Goal: Contribute content: Add original content to the website for others to see

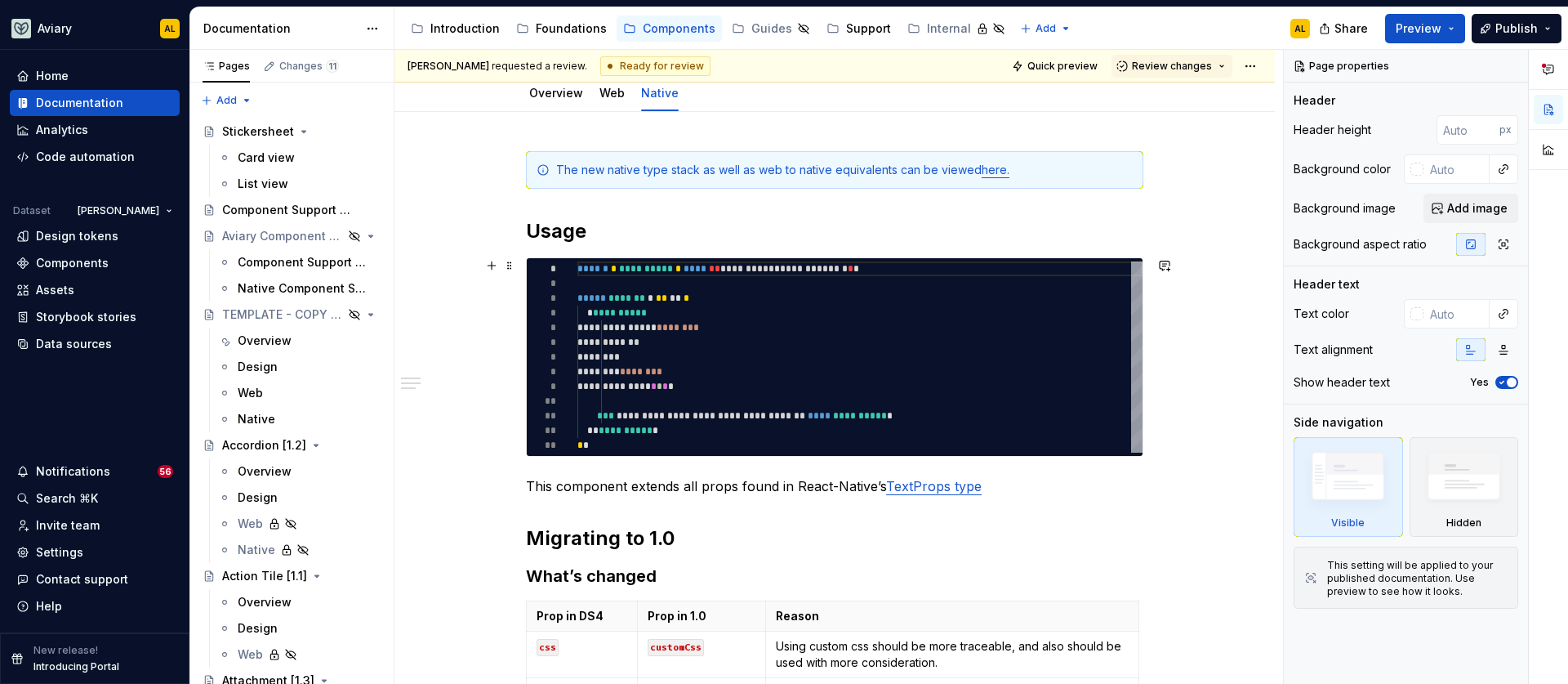
scroll to position [193, 0]
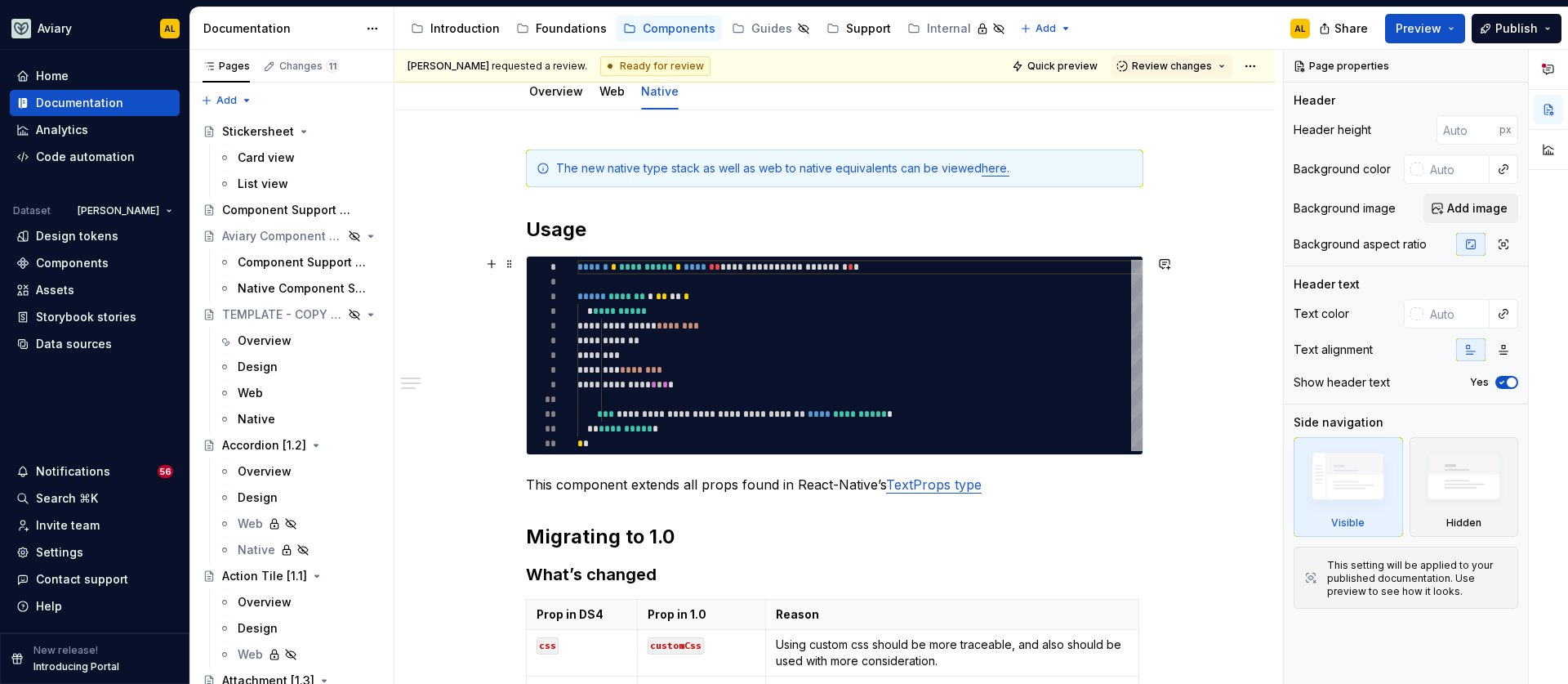
type textarea "*"
type textarea "**********"
click at [638, 393] on div "**********" at bounding box center [859, 355] width 565 height 191
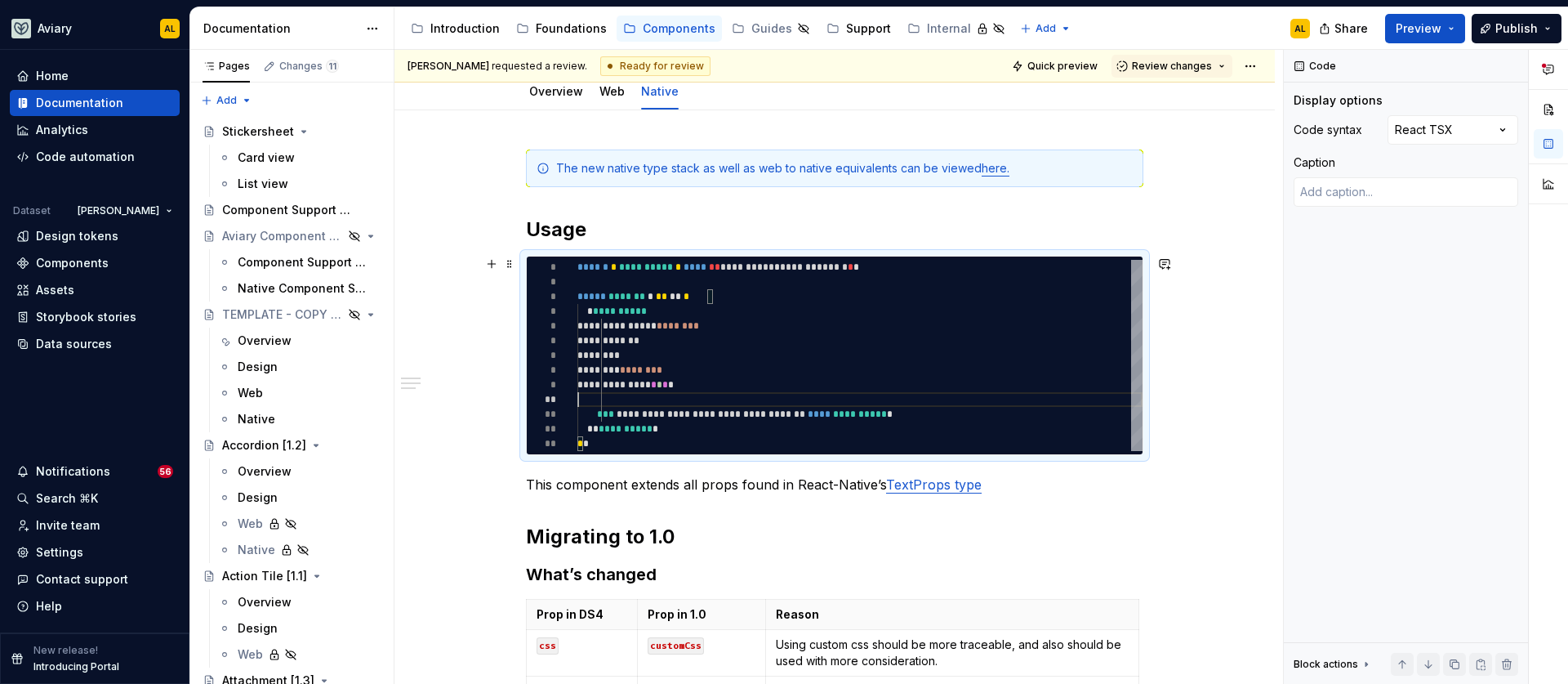
type textarea "*"
type textarea "**********"
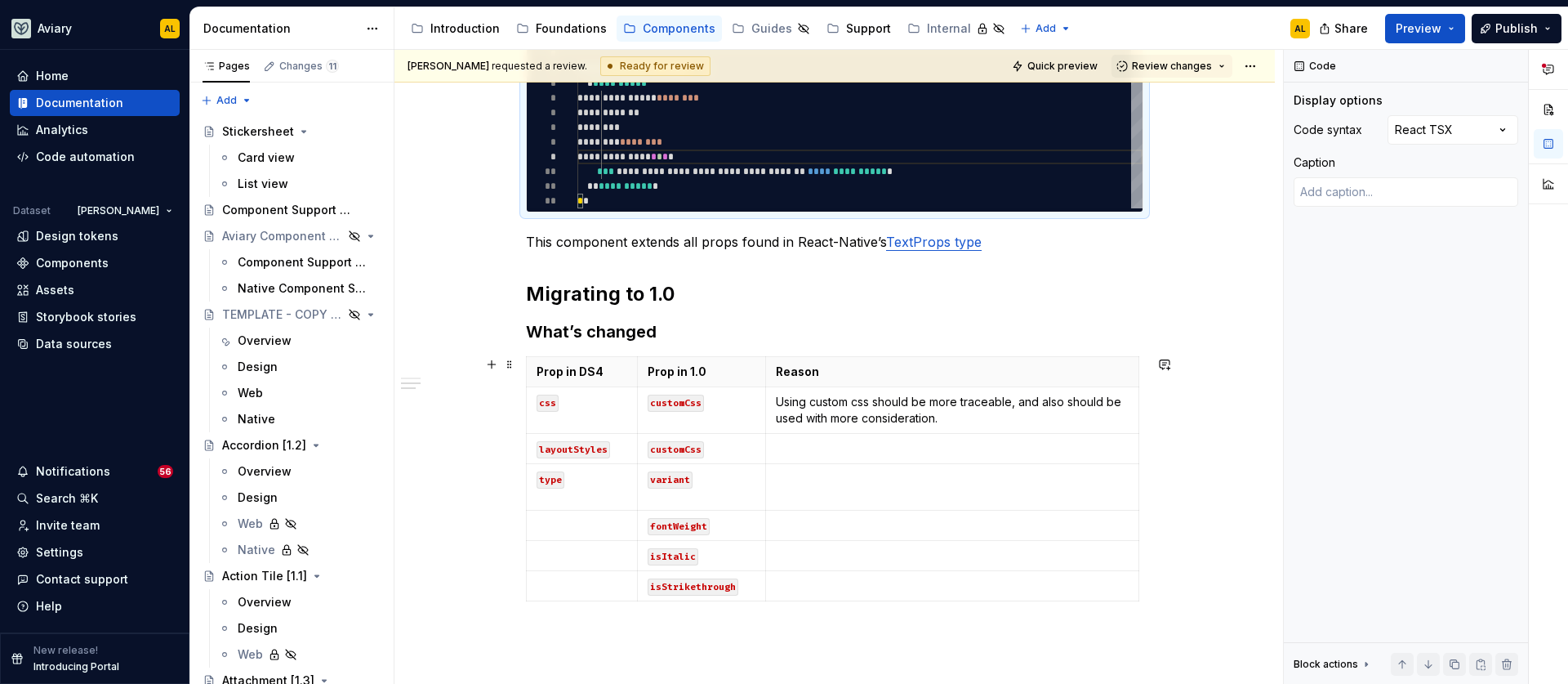
scroll to position [523, 0]
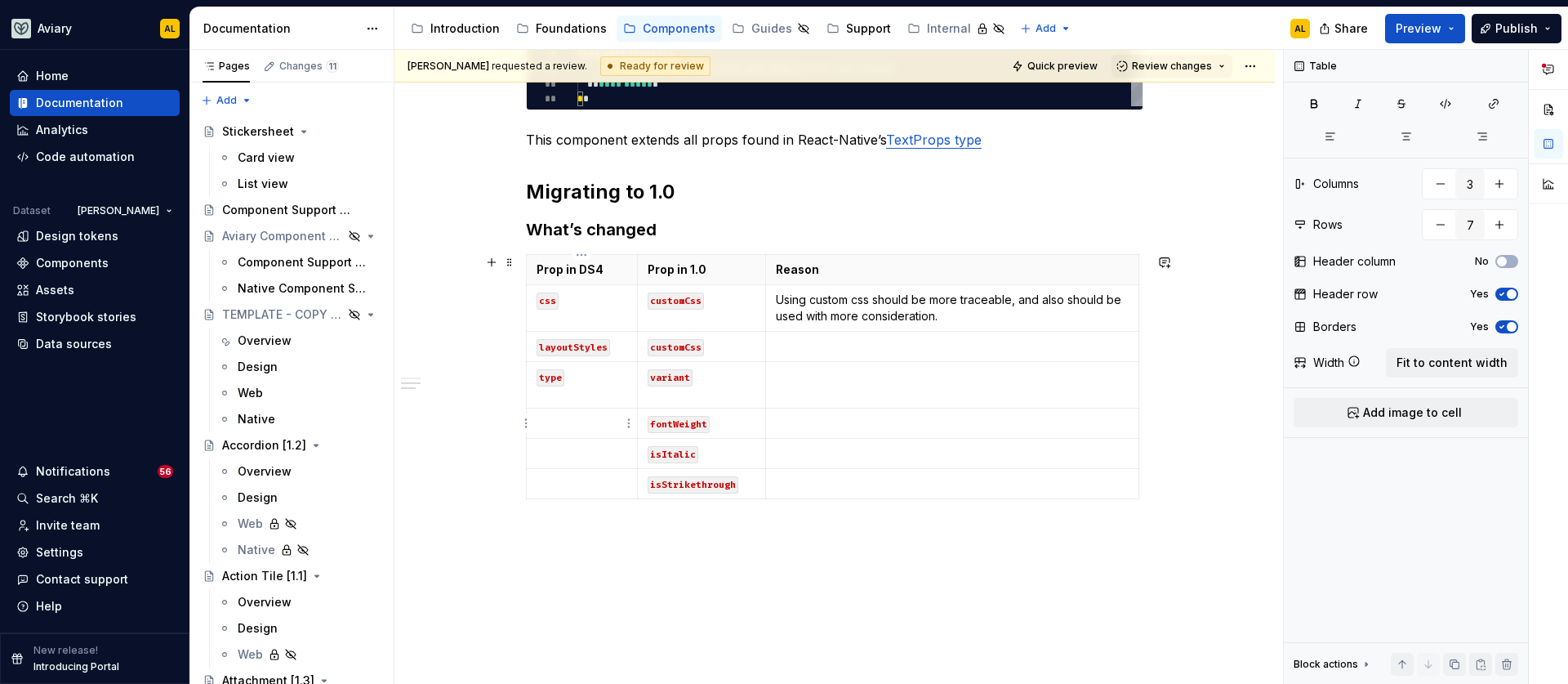
click at [583, 424] on p at bounding box center [582, 423] width 91 height 16
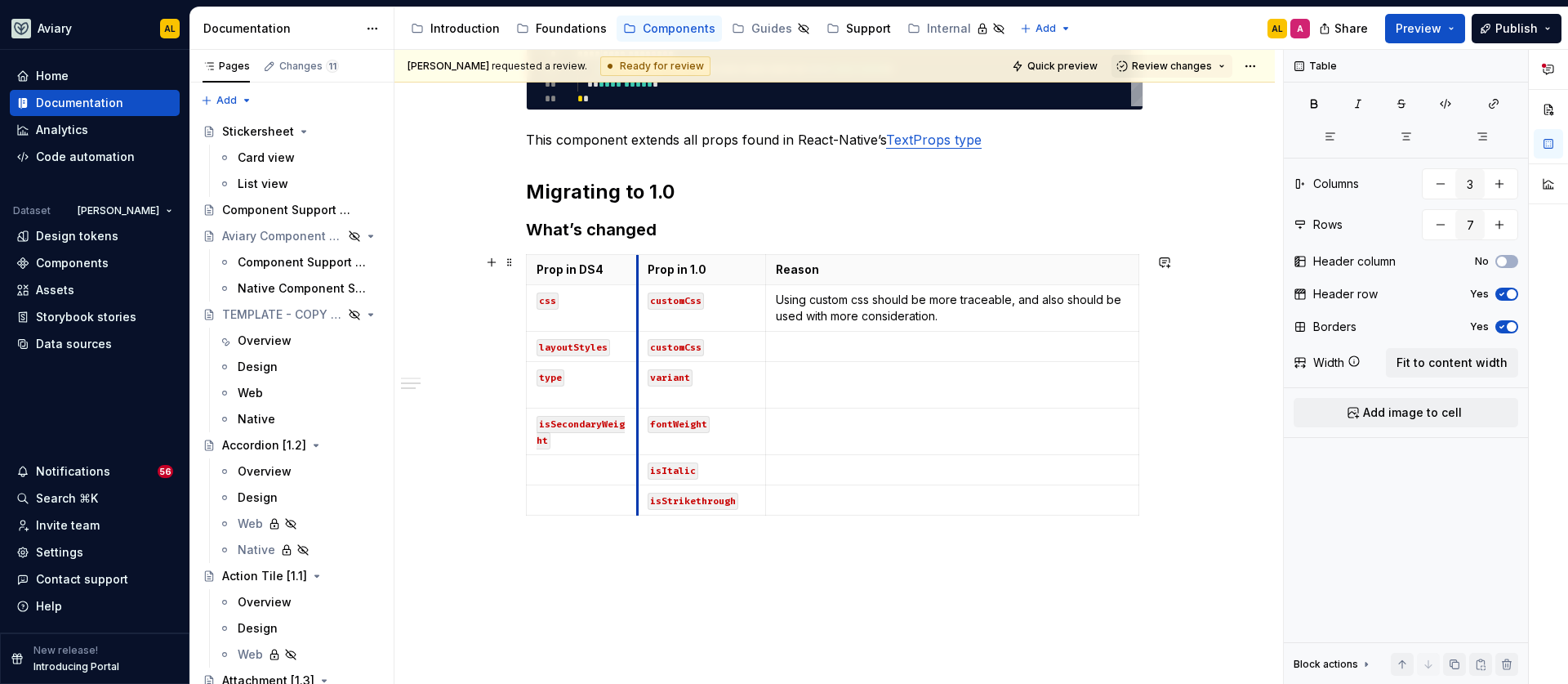
click at [636, 269] on th "Prop in DS4" at bounding box center [582, 269] width 111 height 30
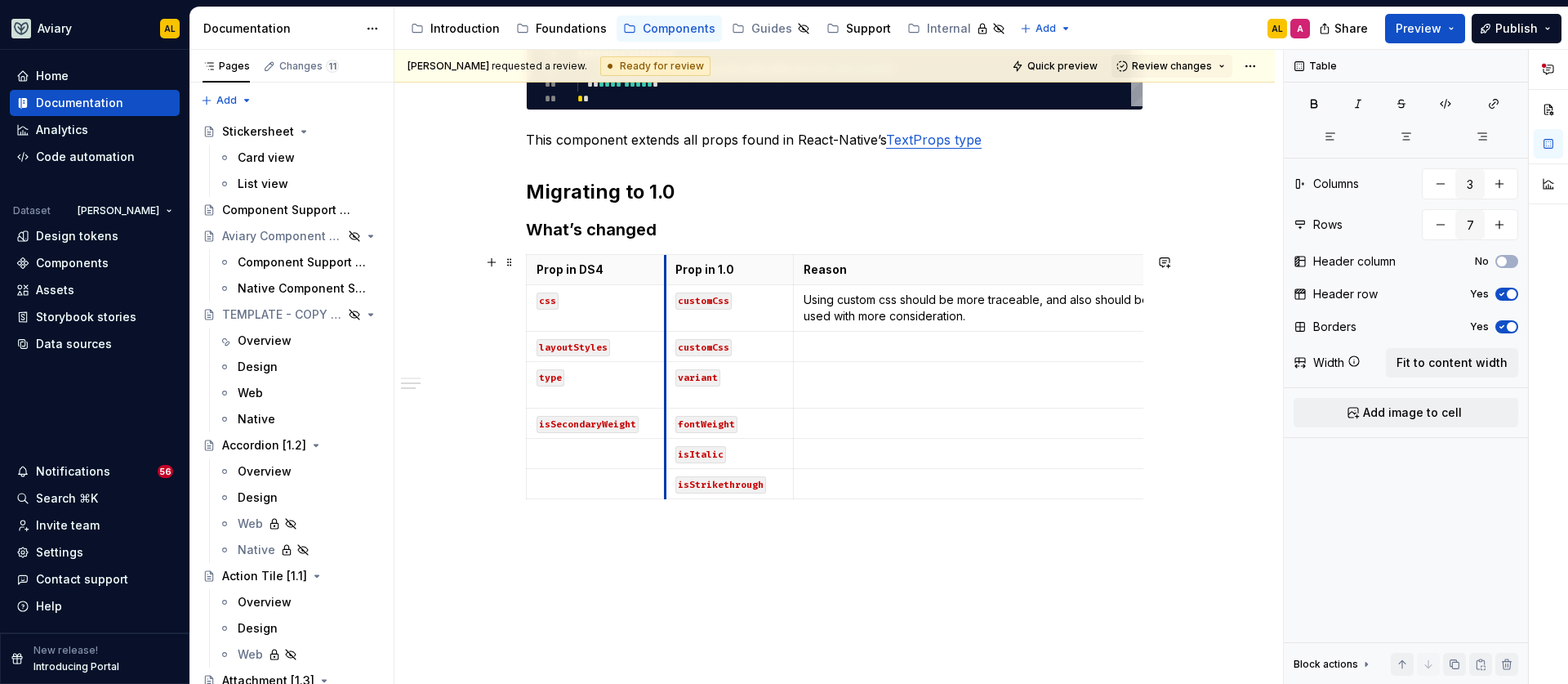
drag, startPoint x: 636, startPoint y: 269, endPoint x: 663, endPoint y: 269, distance: 27.0
click at [956, 266] on p "Reason" at bounding box center [980, 269] width 353 height 16
click at [958, 257] on th "Reason" at bounding box center [980, 269] width 373 height 30
click at [1438, 376] on button "Fit to content width" at bounding box center [1452, 363] width 132 height 29
type textarea "*"
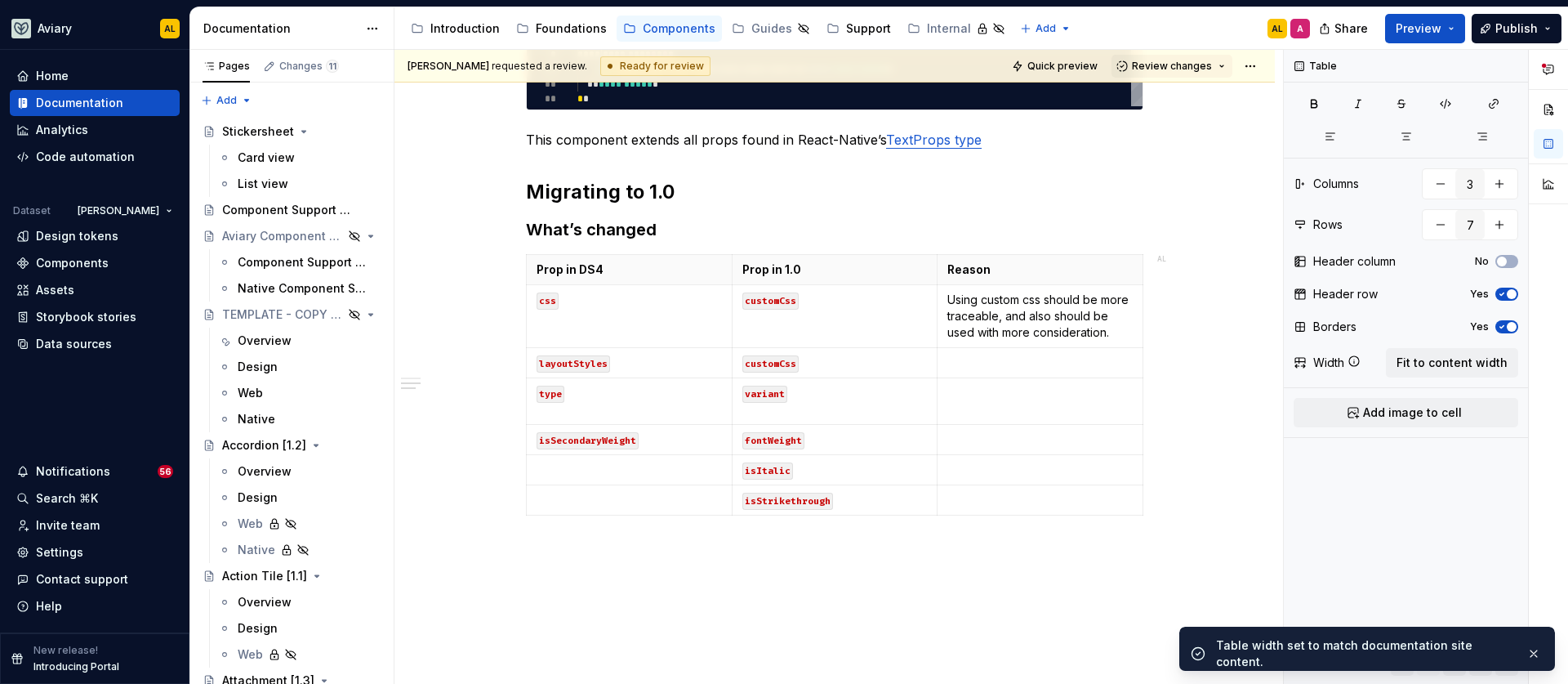
type textarea "**"
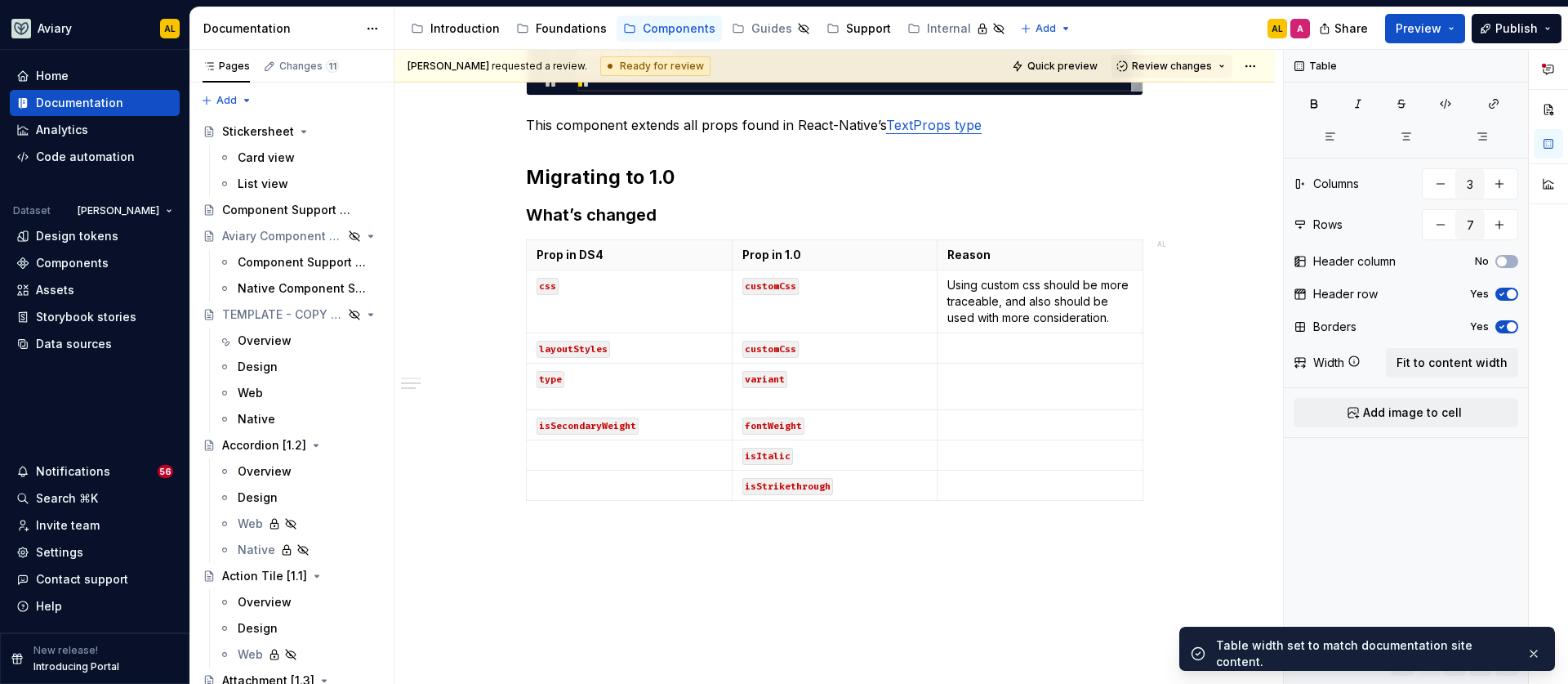
scroll to position [0, 10]
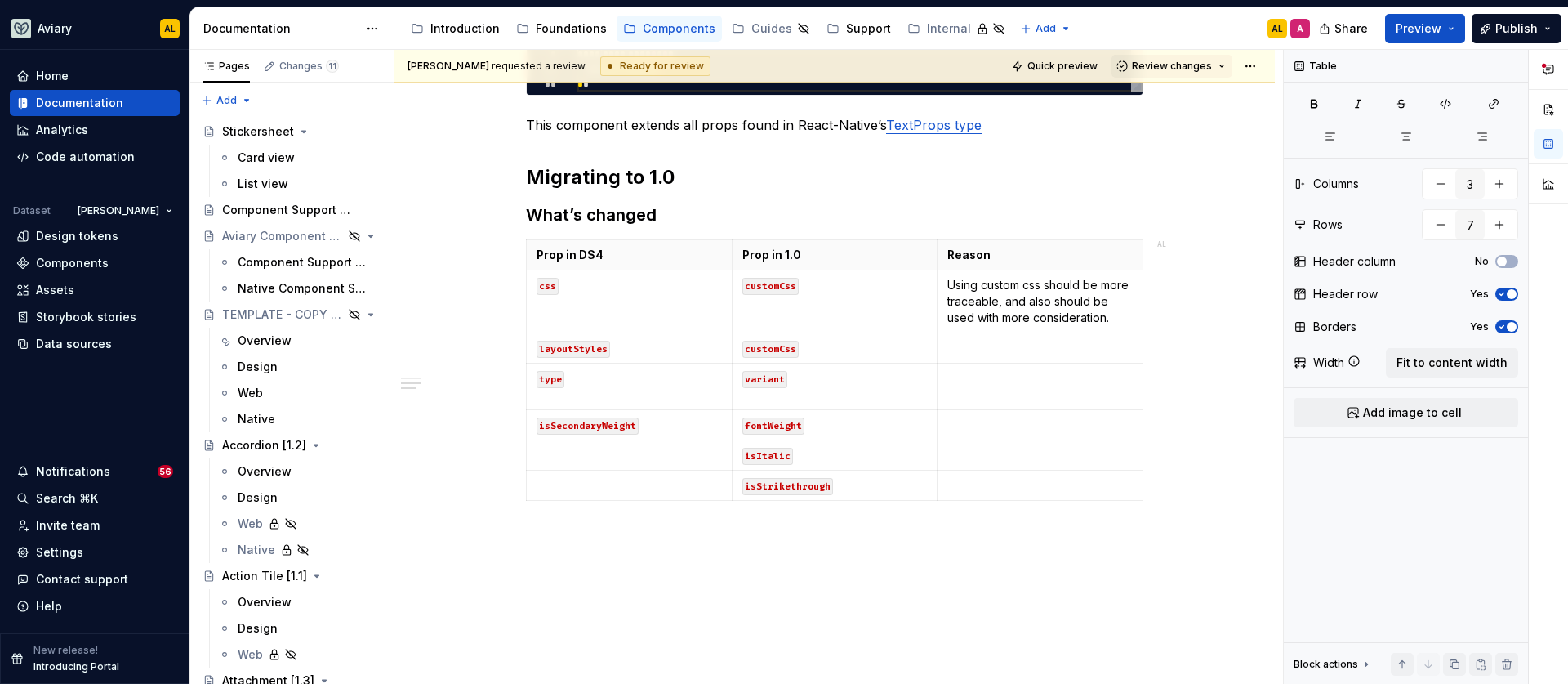
type textarea "*"
type textarea "**********"
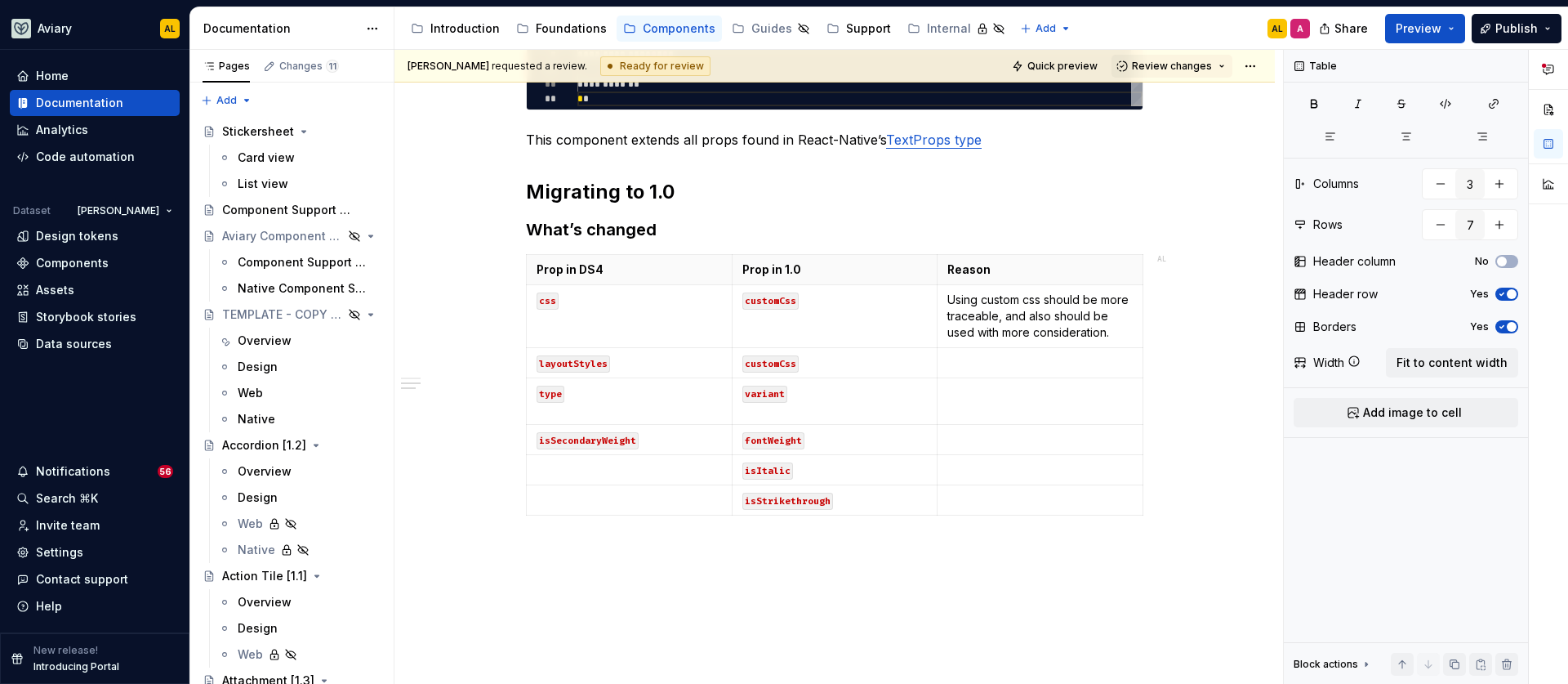
scroll to position [15, 11]
click at [1217, 72] on button "Review changes" at bounding box center [1172, 66] width 121 height 23
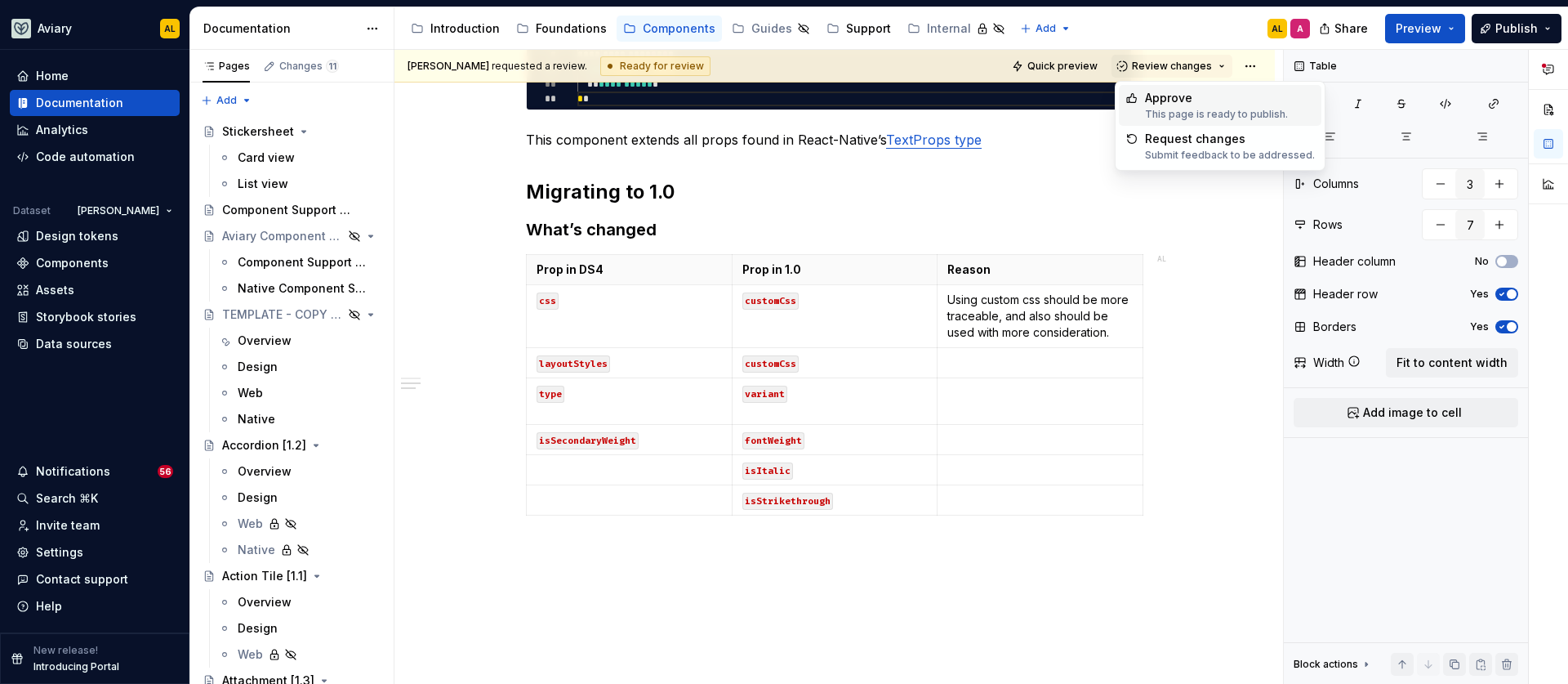
click at [1165, 100] on div "Approve" at bounding box center [1216, 98] width 143 height 16
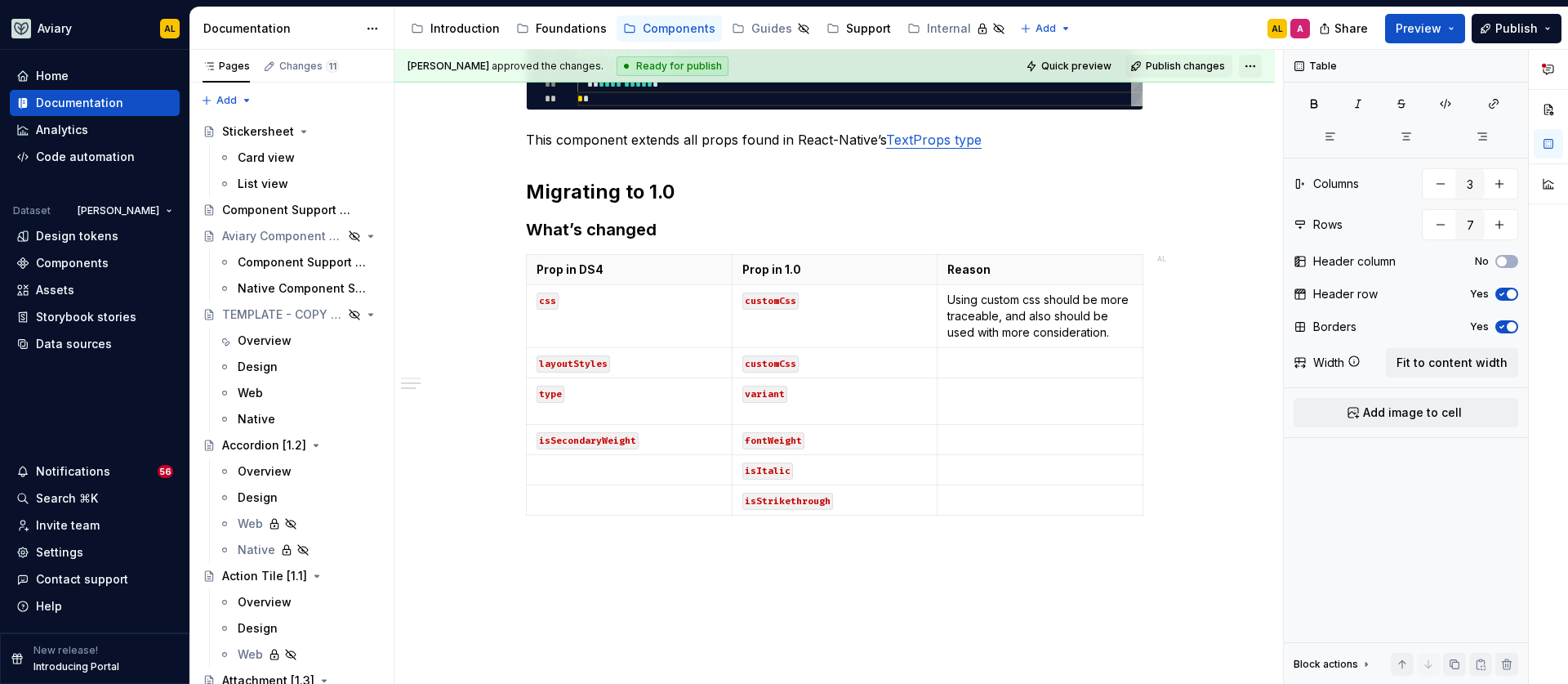
click at [1253, 66] on html "Aviary AL Home Documentation Analytics Code automation Dataset [PERSON_NAME] De…" at bounding box center [784, 342] width 1568 height 684
click at [1173, 23] on html "Aviary AL Home Documentation Analytics Code automation Dataset [PERSON_NAME] De…" at bounding box center [784, 342] width 1568 height 684
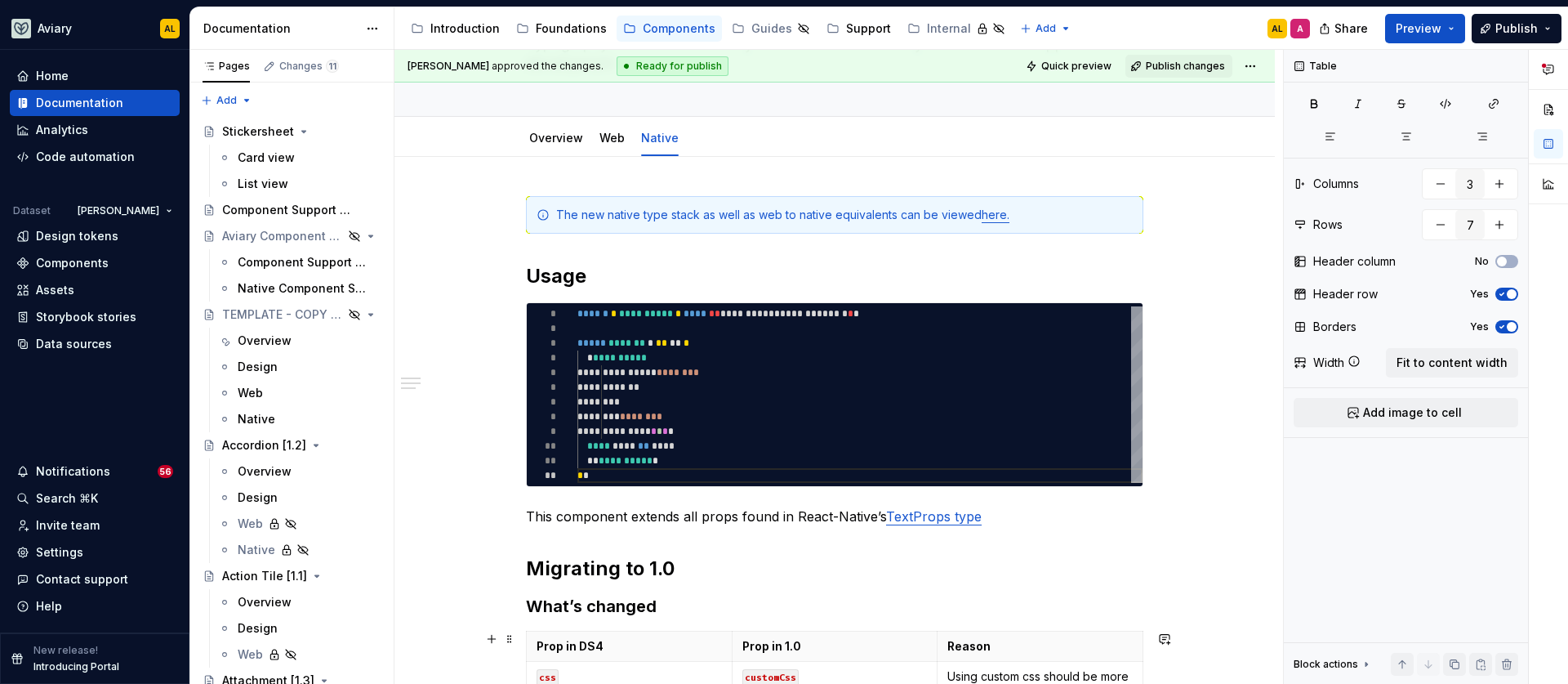
scroll to position [399, 0]
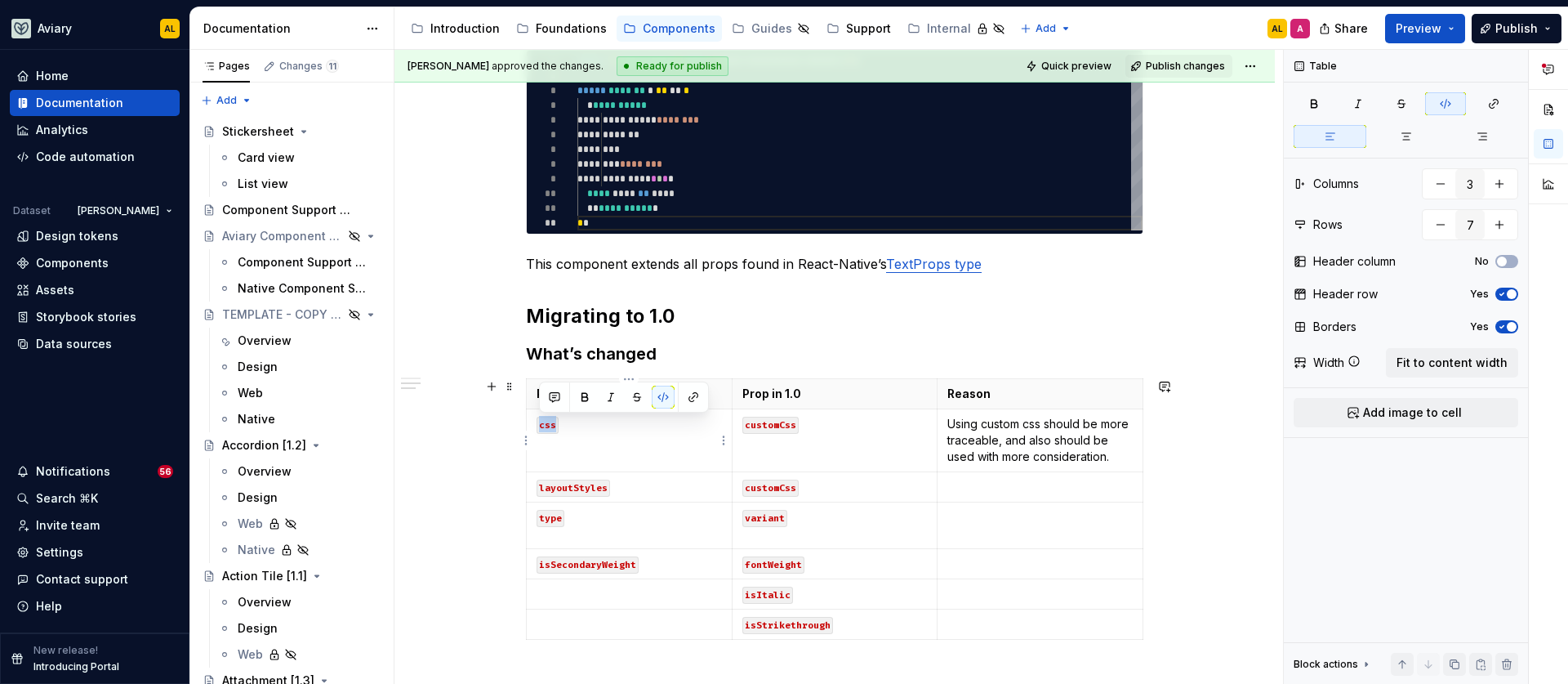
drag, startPoint x: 553, startPoint y: 421, endPoint x: 539, endPoint y: 421, distance: 14.0
click at [539, 421] on code "css" at bounding box center [548, 426] width 22 height 17
click at [527, 487] on html "Aviary AL Home Documentation Analytics Code automation Dataset [PERSON_NAME] De…" at bounding box center [784, 342] width 1568 height 684
click at [531, 491] on td "layoutStyles" at bounding box center [630, 487] width 206 height 30
drag, startPoint x: 540, startPoint y: 491, endPoint x: 606, endPoint y: 492, distance: 66.0
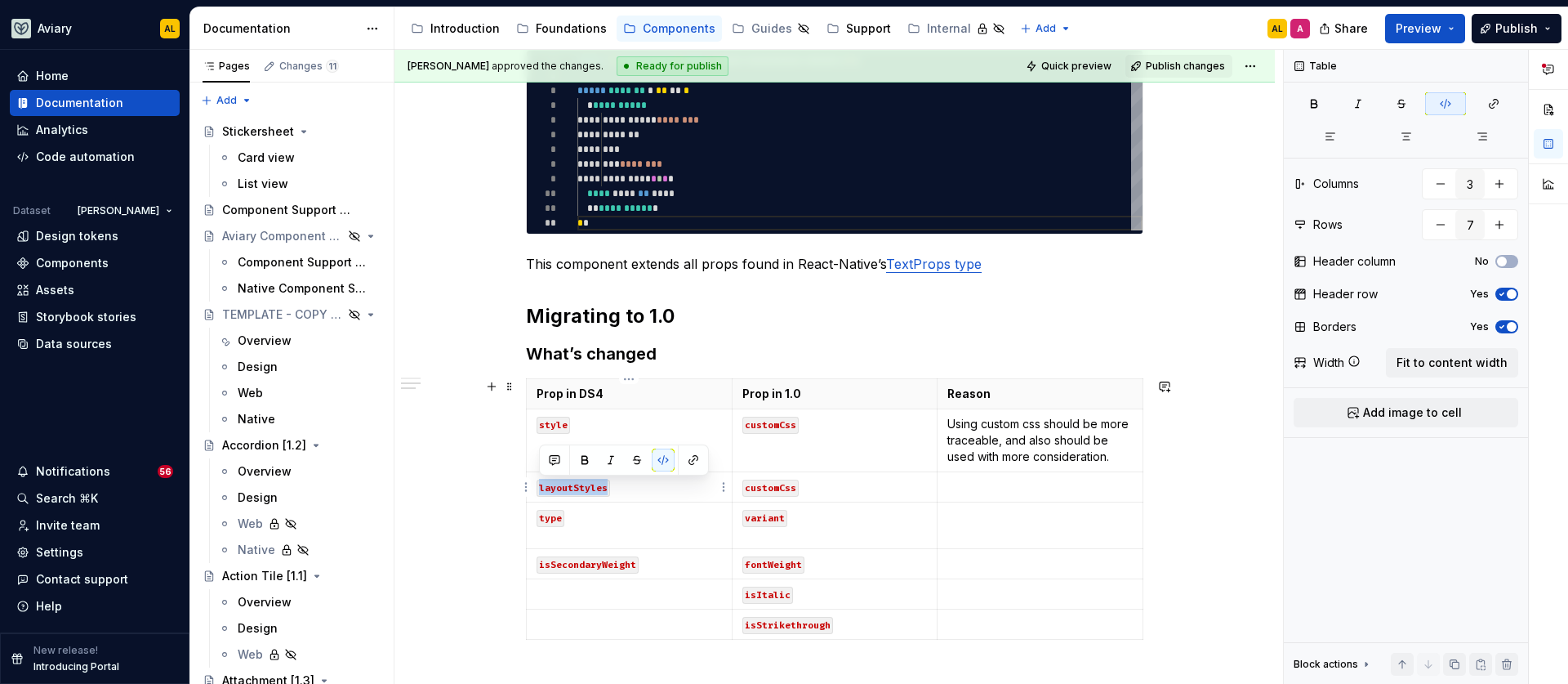
click at [606, 492] on code "layoutStyles" at bounding box center [574, 488] width 74 height 17
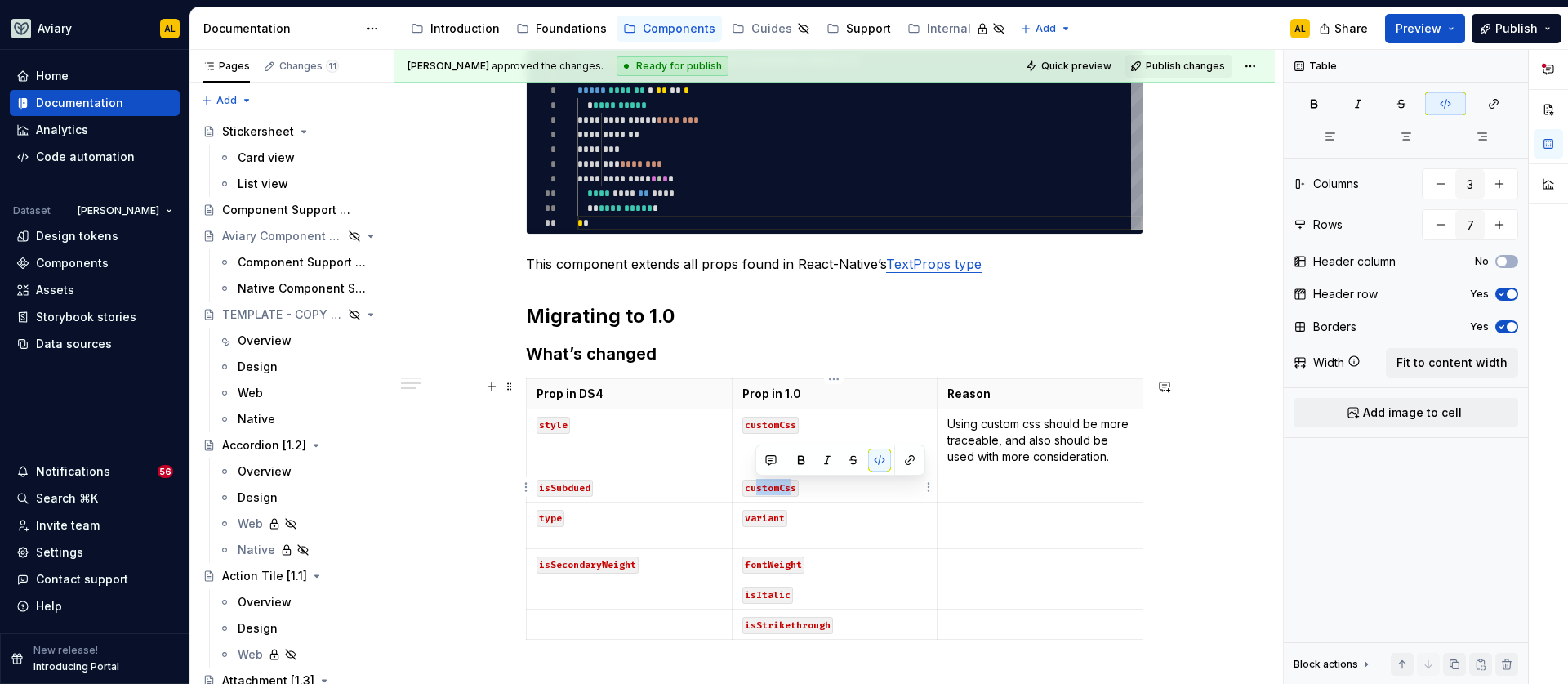
drag, startPoint x: 793, startPoint y: 492, endPoint x: 747, endPoint y: 488, distance: 46.2
click at [750, 489] on code "customCss" at bounding box center [771, 488] width 57 height 17
drag, startPoint x: 745, startPoint y: 490, endPoint x: 794, endPoint y: 490, distance: 49.0
click at [794, 490] on code "customCss" at bounding box center [771, 488] width 57 height 17
click at [1041, 493] on p at bounding box center [1040, 487] width 185 height 16
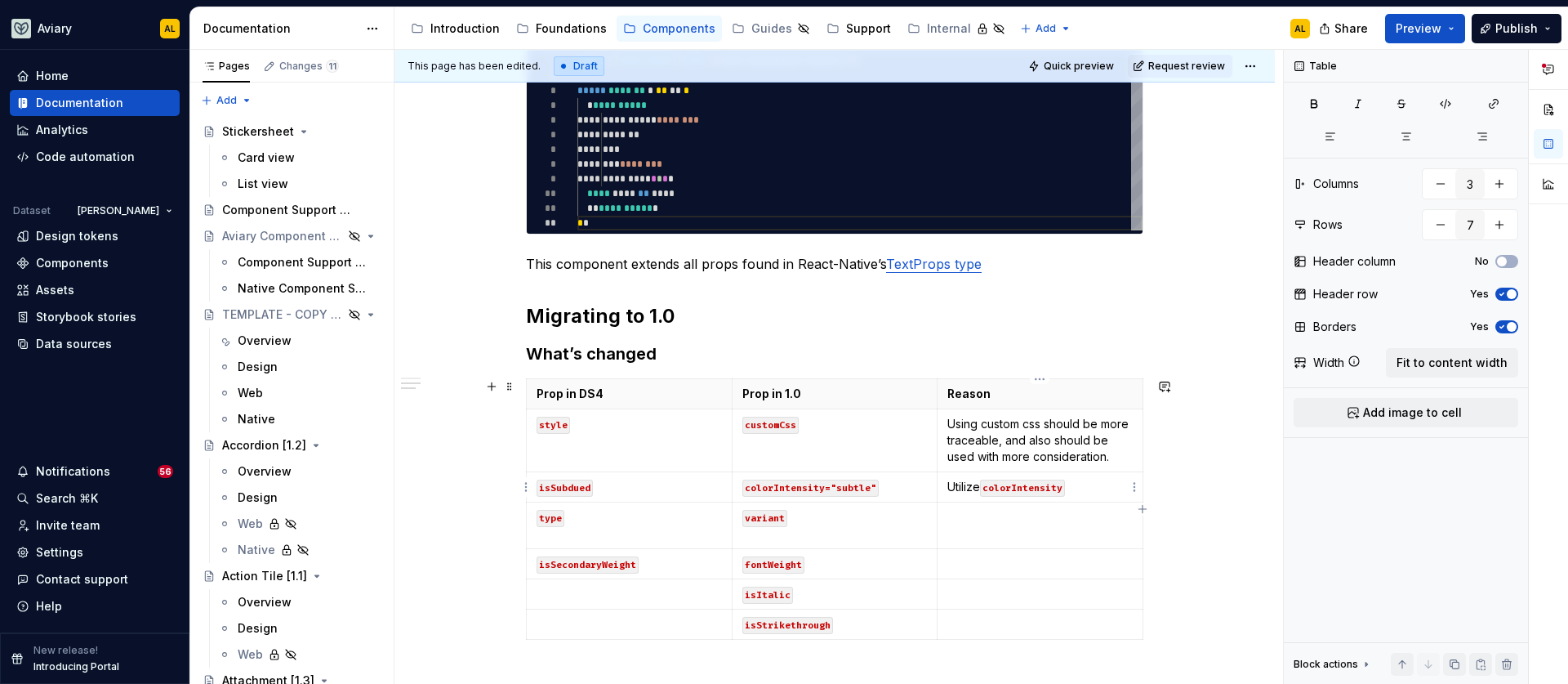
click at [974, 488] on p "Utilize colorIntensity" at bounding box center [1040, 487] width 185 height 16
click at [1115, 484] on p "Utilize colorIntensity" at bounding box center [1040, 487] width 185 height 16
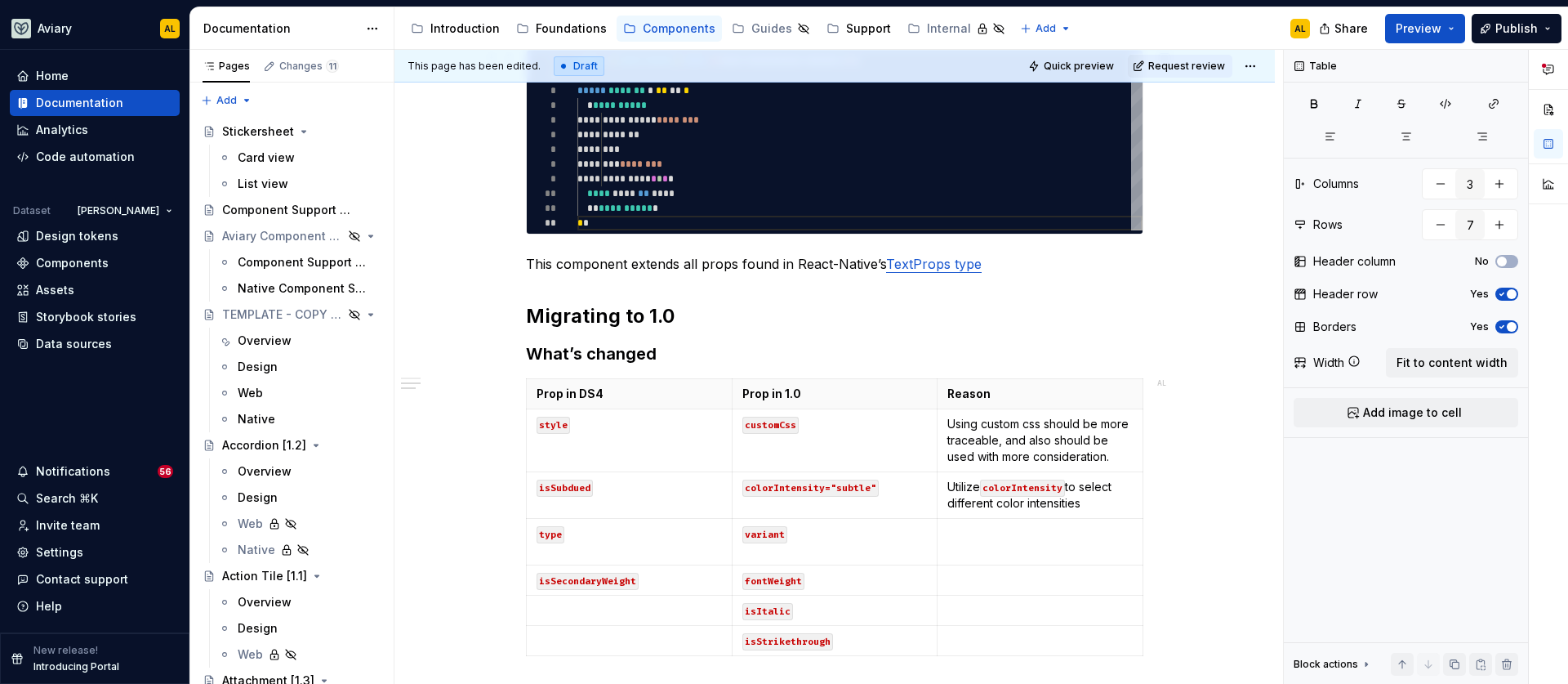
type textarea "*"
type textarea "**********"
click at [600, 193] on div "**********" at bounding box center [859, 142] width 565 height 177
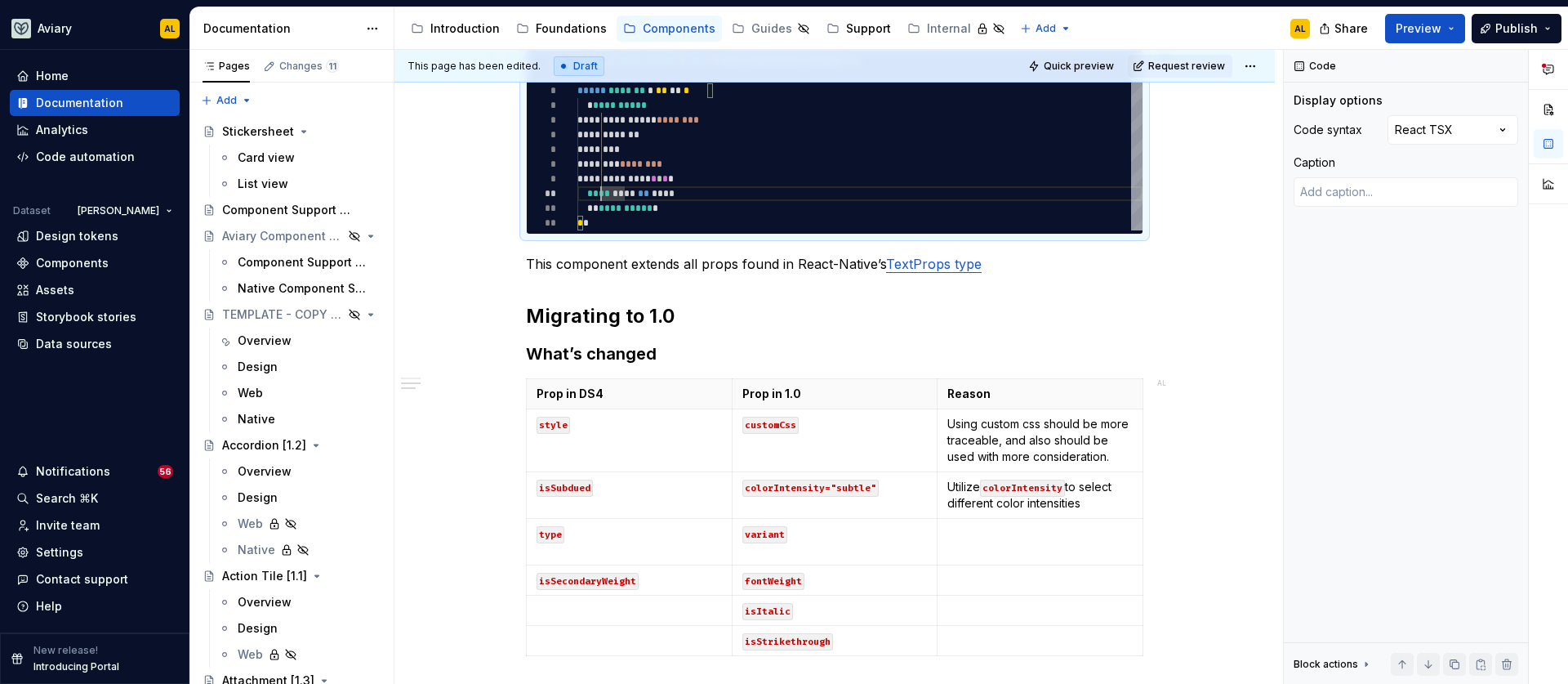
type textarea "*"
type textarea "**********"
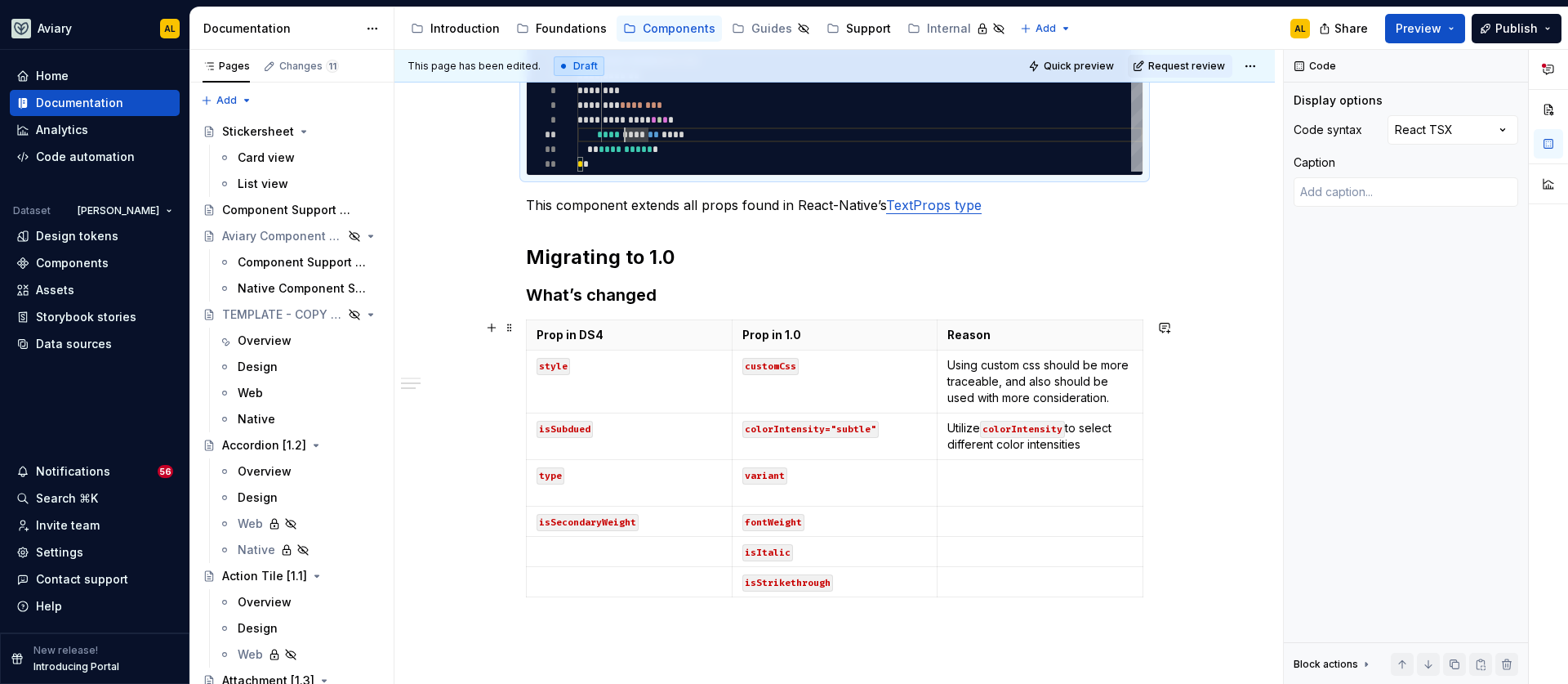
scroll to position [469, 0]
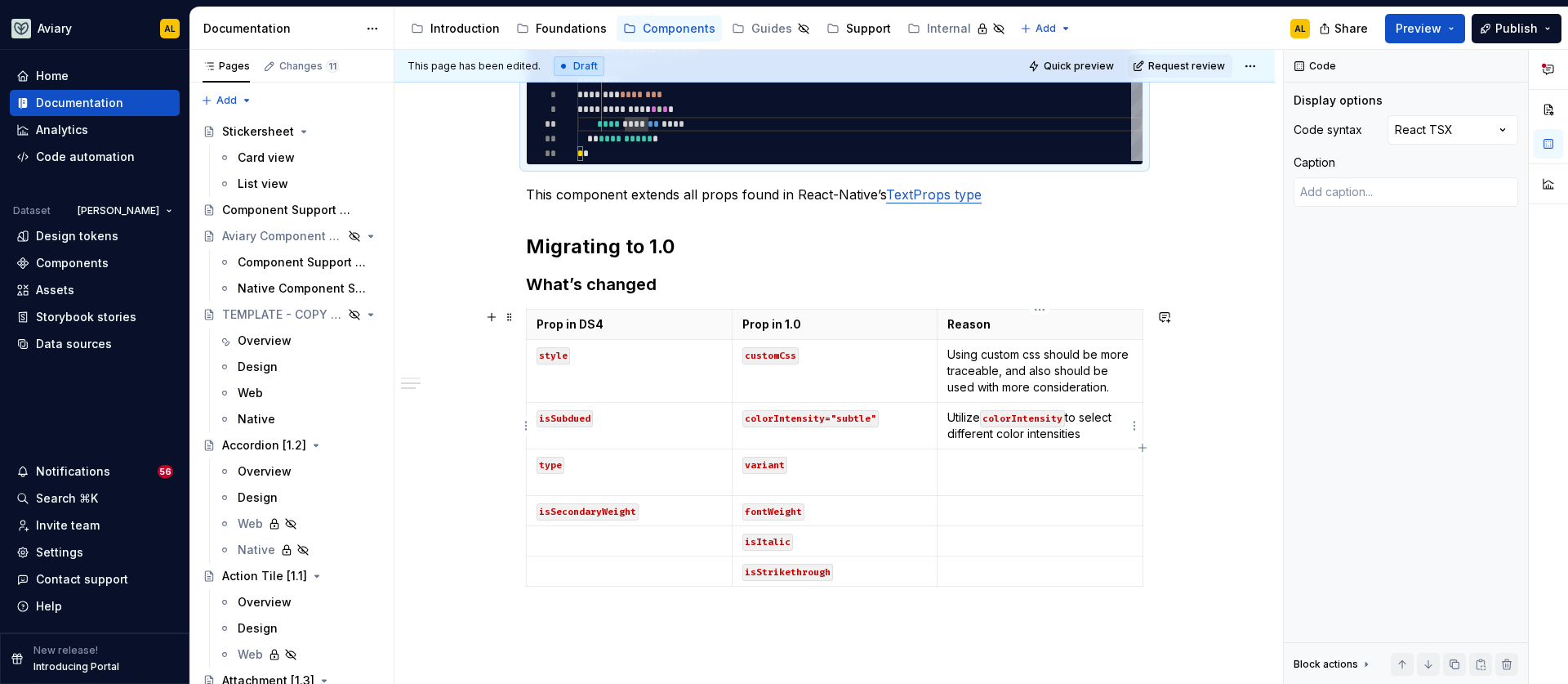
click at [1097, 436] on p "Utilize colorIntensity to select different color intensities" at bounding box center [1040, 426] width 185 height 33
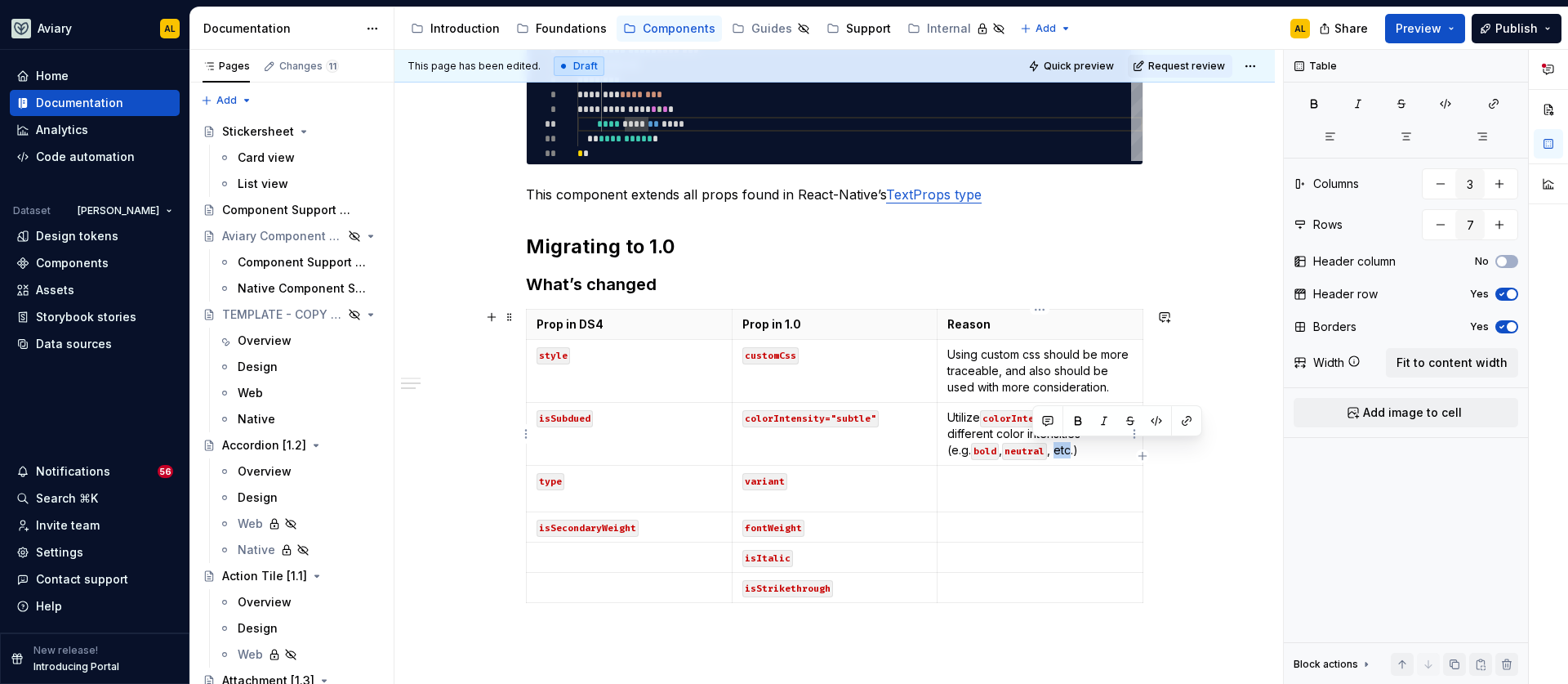
drag, startPoint x: 1049, startPoint y: 452, endPoint x: 1034, endPoint y: 455, distance: 15.3
click at [1034, 455] on p "Utilize colorIntensity to select different color intensities (e.g. bold , neutr…" at bounding box center [1040, 433] width 185 height 49
click at [974, 499] on td at bounding box center [1040, 489] width 206 height 46
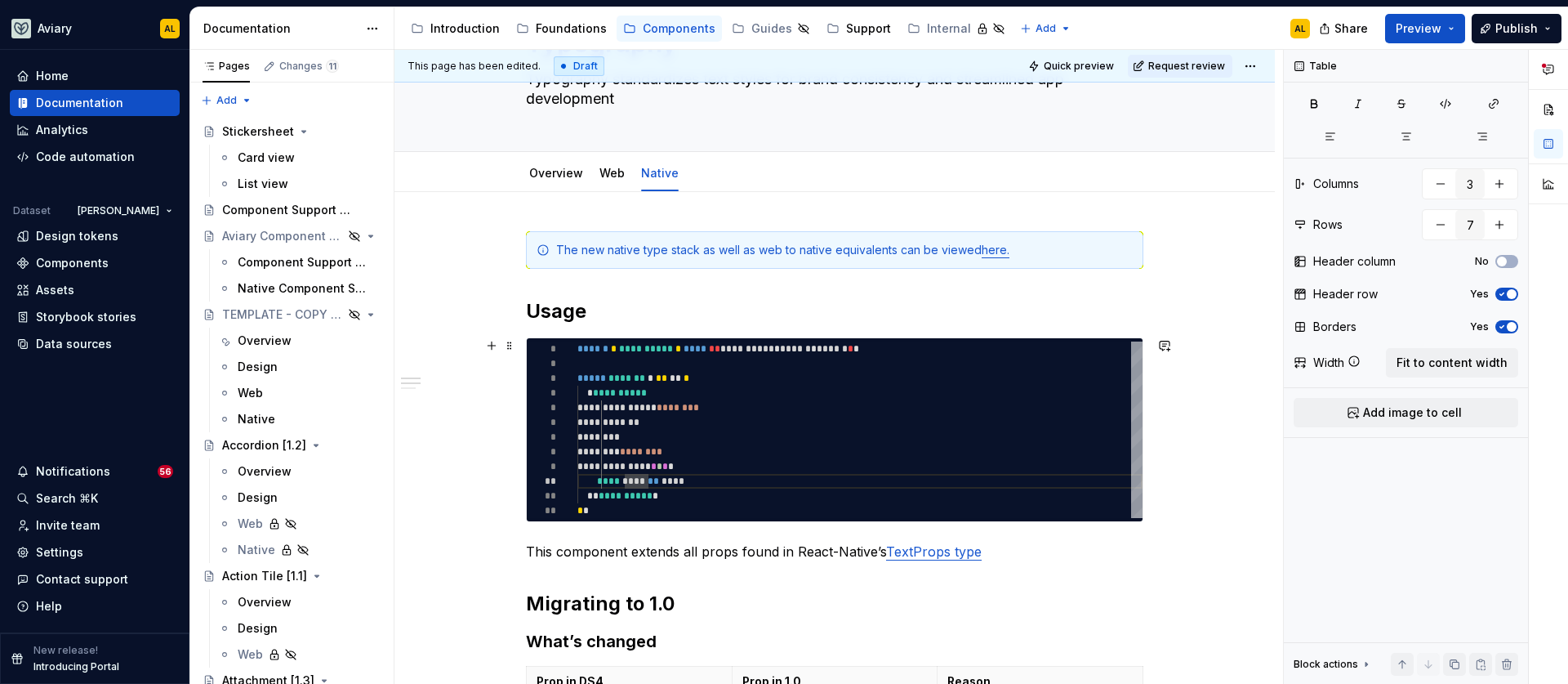
scroll to position [34, 0]
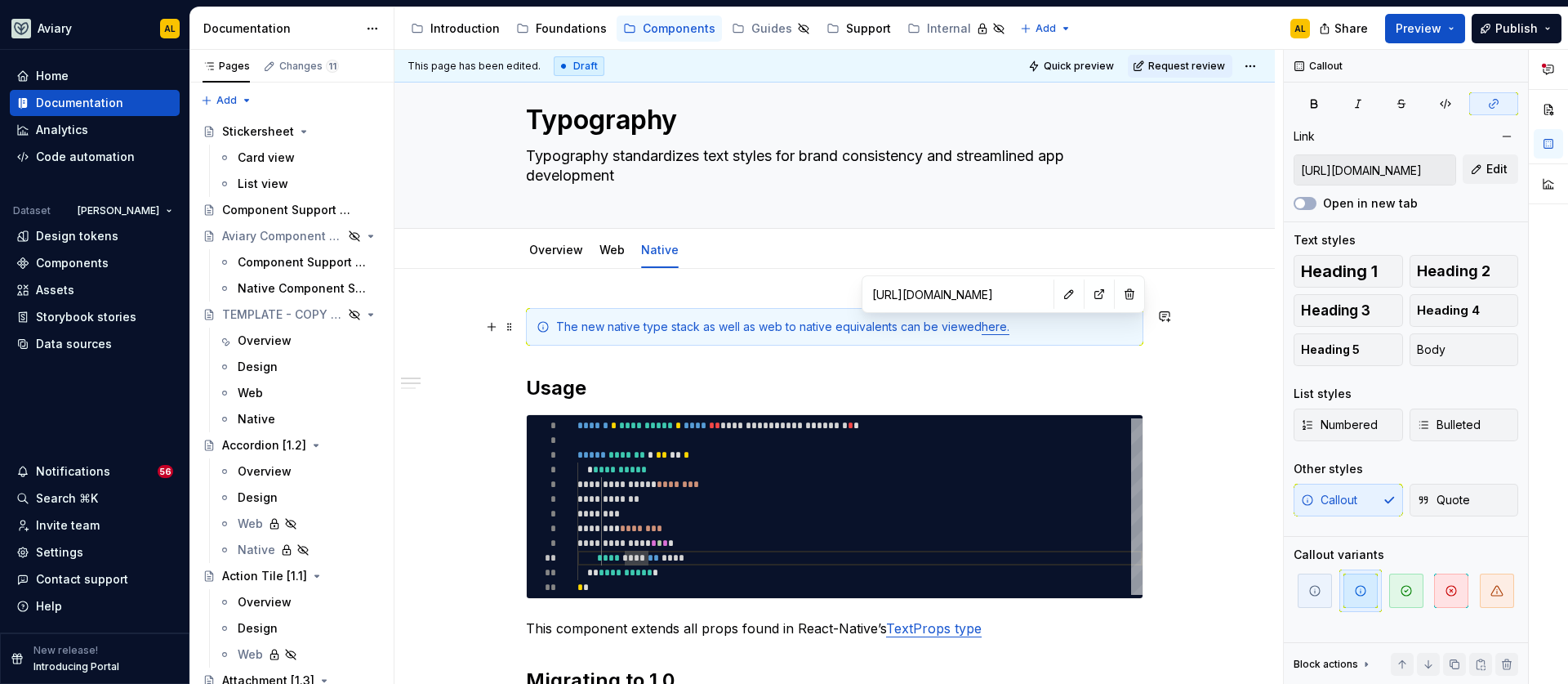
click at [986, 330] on link "here." at bounding box center [996, 326] width 27 height 14
drag, startPoint x: 999, startPoint y: 333, endPoint x: 977, endPoint y: 329, distance: 22.4
click at [977, 329] on div "The new native type stack as well as web to native equivalents can be viewed he…" at bounding box center [844, 326] width 576 height 16
drag, startPoint x: 978, startPoint y: 327, endPoint x: 1003, endPoint y: 329, distance: 25.1
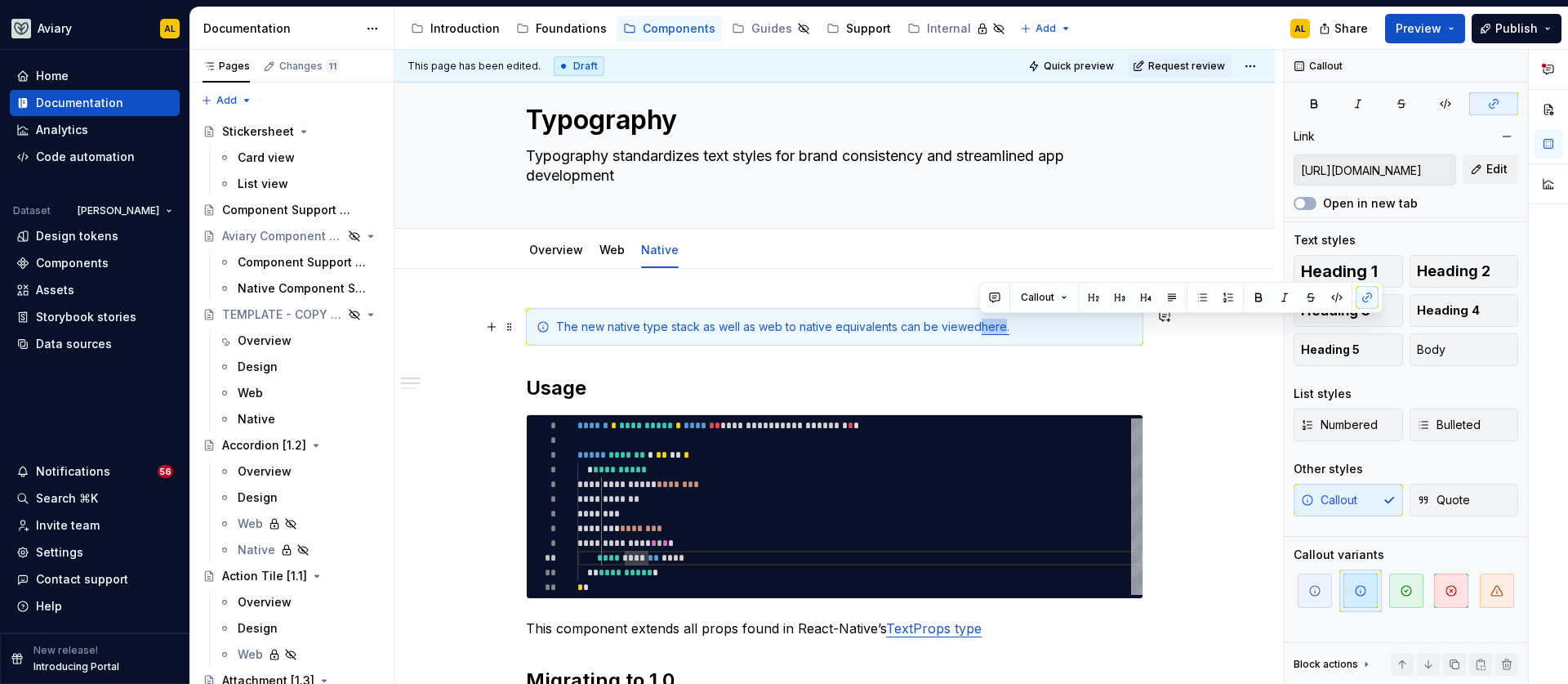
click at [1003, 329] on div "The new native type stack as well as web to native equivalents can be viewed he…" at bounding box center [844, 326] width 576 height 16
copy link "here"
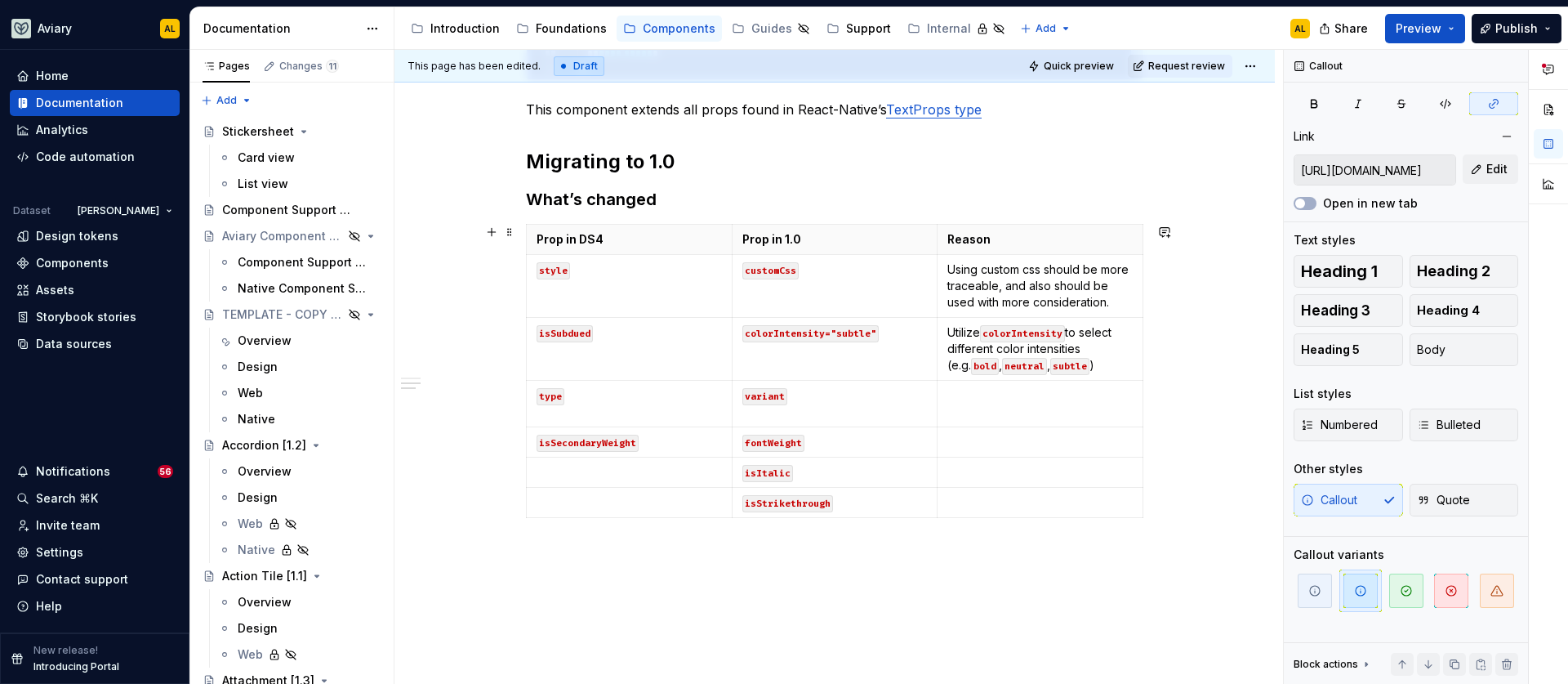
scroll to position [618, 0]
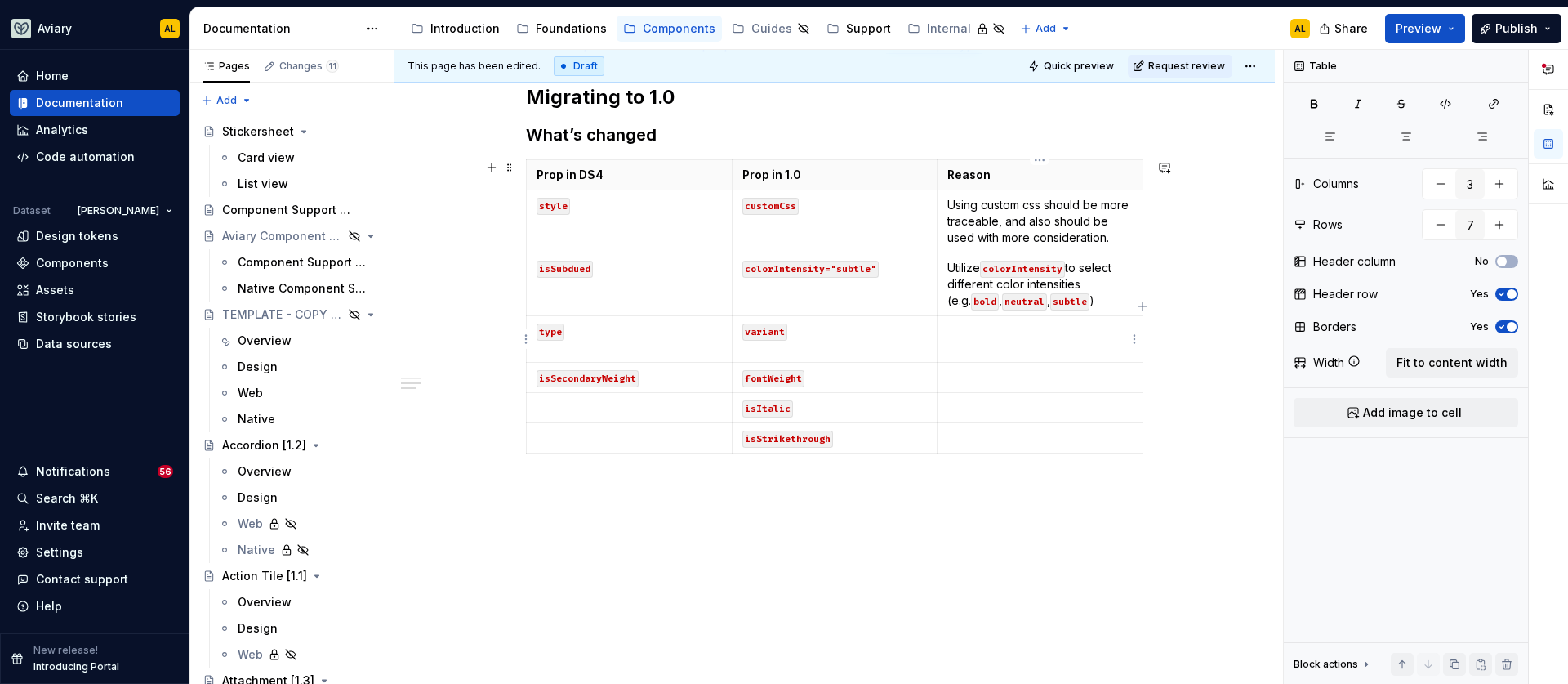
click at [977, 348] on td at bounding box center [1040, 340] width 206 height 46
click at [986, 348] on link "here" at bounding box center [989, 347] width 26 height 14
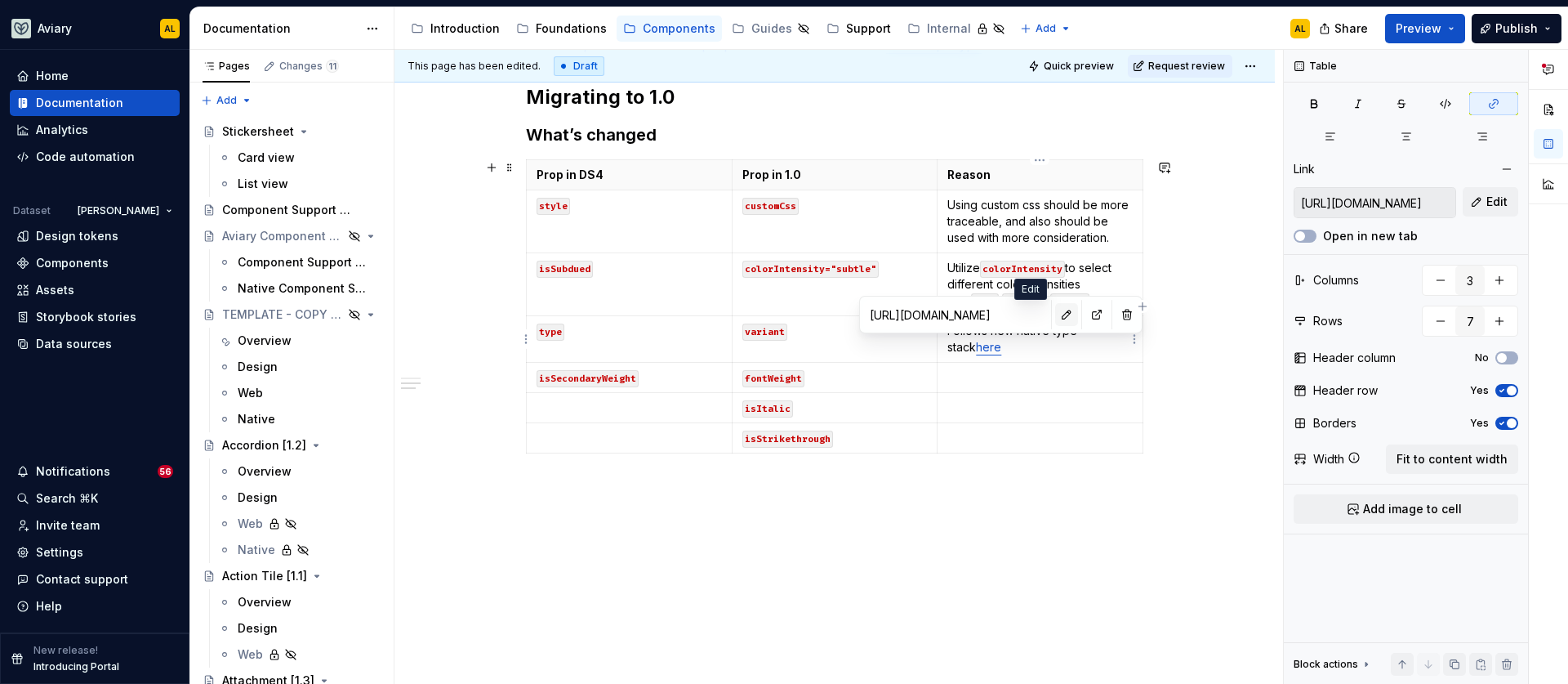
click at [1055, 317] on button "button" at bounding box center [1066, 314] width 23 height 23
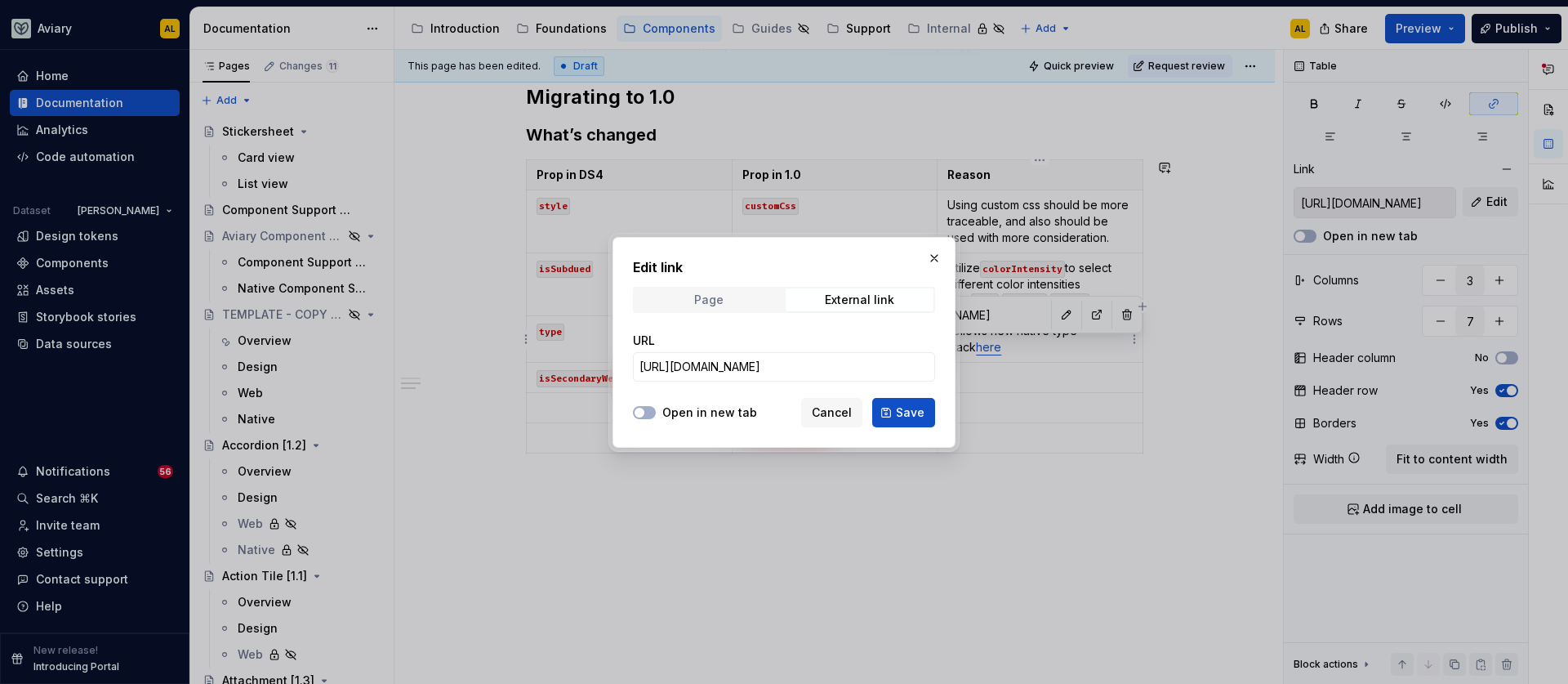
click at [748, 293] on span "Page" at bounding box center [709, 300] width 148 height 23
click at [841, 298] on div "External link" at bounding box center [859, 300] width 69 height 13
click at [810, 375] on input "[URL][DOMAIN_NAME]" at bounding box center [784, 366] width 302 height 29
type textarea "*"
click at [811, 367] on input "[URL][DOMAIN_NAME]" at bounding box center [784, 366] width 302 height 29
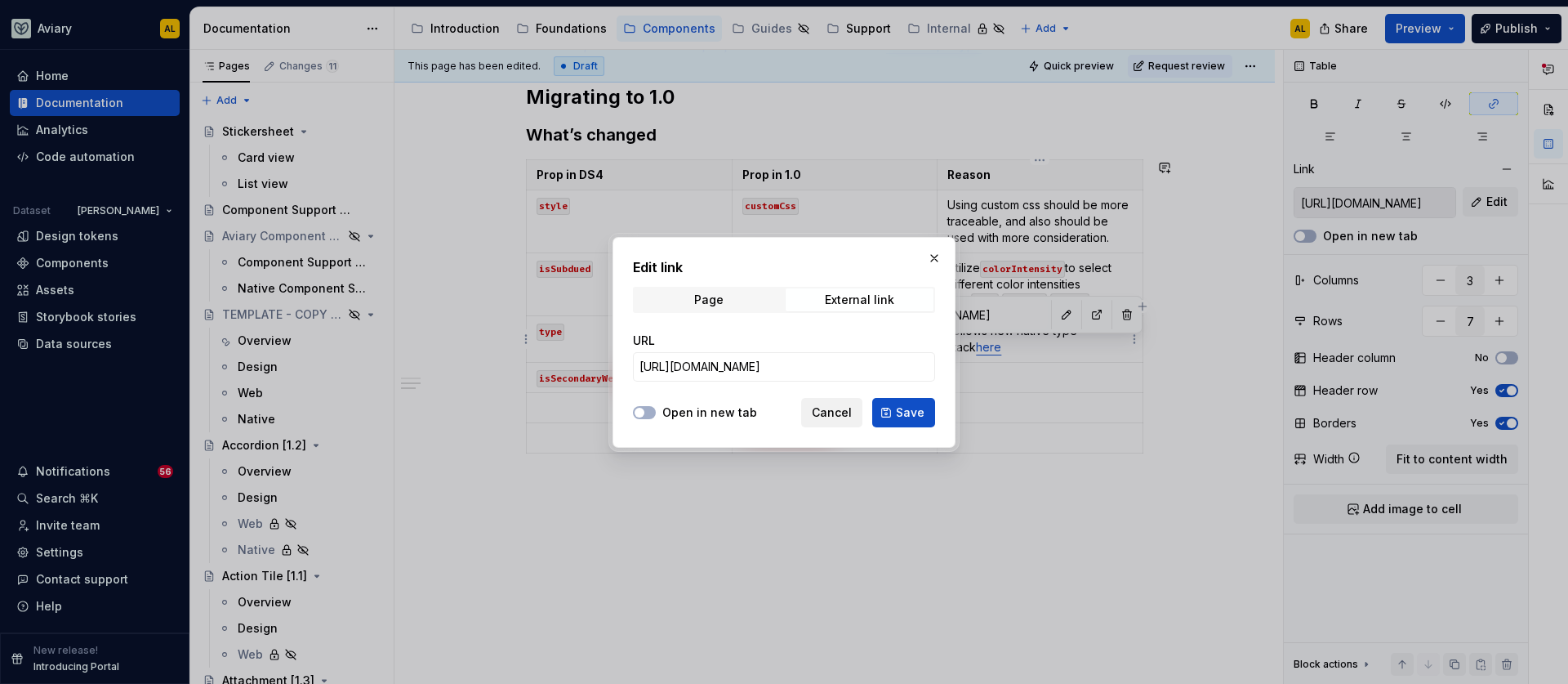
click at [829, 410] on span "Cancel" at bounding box center [831, 412] width 40 height 16
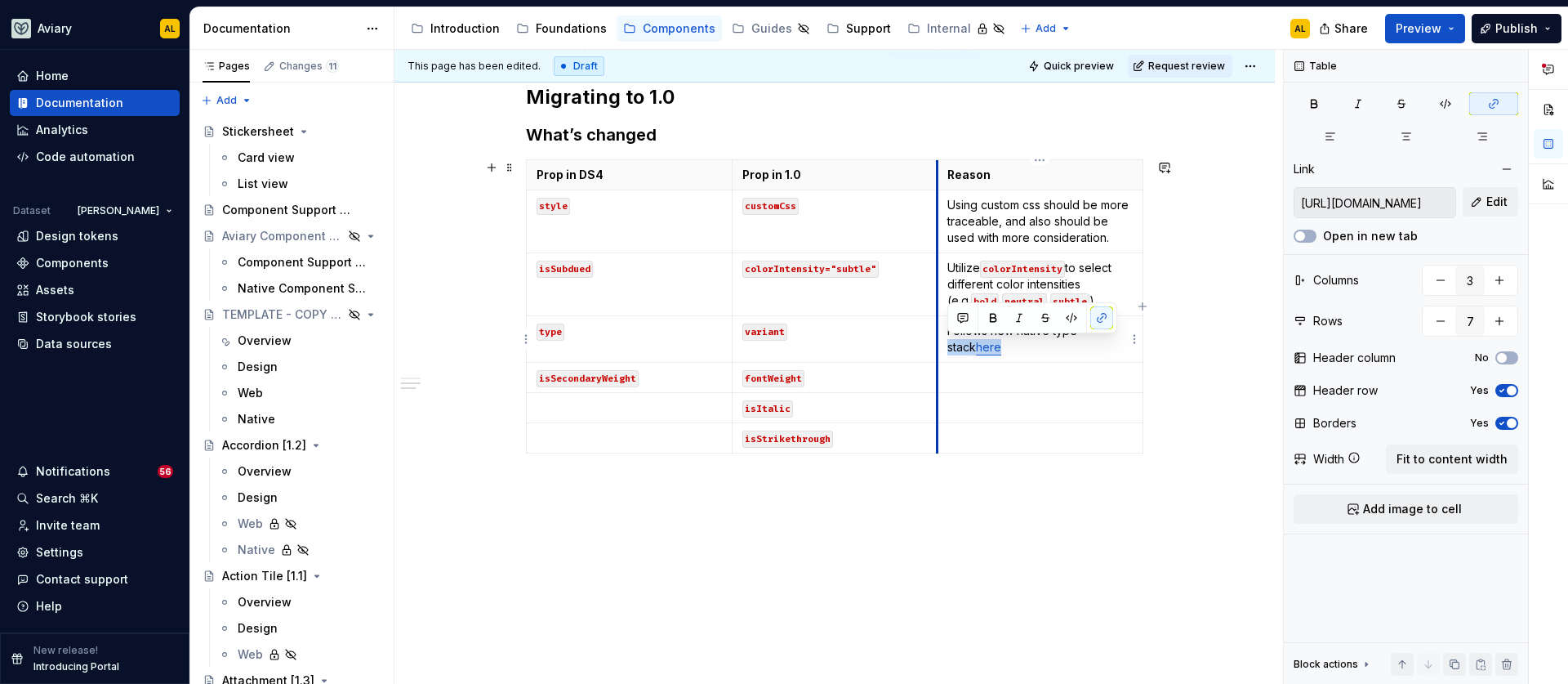
drag, startPoint x: 1003, startPoint y: 348, endPoint x: 937, endPoint y: 347, distance: 66.0
click at [938, 347] on td "Follows new native type stack here" at bounding box center [1040, 340] width 206 height 46
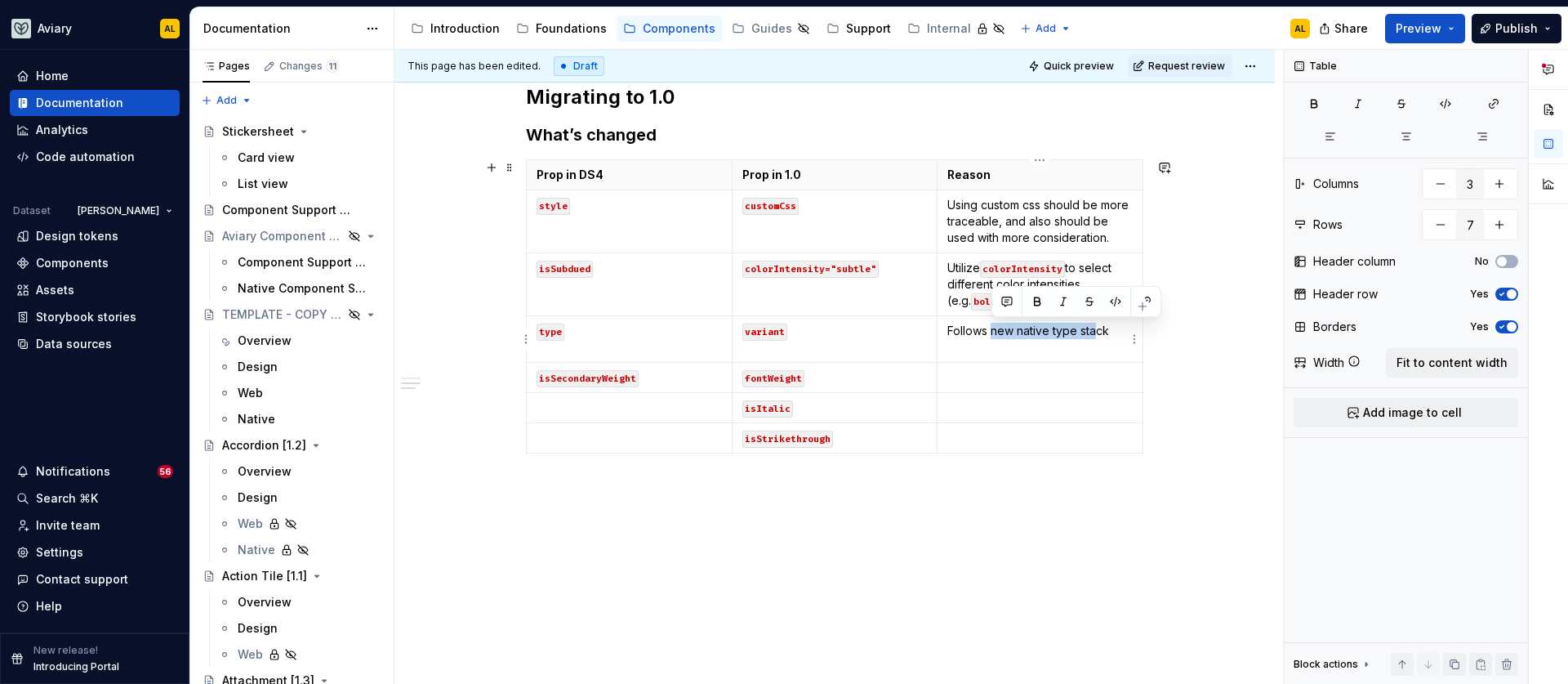
drag, startPoint x: 993, startPoint y: 333, endPoint x: 1094, endPoint y: 338, distance: 101.1
click at [1094, 338] on p "Follows new native type stack" at bounding box center [1040, 330] width 185 height 16
drag, startPoint x: 1110, startPoint y: 332, endPoint x: 994, endPoint y: 331, distance: 116.0
click at [994, 331] on p "Follows new native type stack" at bounding box center [1040, 330] width 185 height 16
click at [1137, 305] on icon "button" at bounding box center [1143, 306] width 13 height 13
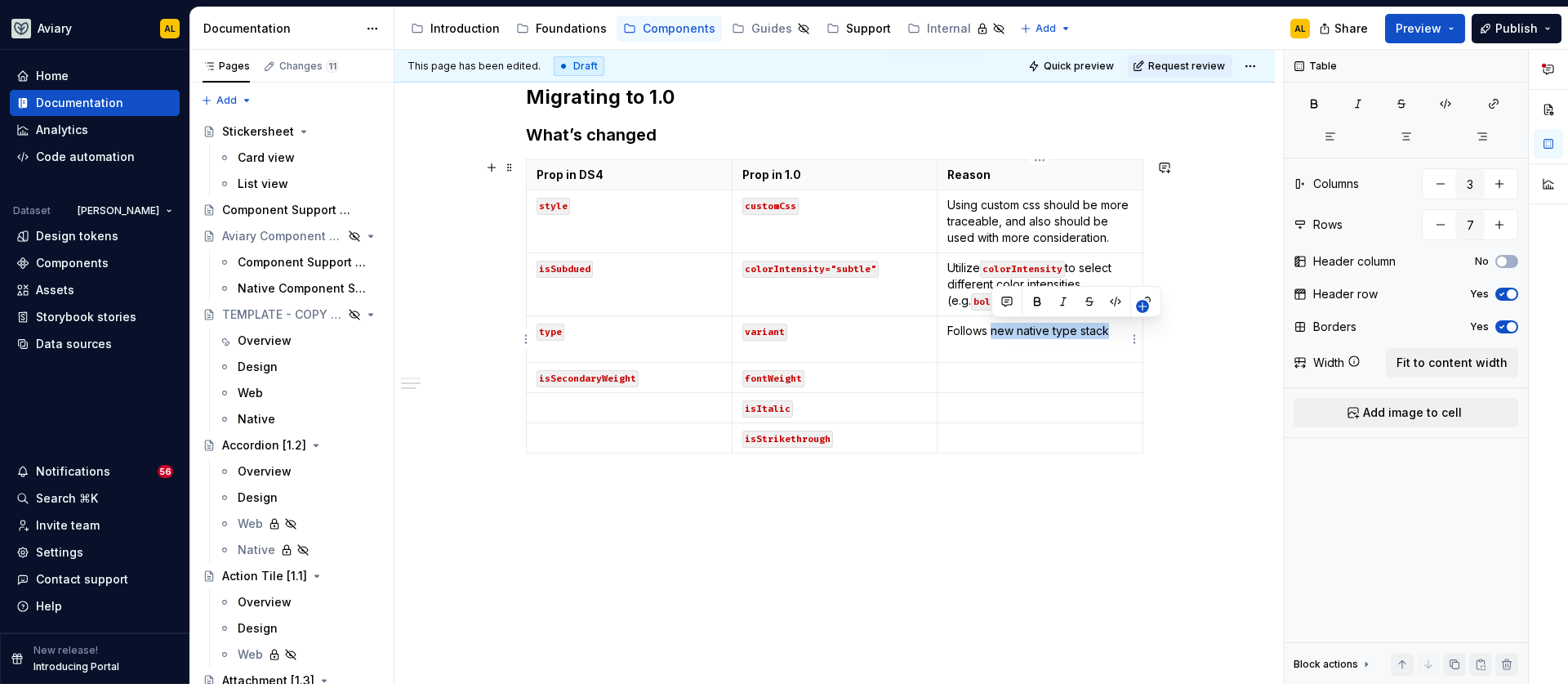
type input "4"
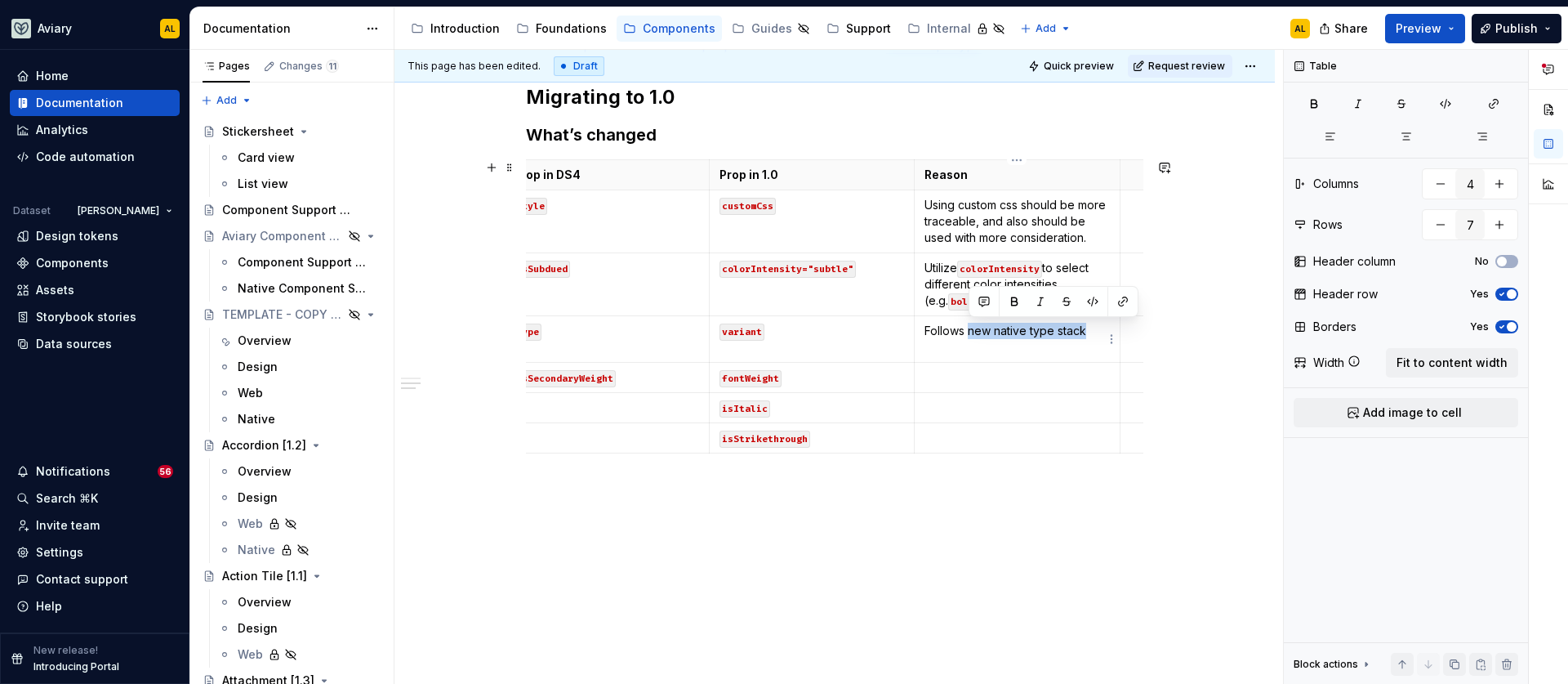
drag, startPoint x: 1085, startPoint y: 328, endPoint x: 968, endPoint y: 334, distance: 117.2
click at [968, 334] on p "Follows new native type stack" at bounding box center [1017, 330] width 185 height 16
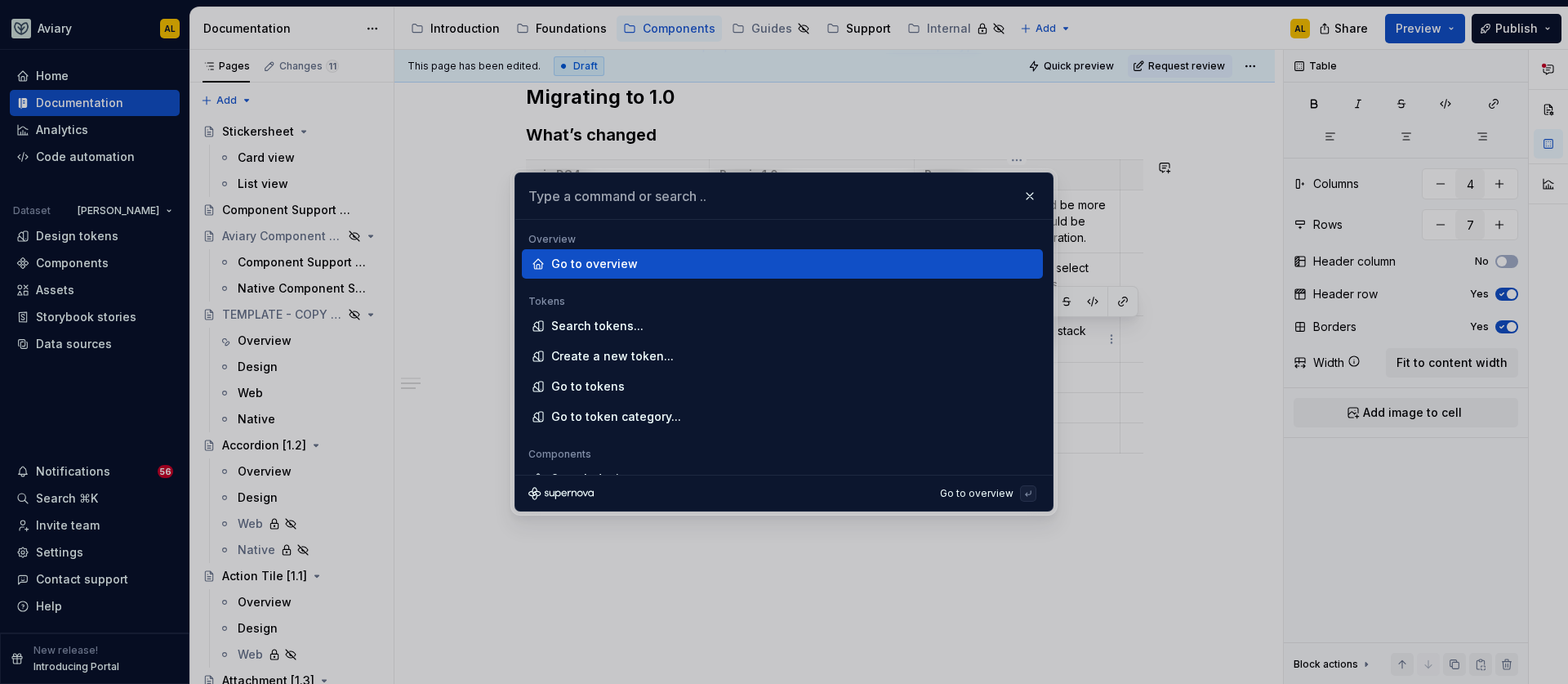
type textarea "*"
type input "[URL][DOMAIN_NAME]"
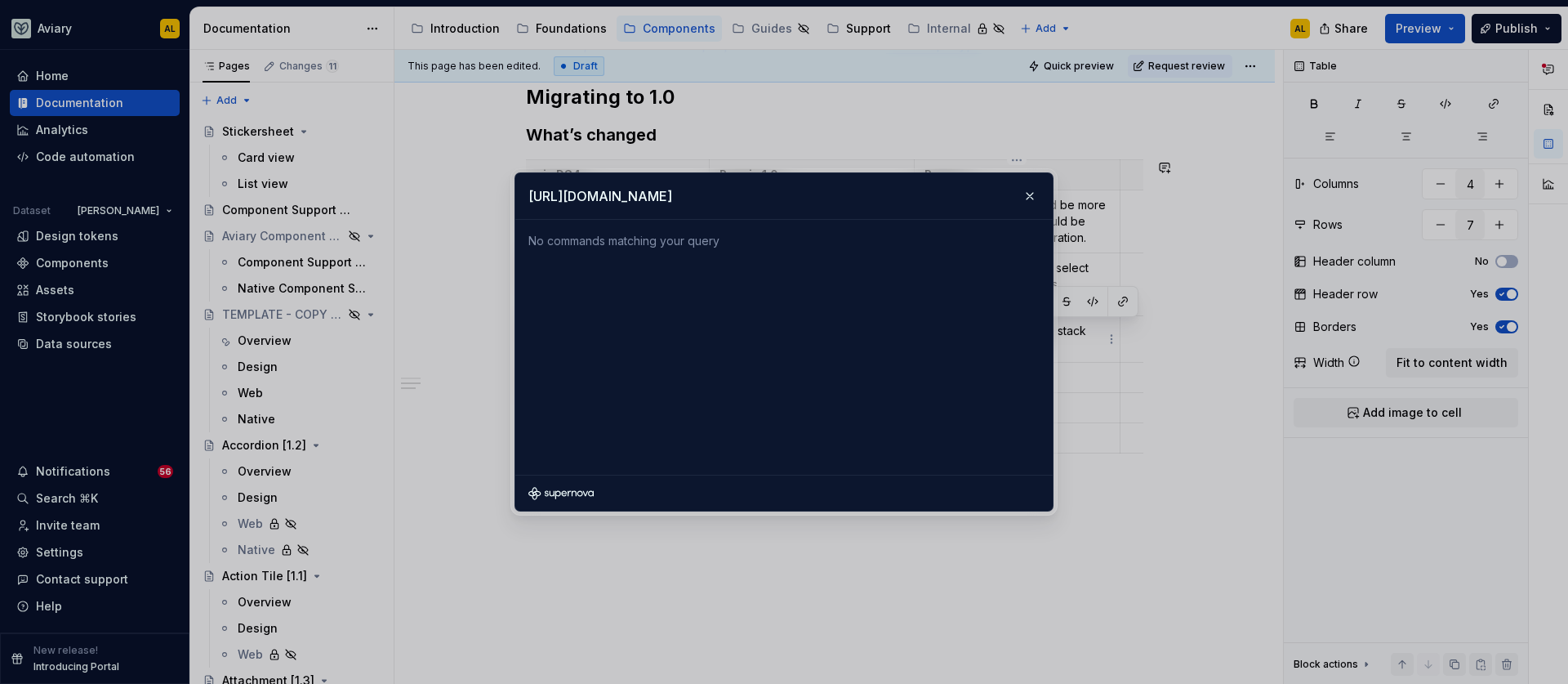
type textarea "*"
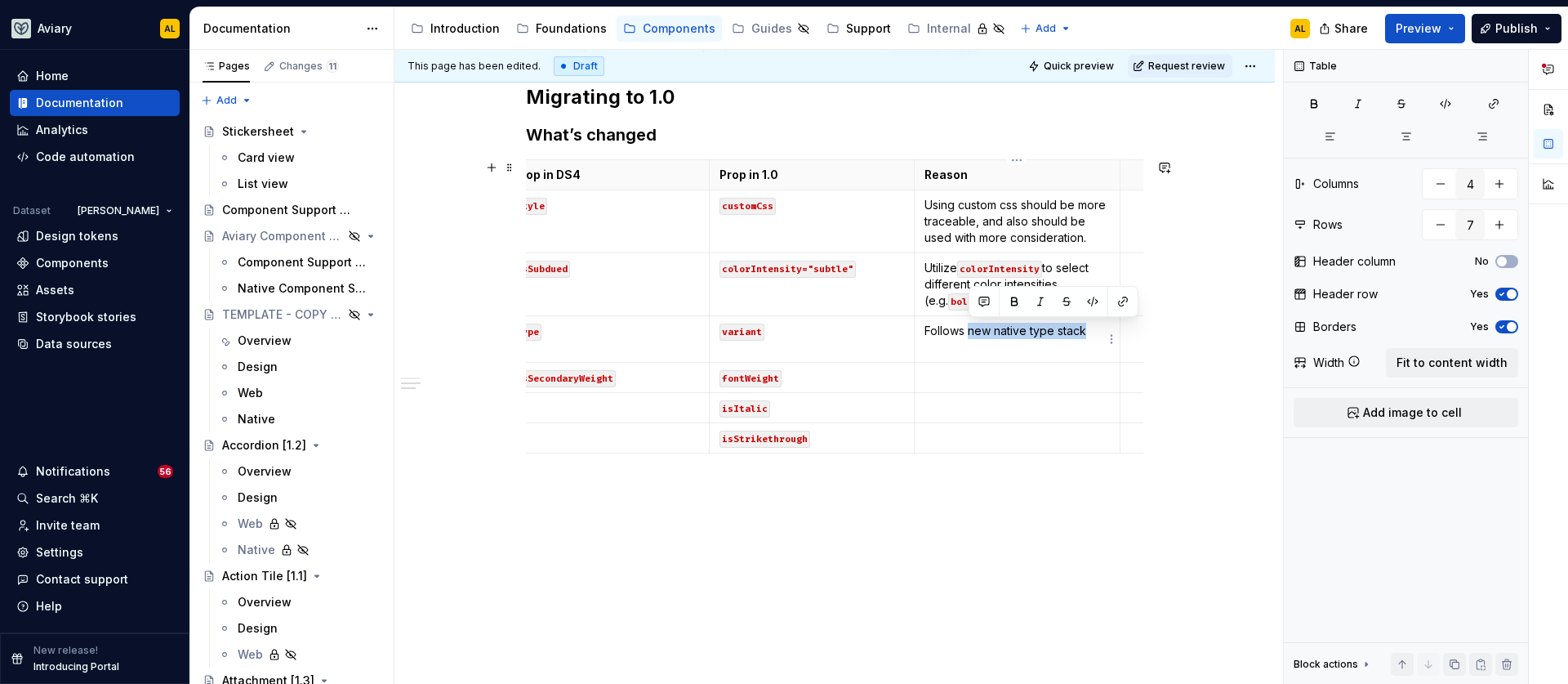
drag, startPoint x: 1088, startPoint y: 332, endPoint x: 968, endPoint y: 336, distance: 120.1
click at [968, 336] on p "Follows new native type stack" at bounding box center [1017, 330] width 185 height 16
click at [1122, 297] on button "button" at bounding box center [1123, 301] width 23 height 23
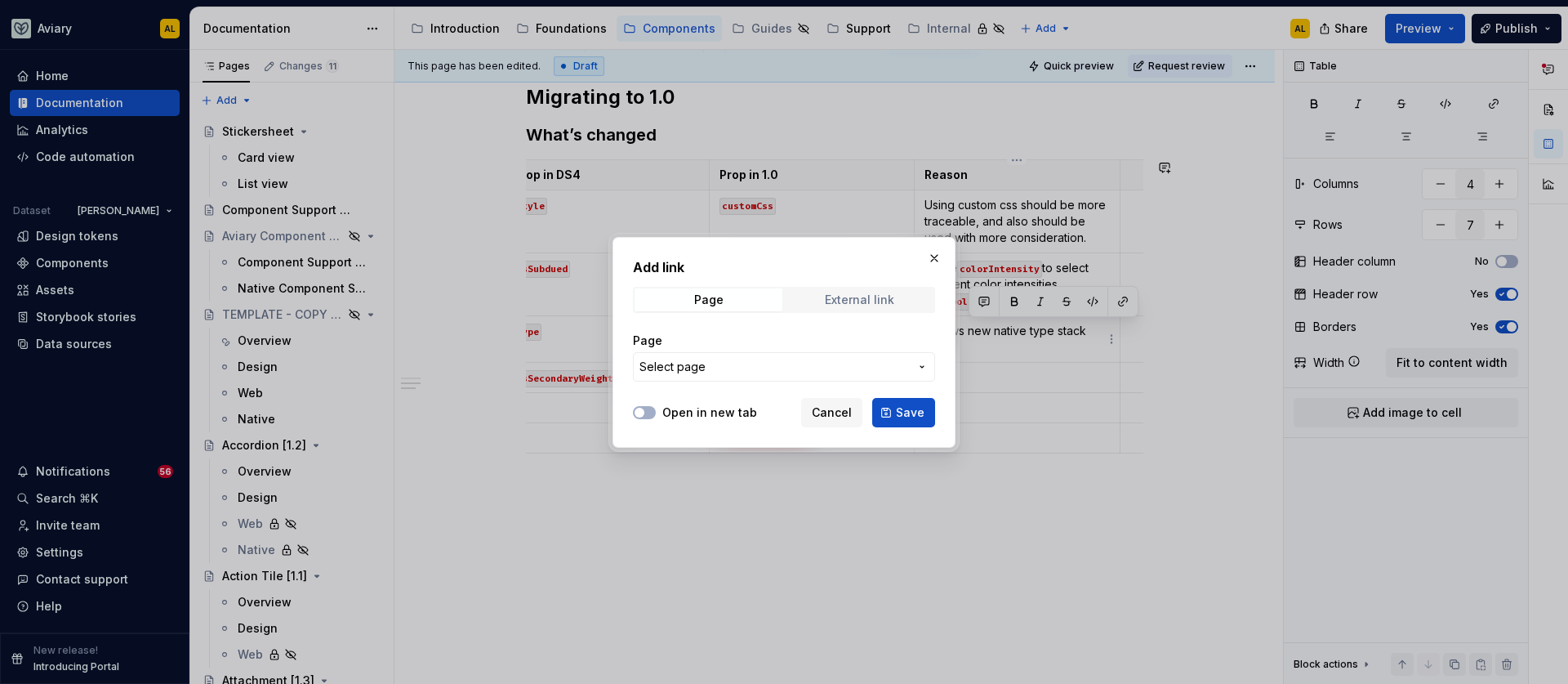
drag, startPoint x: 857, startPoint y: 283, endPoint x: 855, endPoint y: 297, distance: 14.1
click at [857, 283] on div "Add link Page External link Page Select page" at bounding box center [784, 324] width 302 height 134
click at [847, 300] on div "External link" at bounding box center [859, 300] width 69 height 13
click at [799, 367] on input "URL" at bounding box center [784, 366] width 302 height 29
paste input "[URL][DOMAIN_NAME]"
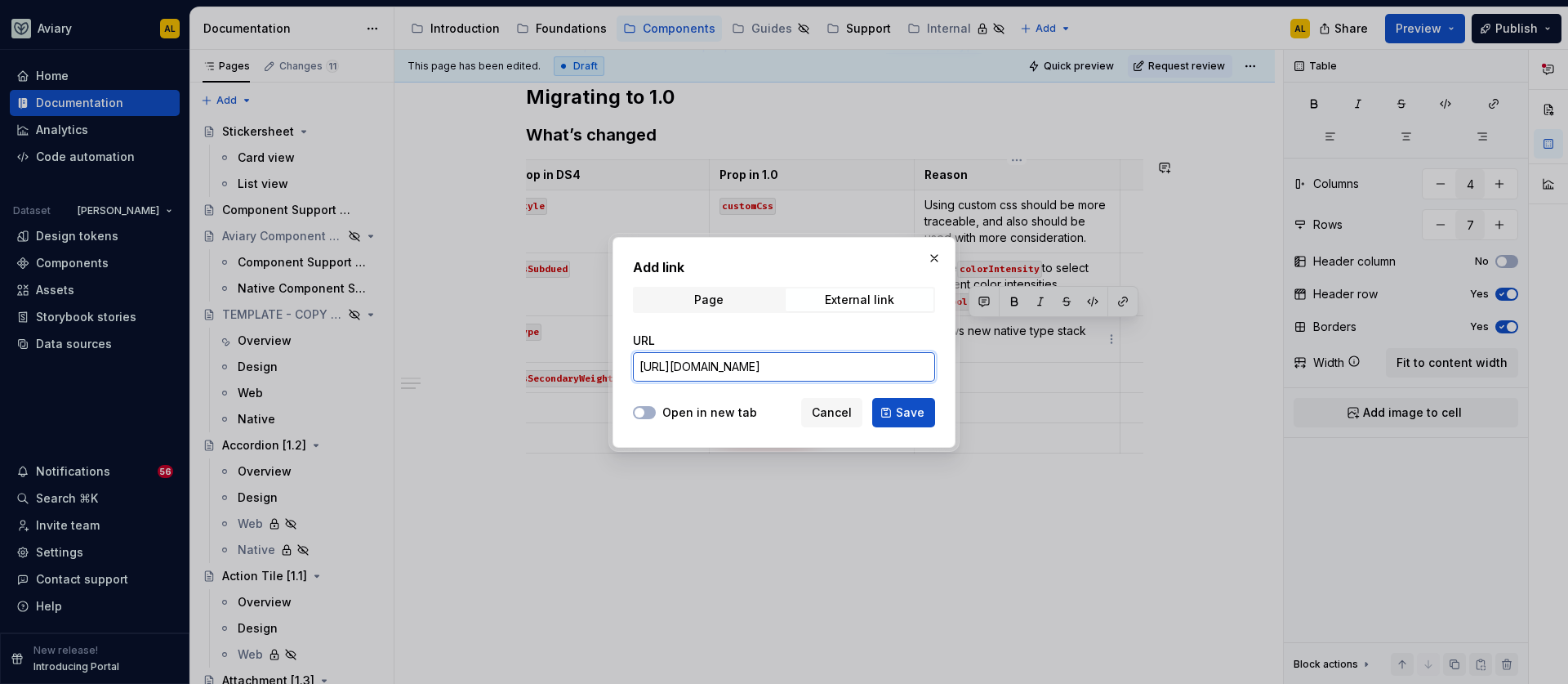
scroll to position [0, 241]
type input "[URL][DOMAIN_NAME]"
click at [908, 419] on span "Save" at bounding box center [910, 412] width 28 height 16
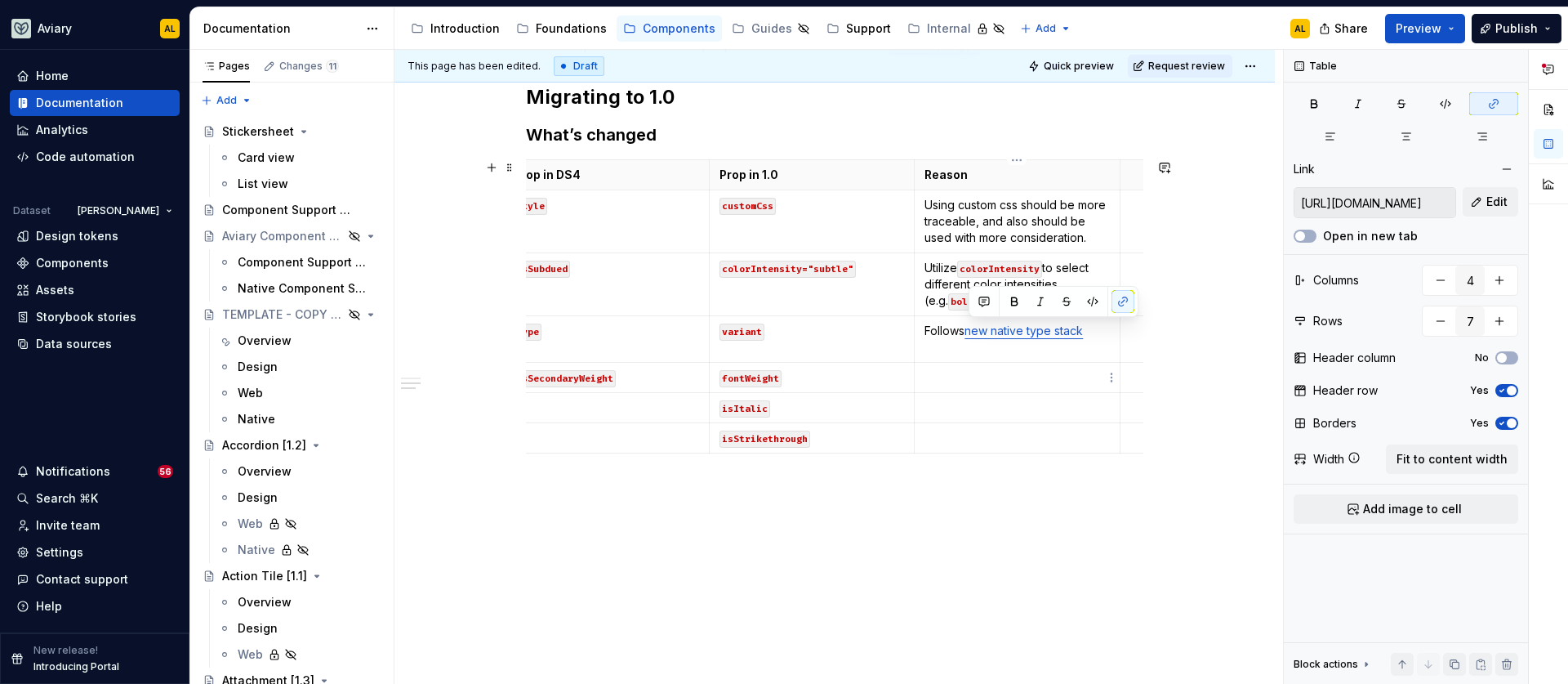
click at [1035, 377] on p at bounding box center [1017, 377] width 185 height 16
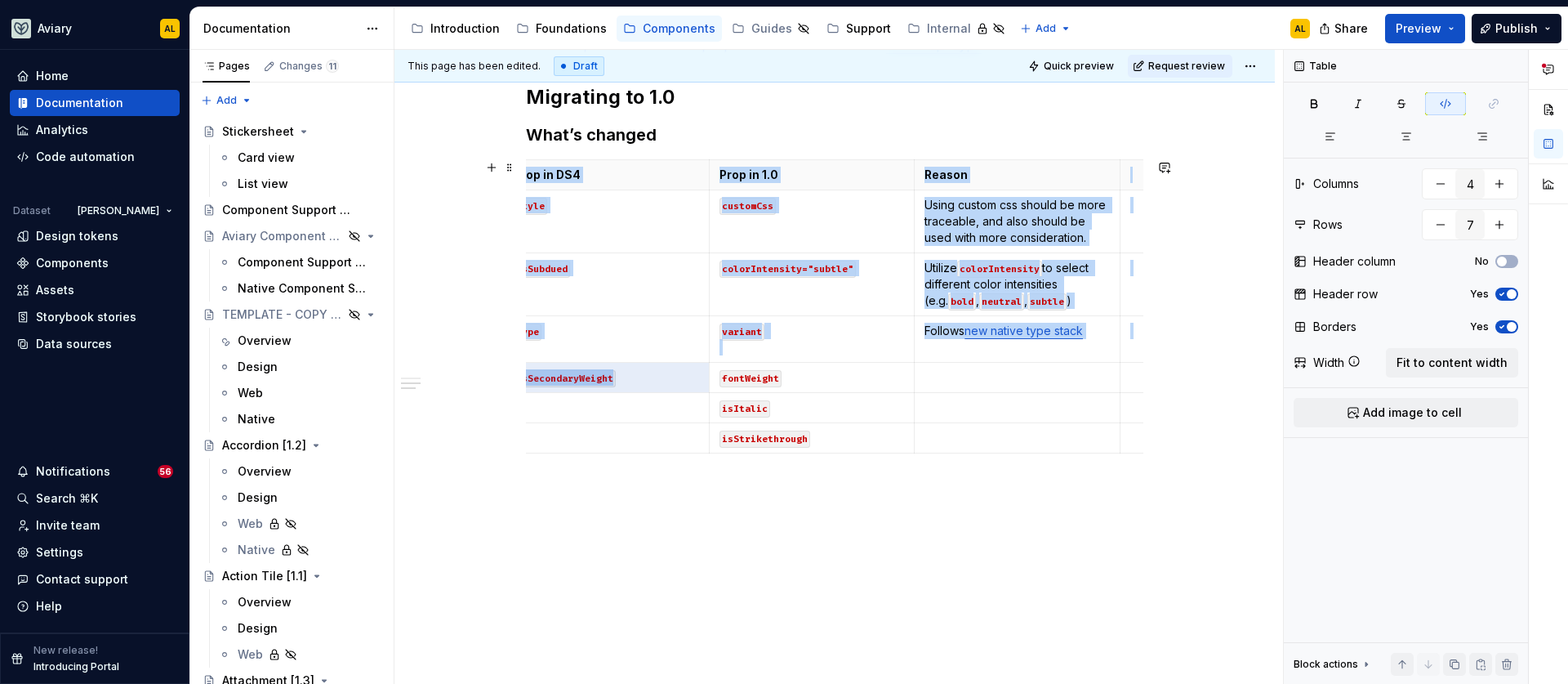
scroll to position [0, 0]
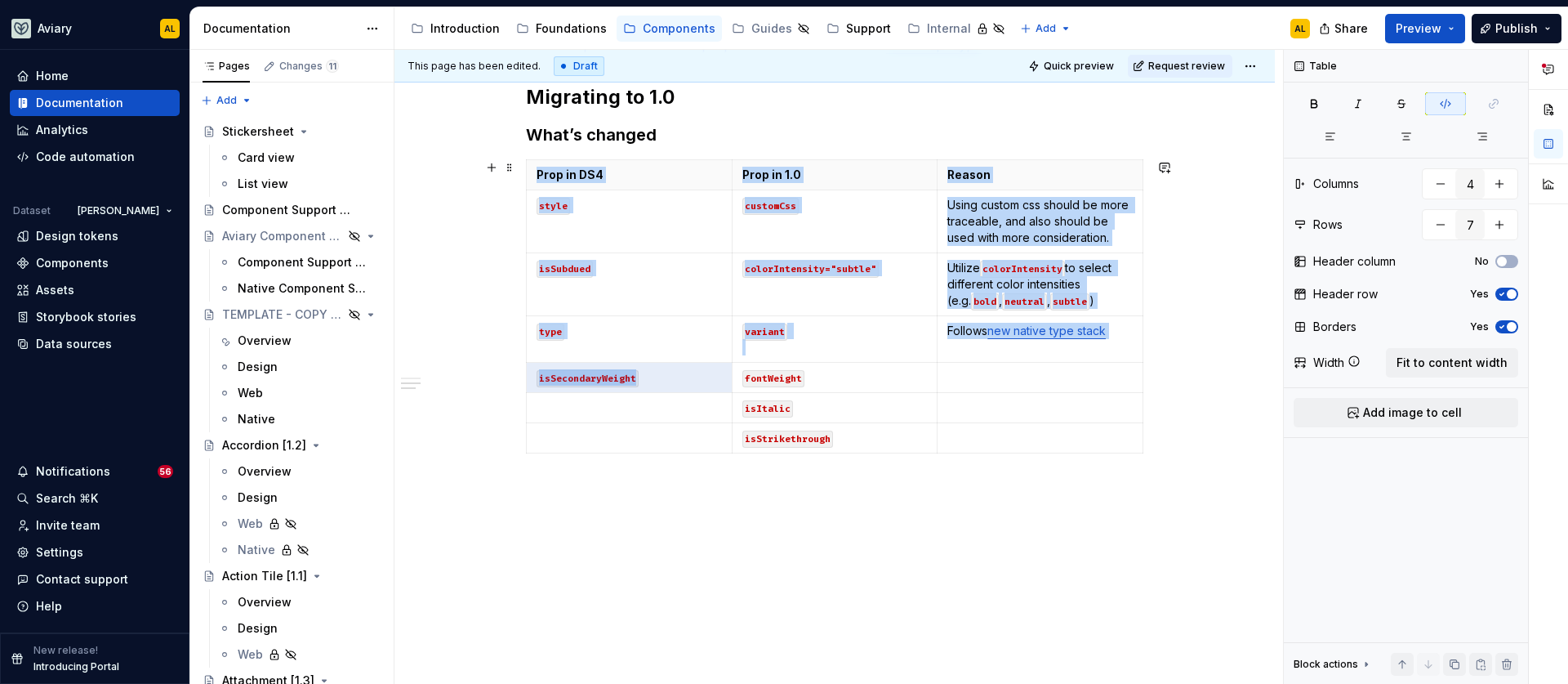
drag, startPoint x: 624, startPoint y: 375, endPoint x: 458, endPoint y: 372, distance: 166.0
click at [458, 372] on div "**********" at bounding box center [835, 185] width 880 height 1000
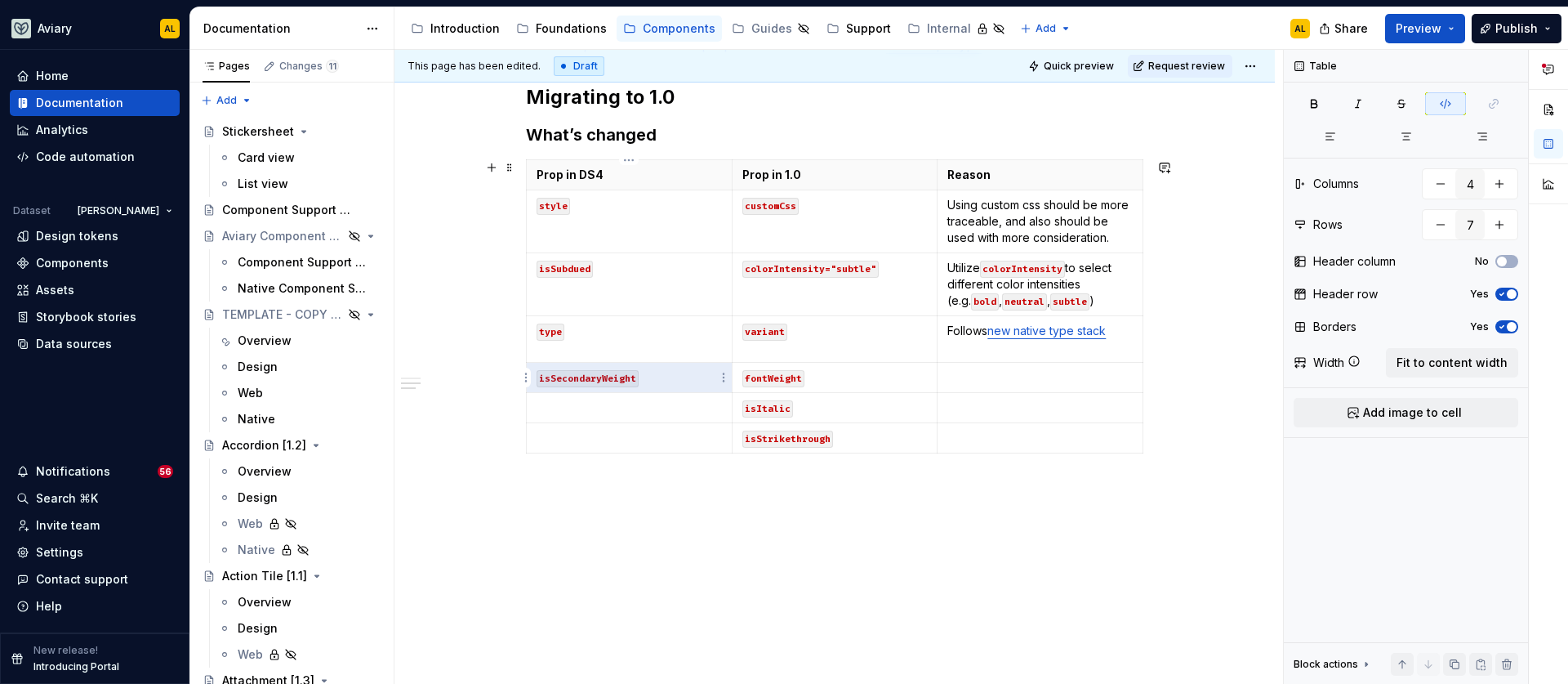
click at [664, 378] on p "isSecondaryWeight" at bounding box center [630, 377] width 185 height 16
click at [727, 382] on html "Aviary AL Home Documentation Analytics Code automation Dataset [PERSON_NAME] De…" at bounding box center [784, 342] width 1568 height 684
click at [732, 432] on icon at bounding box center [735, 433] width 13 height 13
click at [668, 405] on p at bounding box center [630, 408] width 185 height 16
drag, startPoint x: 799, startPoint y: 209, endPoint x: 779, endPoint y: 209, distance: 20.0
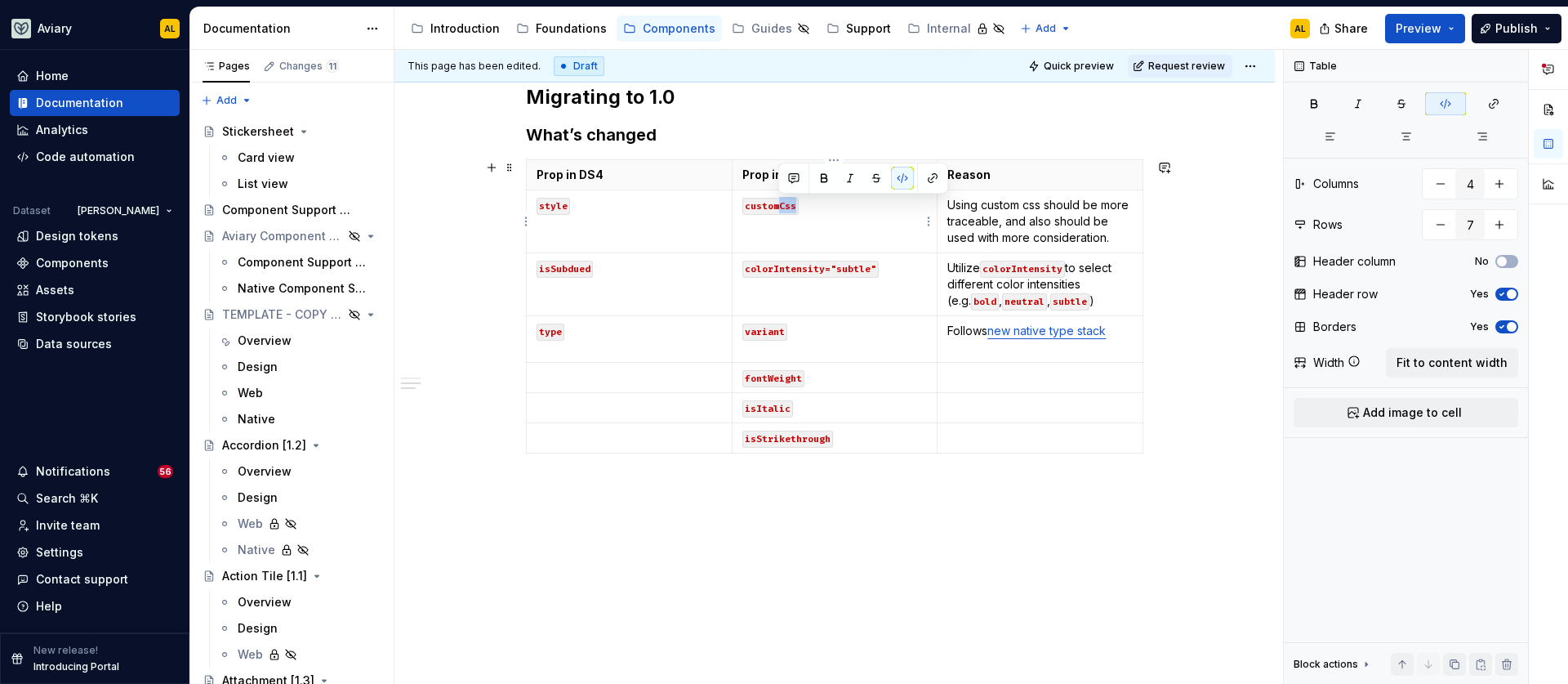
click at [779, 209] on p "customCss" at bounding box center [835, 204] width 185 height 16
click at [950, 530] on div "**********" at bounding box center [835, 185] width 880 height 1000
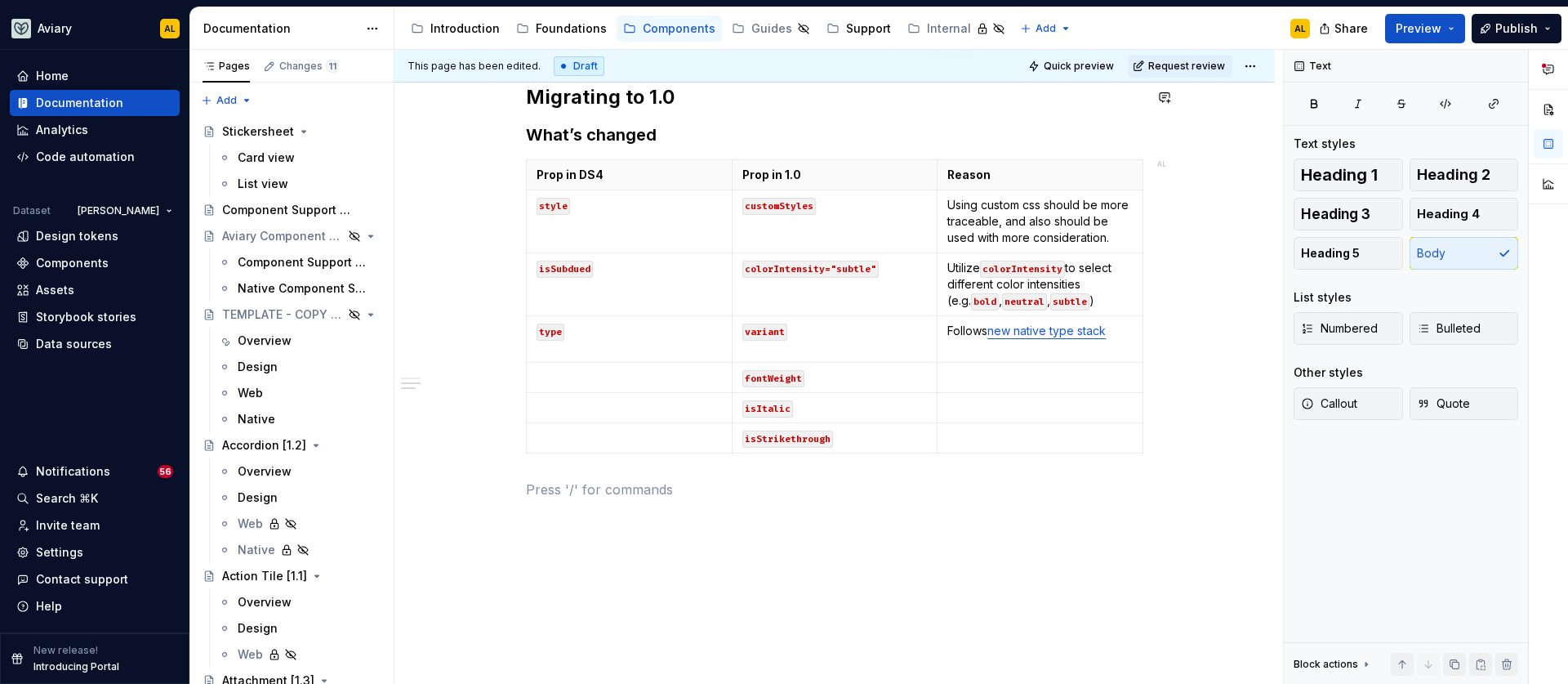
click at [1255, 69] on html "Aviary AL Home Documentation Analytics Code automation Dataset [PERSON_NAME] De…" at bounding box center [784, 342] width 1568 height 684
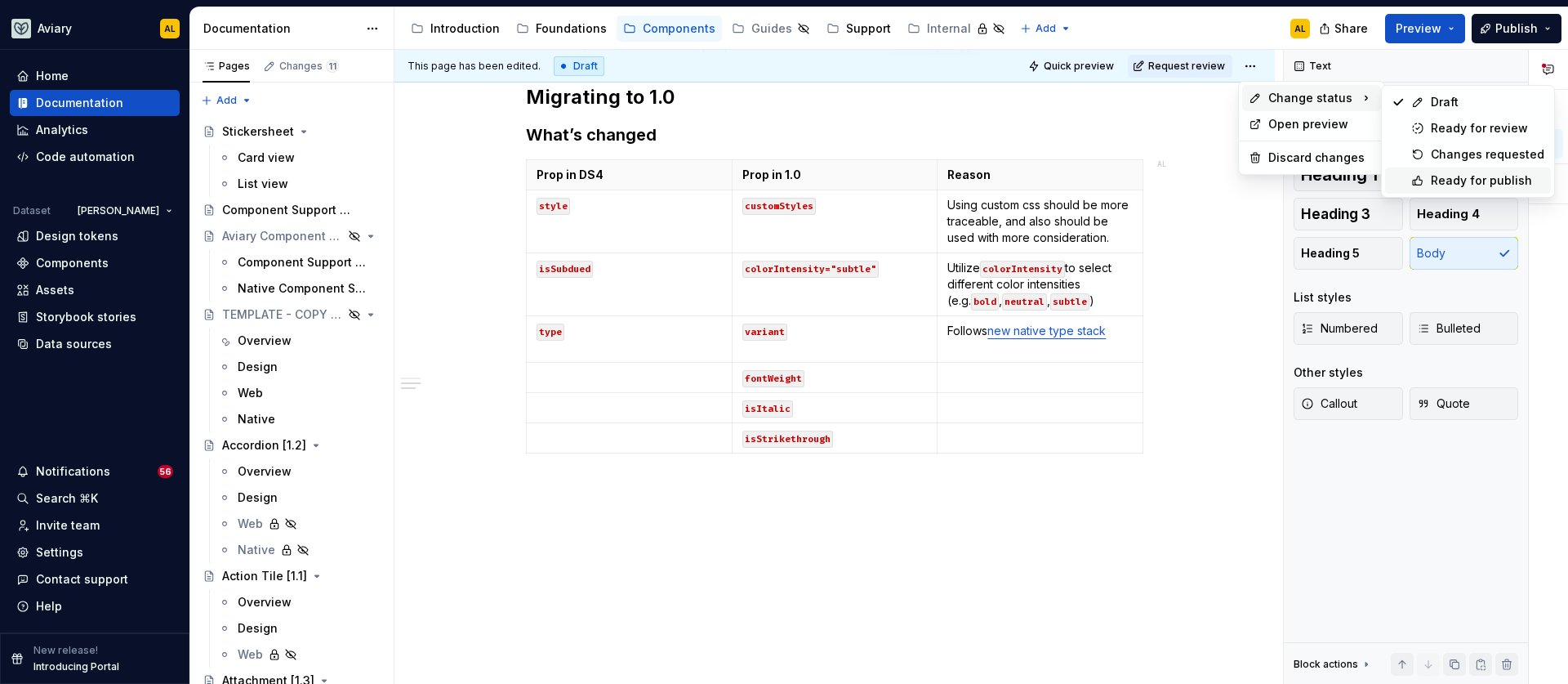
click at [1435, 177] on div "Ready for publish" at bounding box center [1487, 180] width 113 height 16
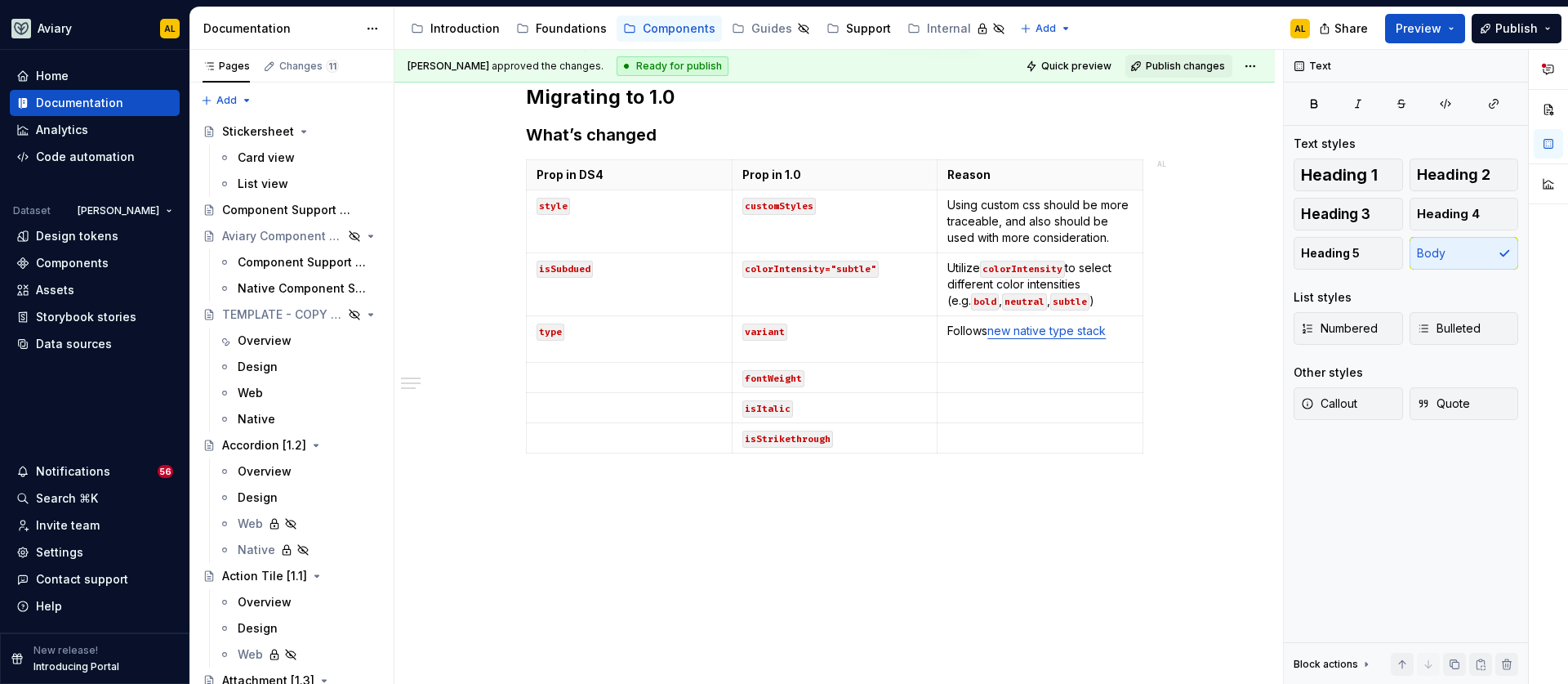
scroll to position [317, 0]
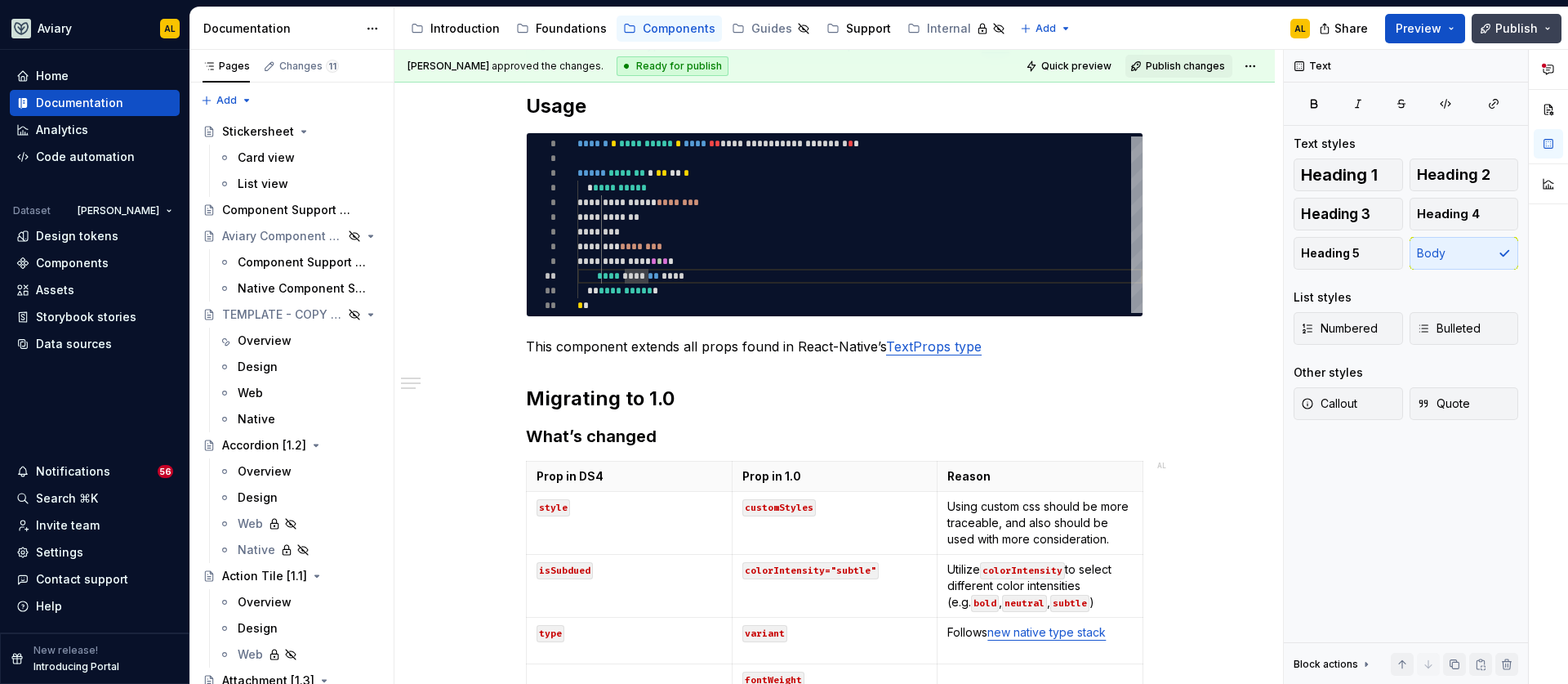
click at [1503, 26] on span "Publish" at bounding box center [1517, 28] width 43 height 16
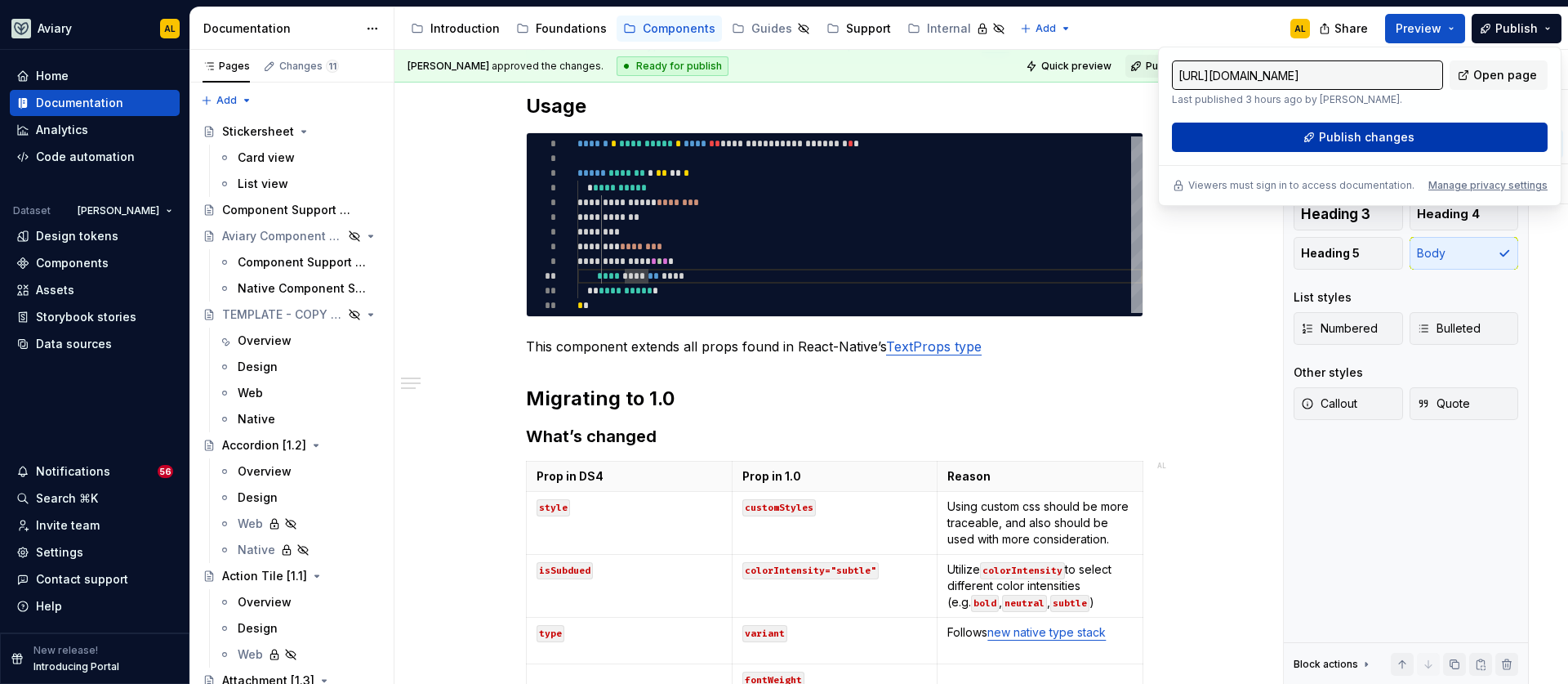
click at [1432, 129] on button "Publish changes" at bounding box center [1360, 137] width 376 height 29
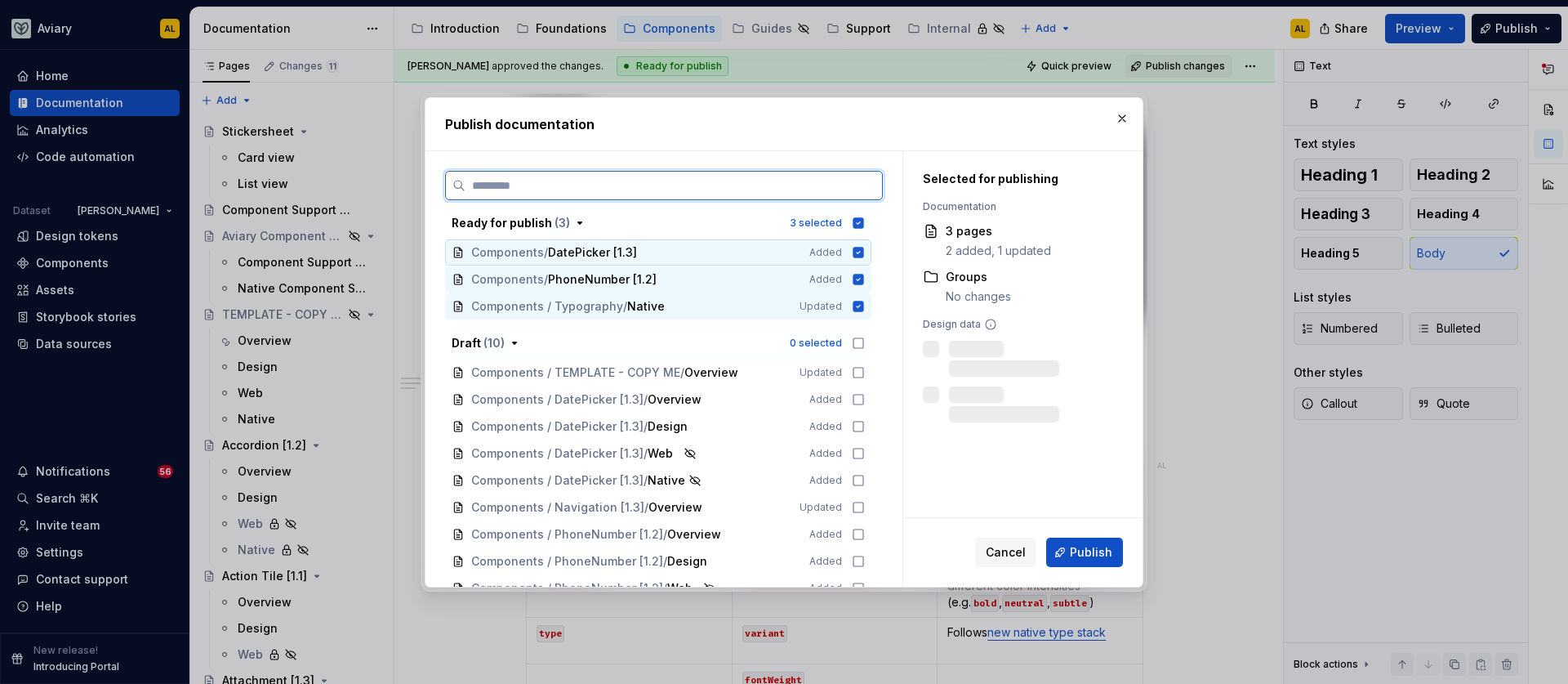
click at [859, 257] on icon at bounding box center [858, 252] width 13 height 13
click at [854, 278] on icon at bounding box center [859, 279] width 10 height 10
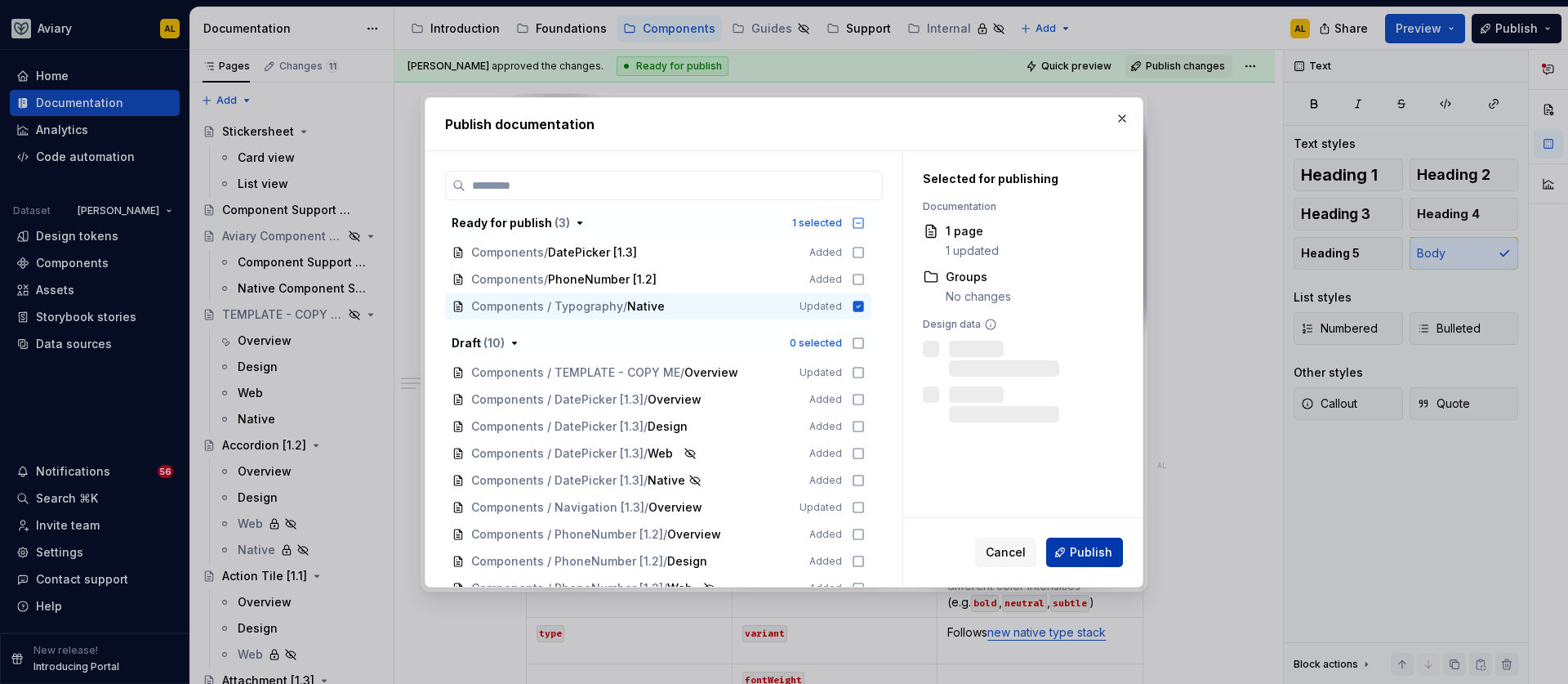
click at [1080, 552] on span "Publish" at bounding box center [1091, 552] width 43 height 16
type textarea "*"
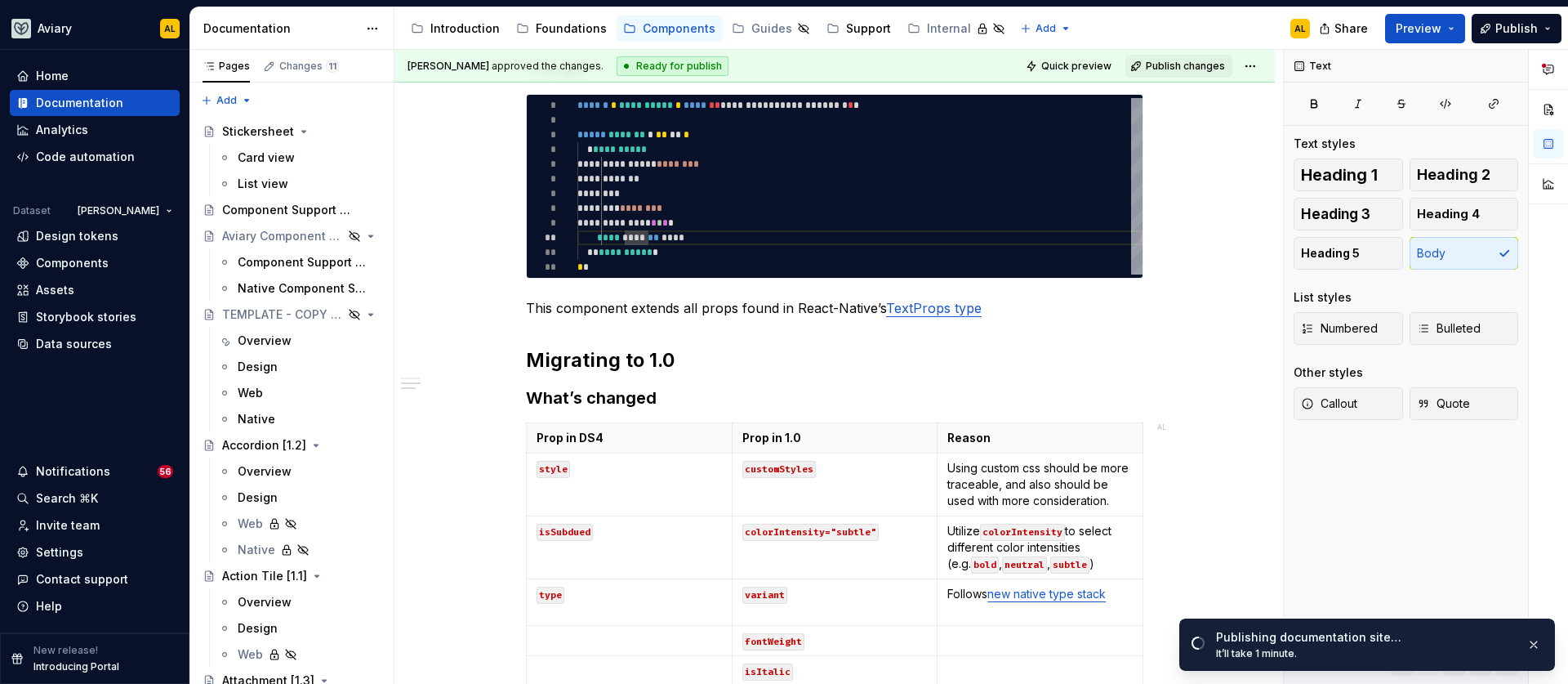
scroll to position [438, 0]
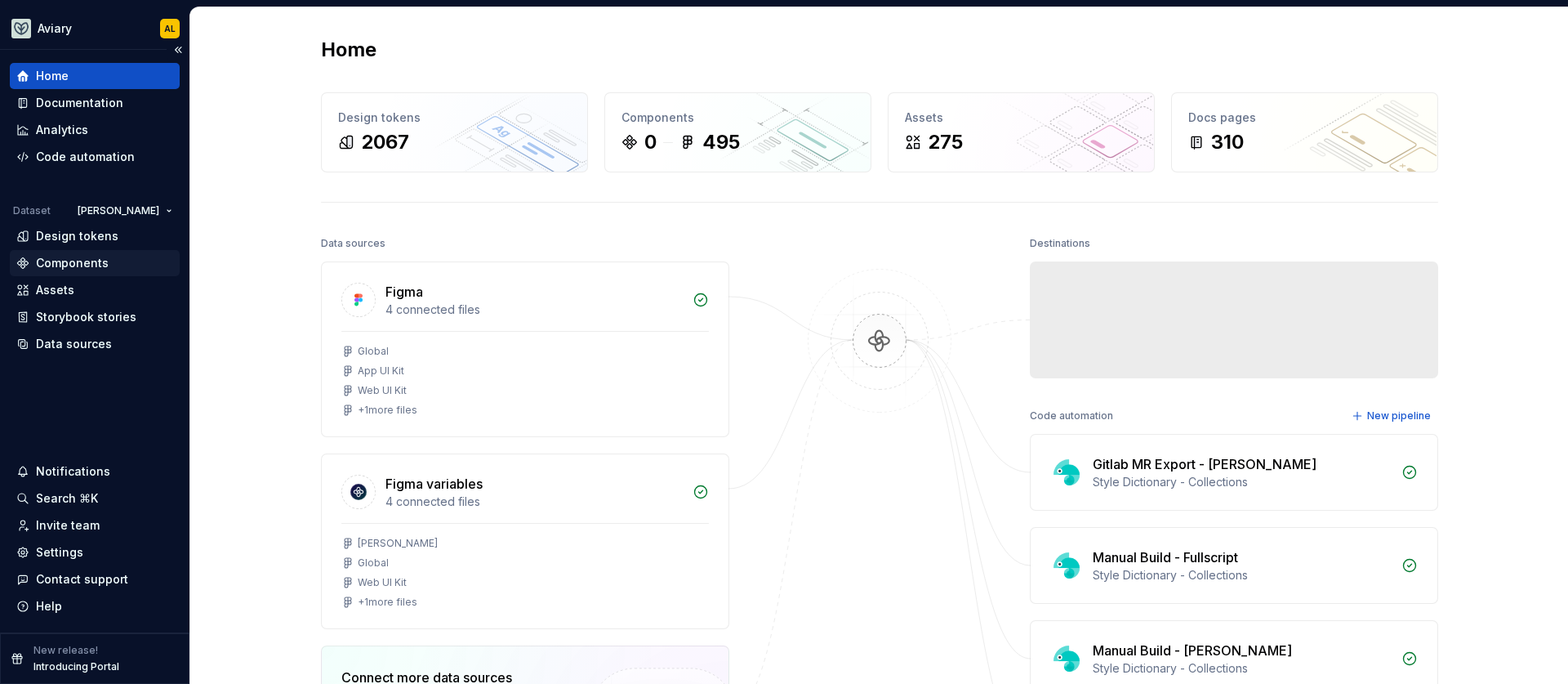
click at [83, 257] on div "Components" at bounding box center [72, 263] width 73 height 16
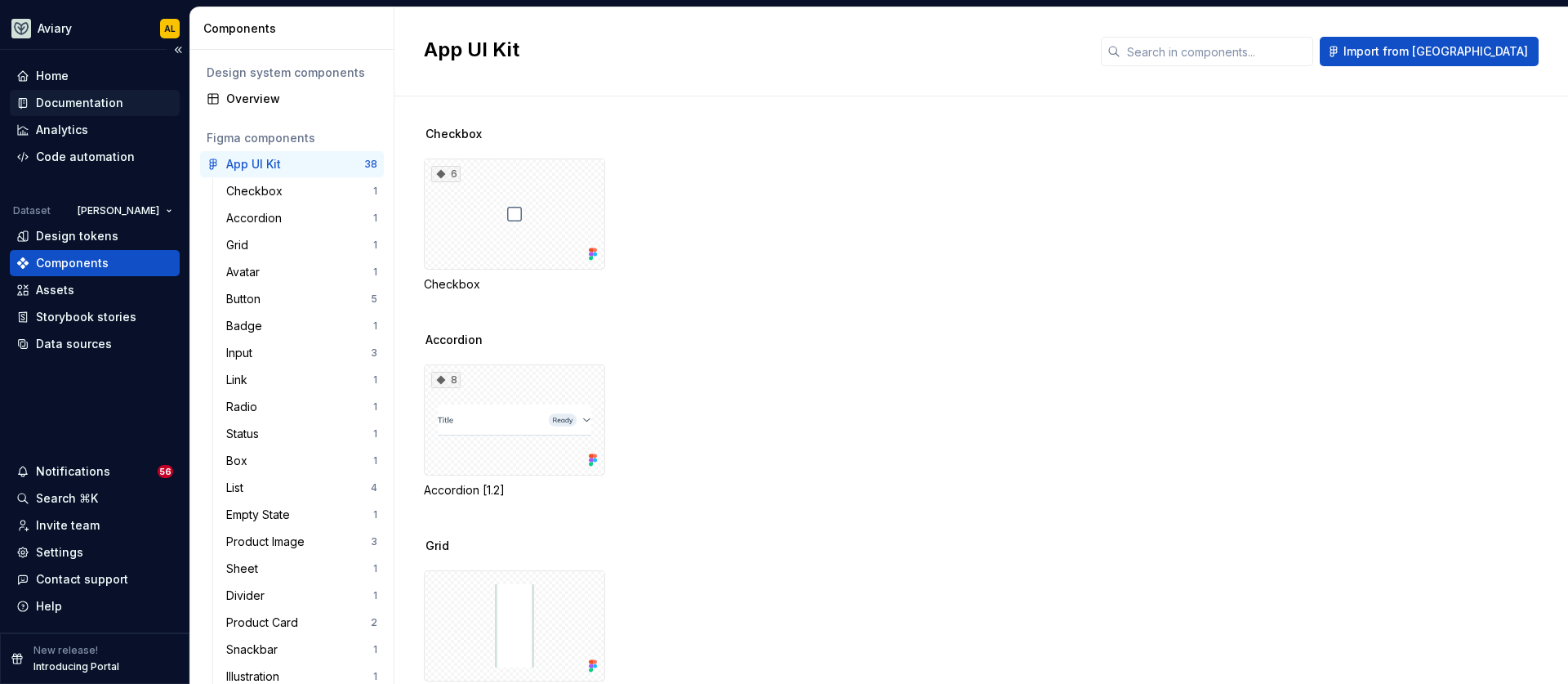
click at [110, 93] on div "Documentation" at bounding box center [94, 103] width 170 height 26
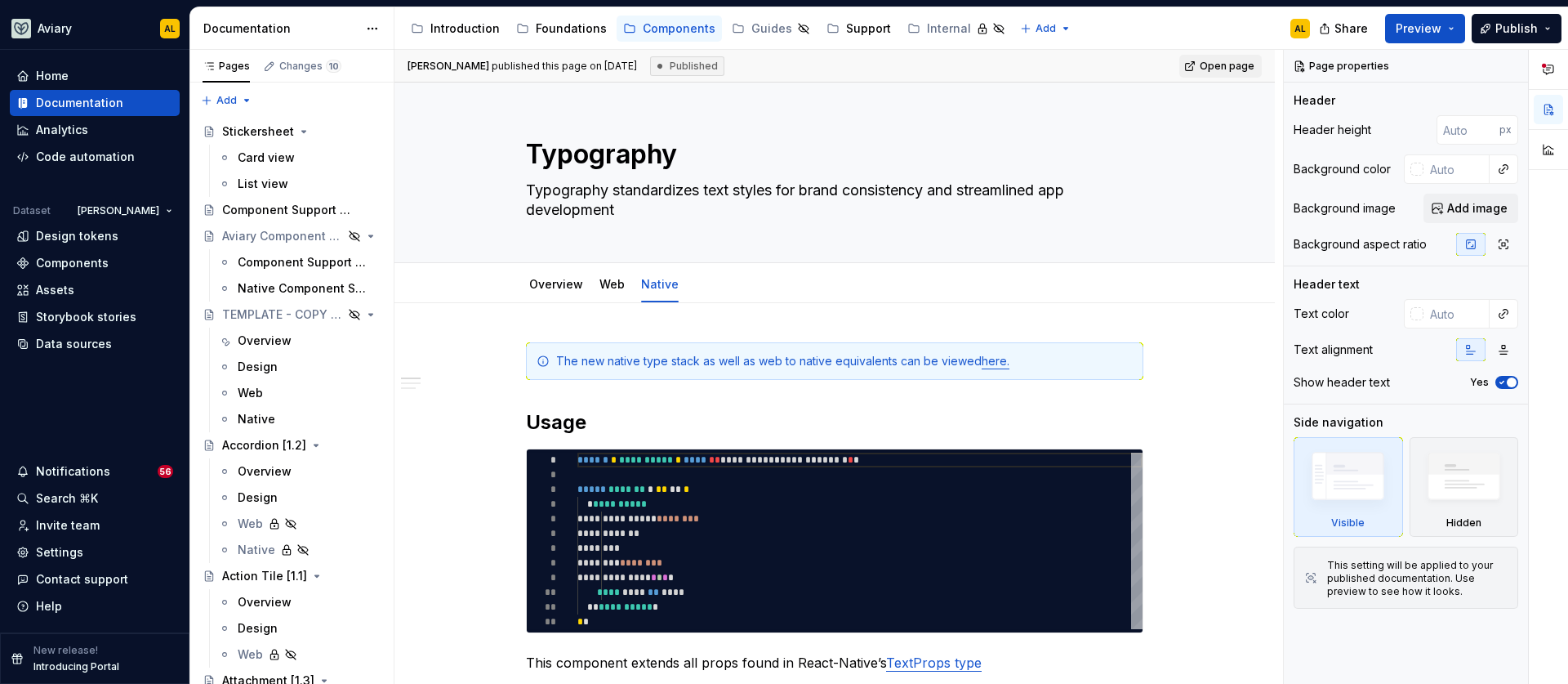
type textarea "*"
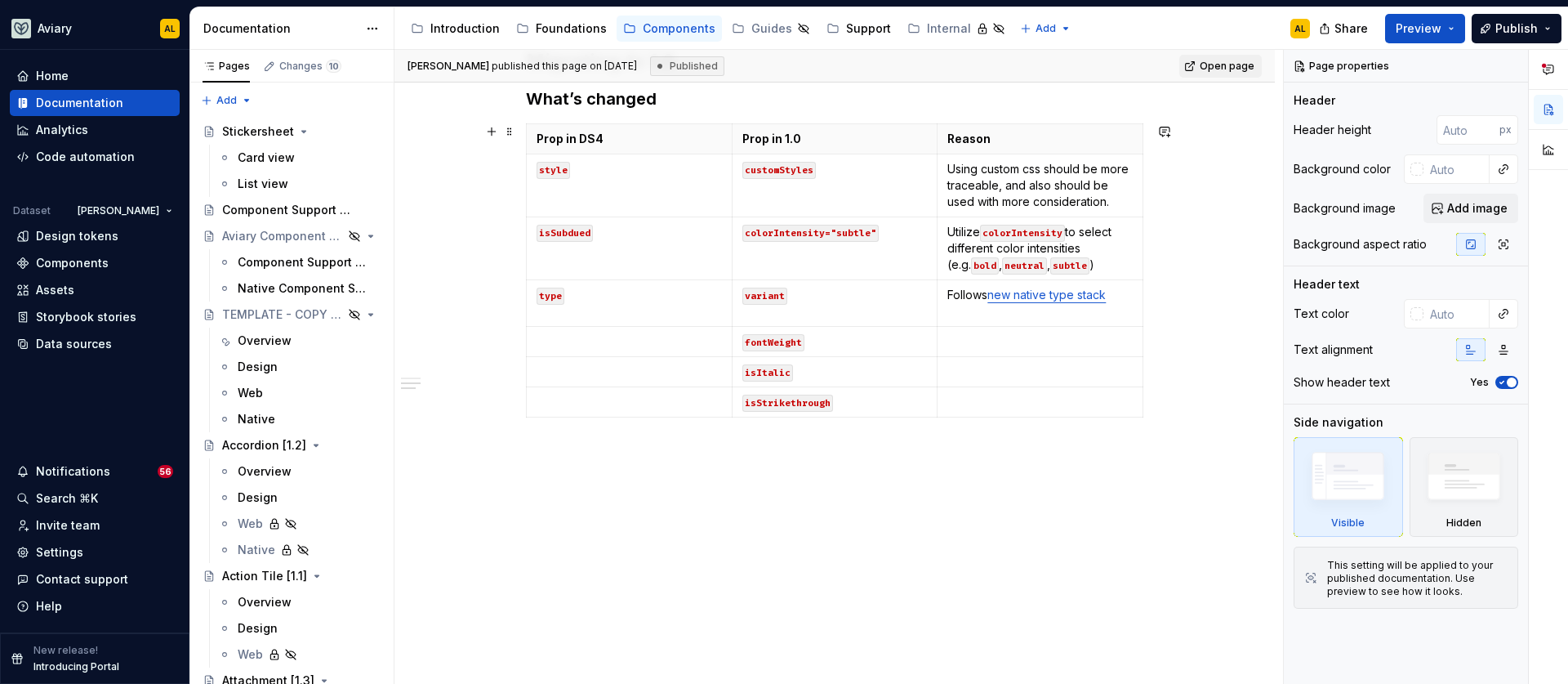
scroll to position [0, 29]
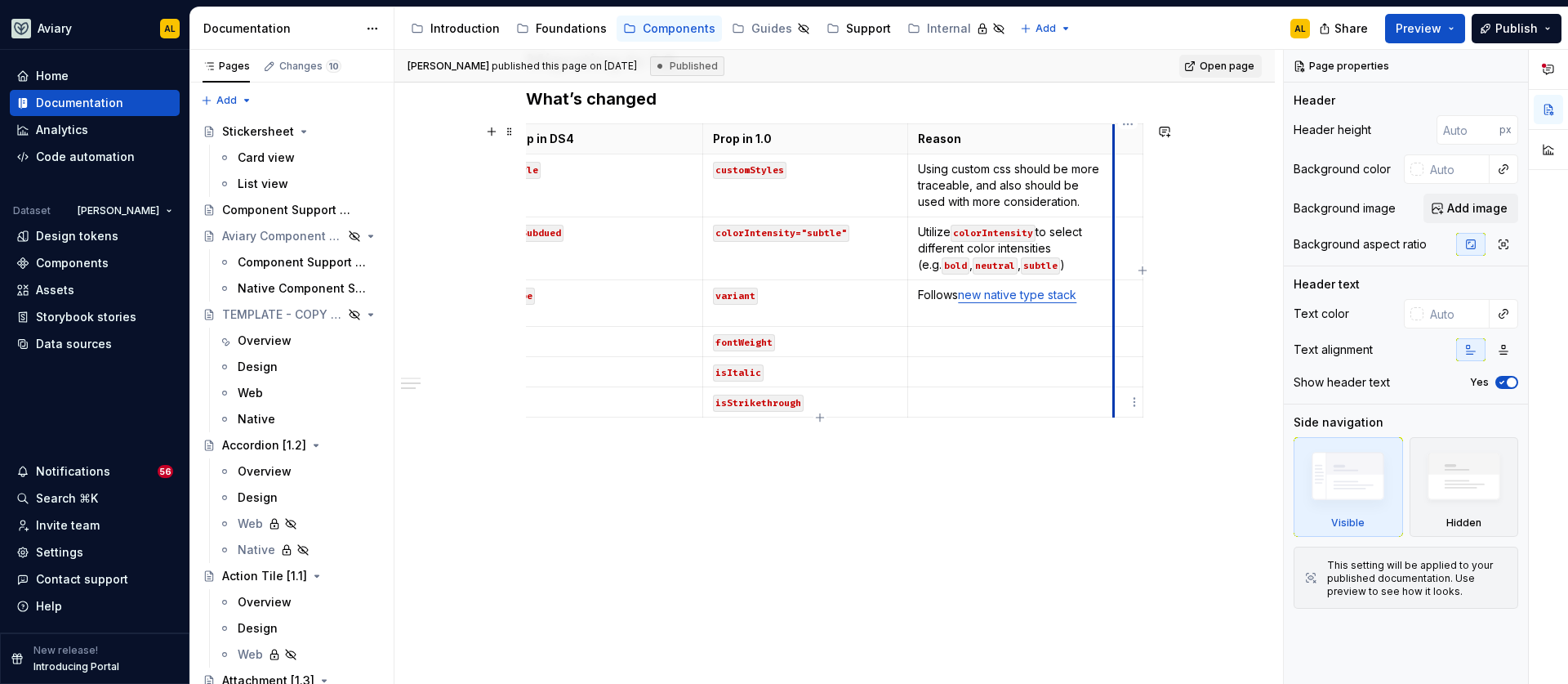
click at [1117, 383] on td at bounding box center [1129, 372] width 29 height 30
click at [1135, 124] on html "Aviary AL Home Documentation Analytics Code automation Dataset Emerson Design t…" at bounding box center [784, 342] width 1568 height 684
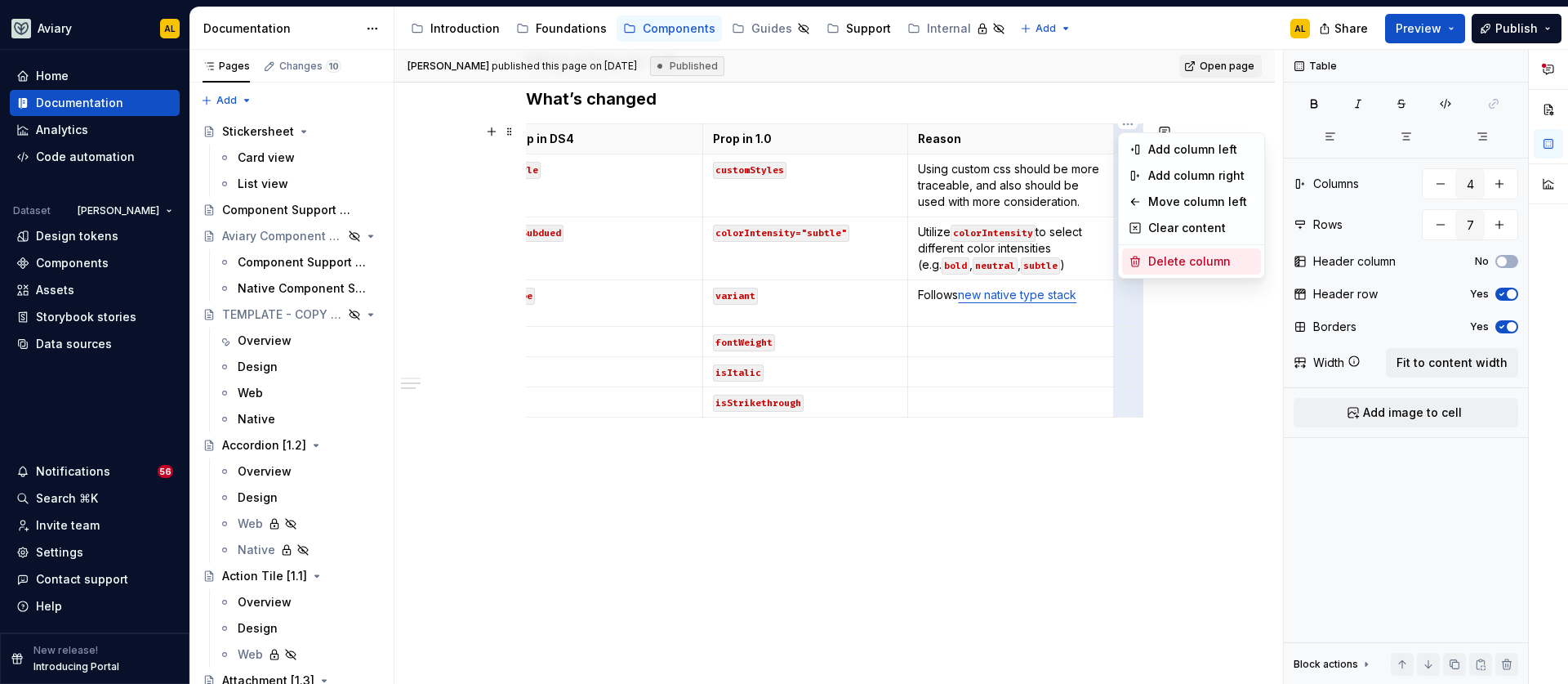
click at [1160, 257] on div "Delete column" at bounding box center [1202, 261] width 106 height 16
type input "3"
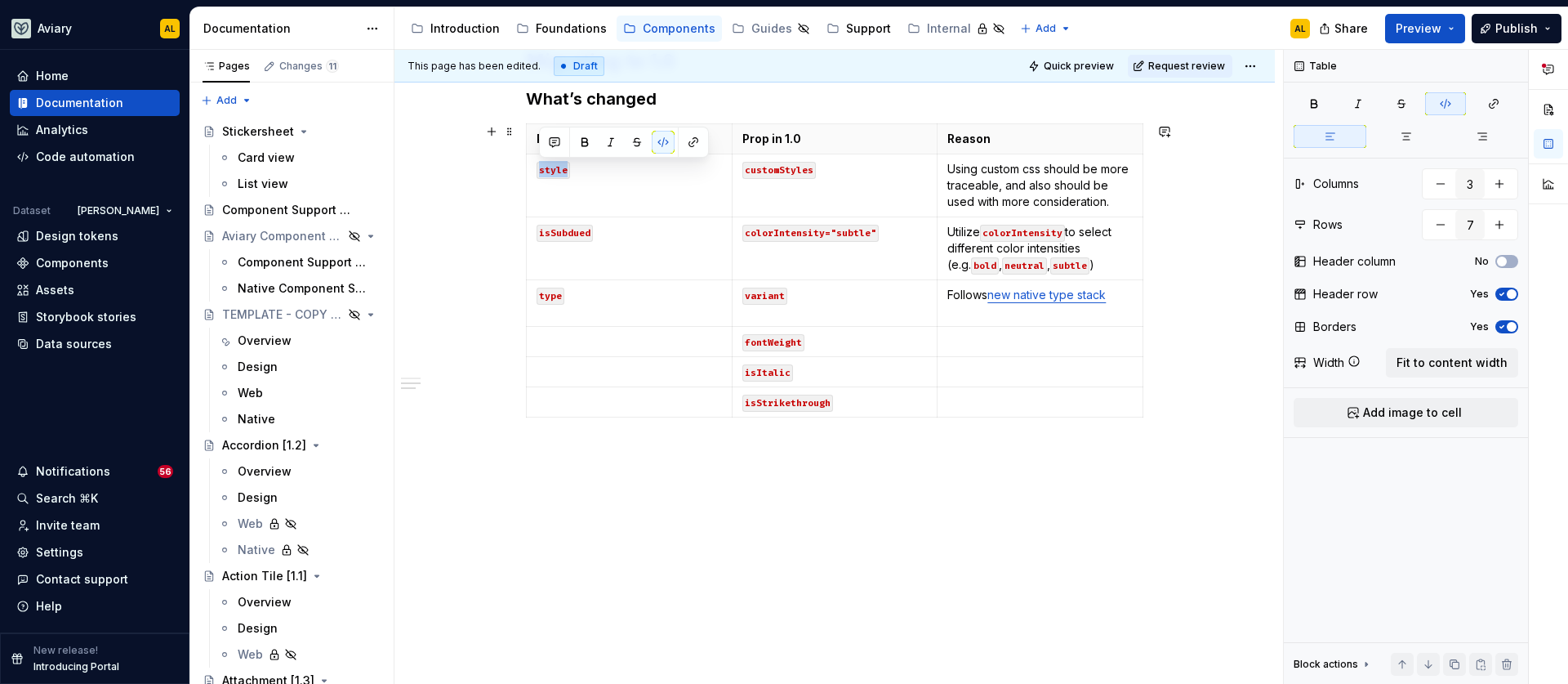
scroll to position [0, 0]
click at [1160, 257] on div "**********" at bounding box center [835, 169] width 880 height 1038
click at [1101, 130] on p "Reason" at bounding box center [1040, 138] width 185 height 16
click at [1452, 360] on span "Fit to content width" at bounding box center [1451, 362] width 111 height 16
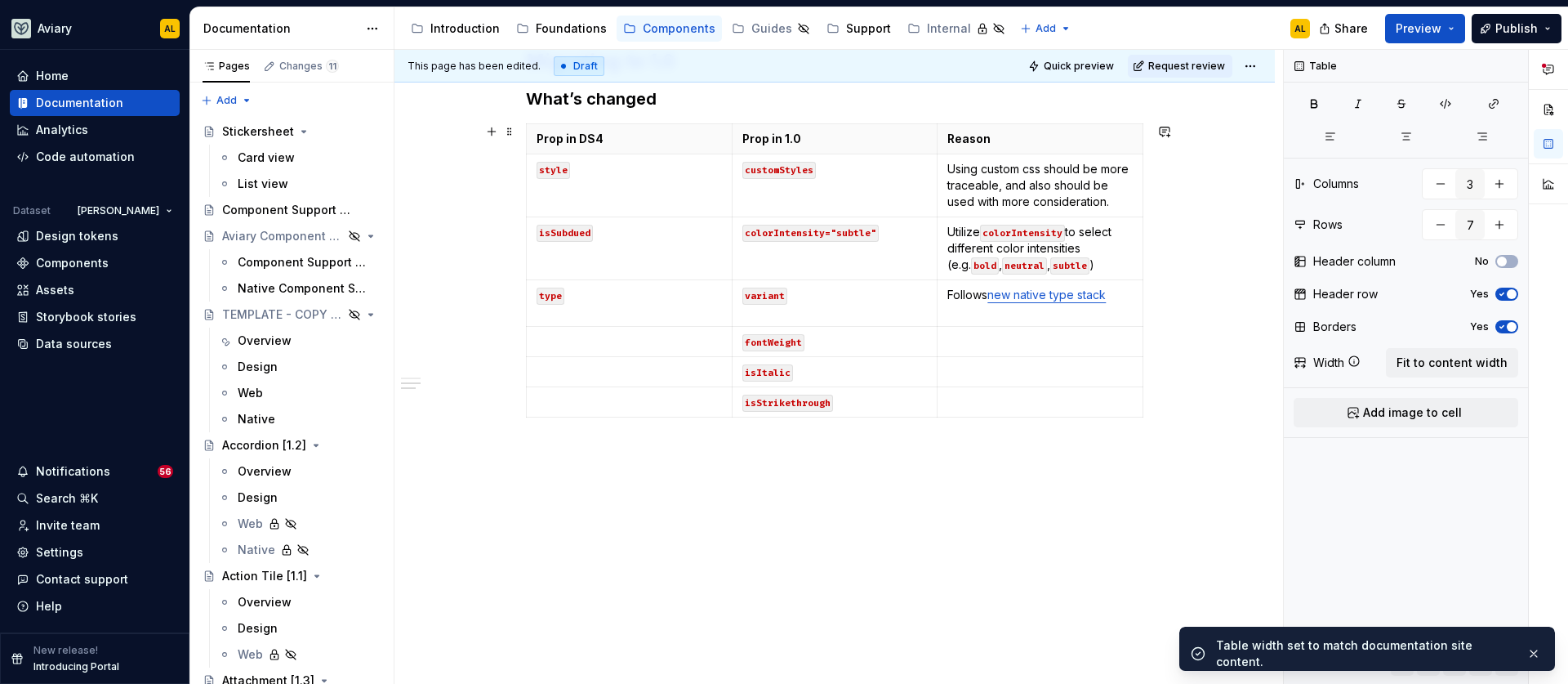
scroll to position [478, 0]
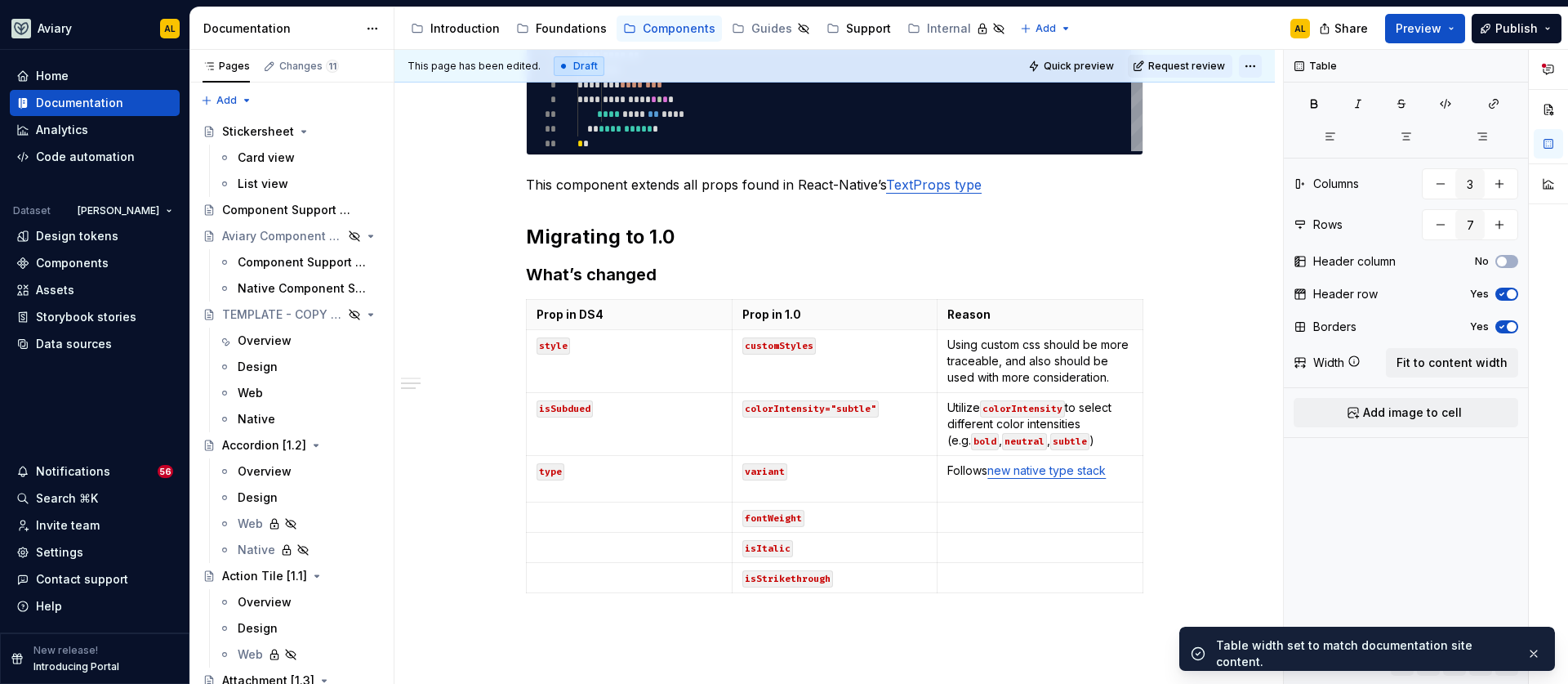
click at [1244, 70] on html "Aviary AL Home Documentation Analytics Code automation Dataset [PERSON_NAME] De…" at bounding box center [784, 342] width 1568 height 684
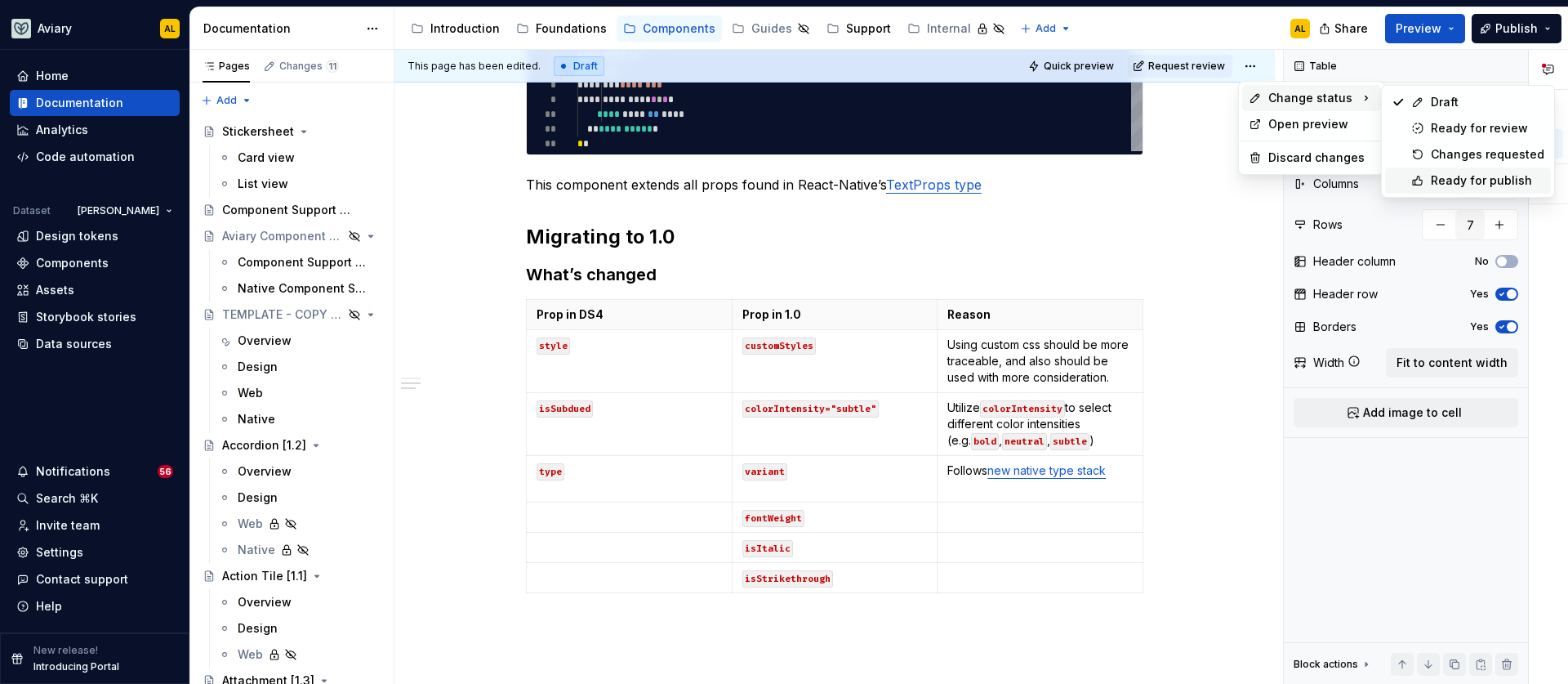
click at [1428, 182] on div "Ready for publish" at bounding box center [1468, 180] width 166 height 26
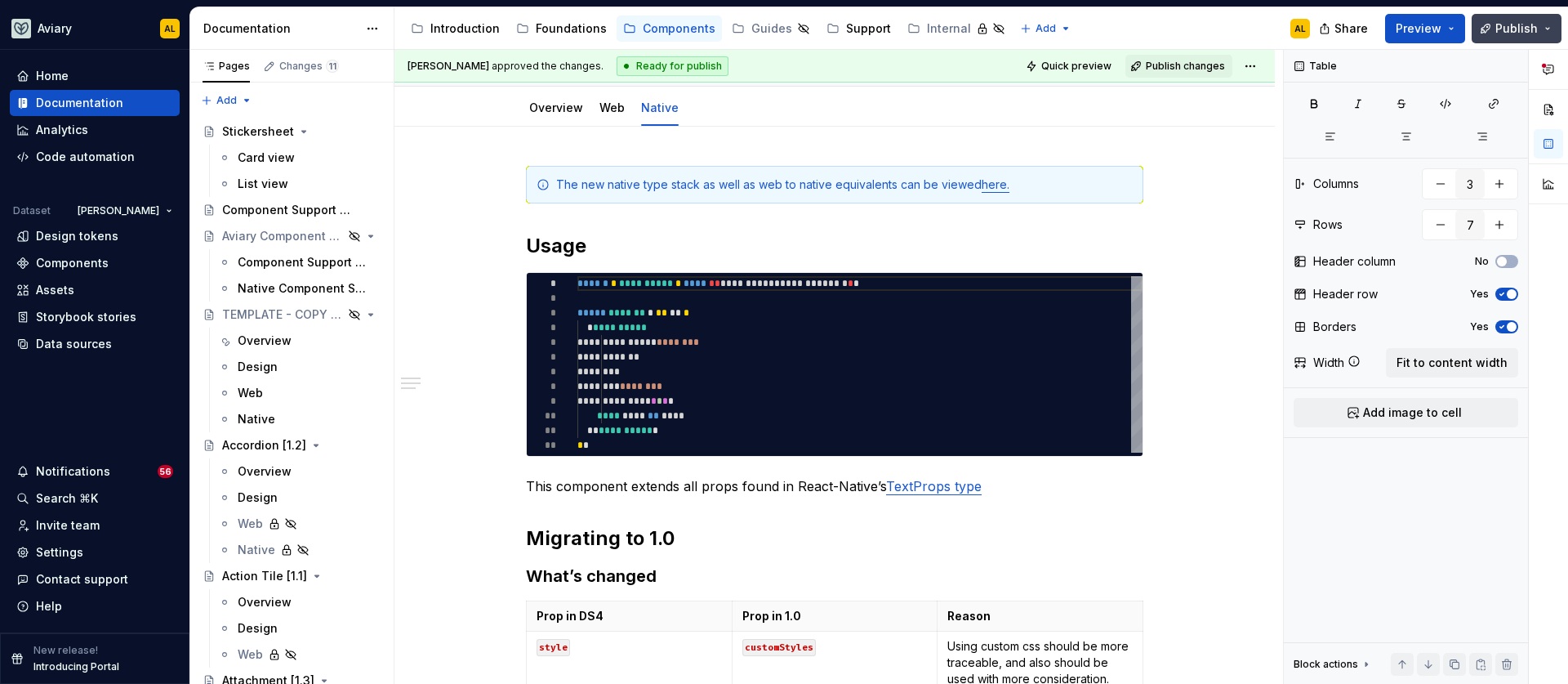
click at [1503, 37] on button "Publish" at bounding box center [1517, 28] width 90 height 29
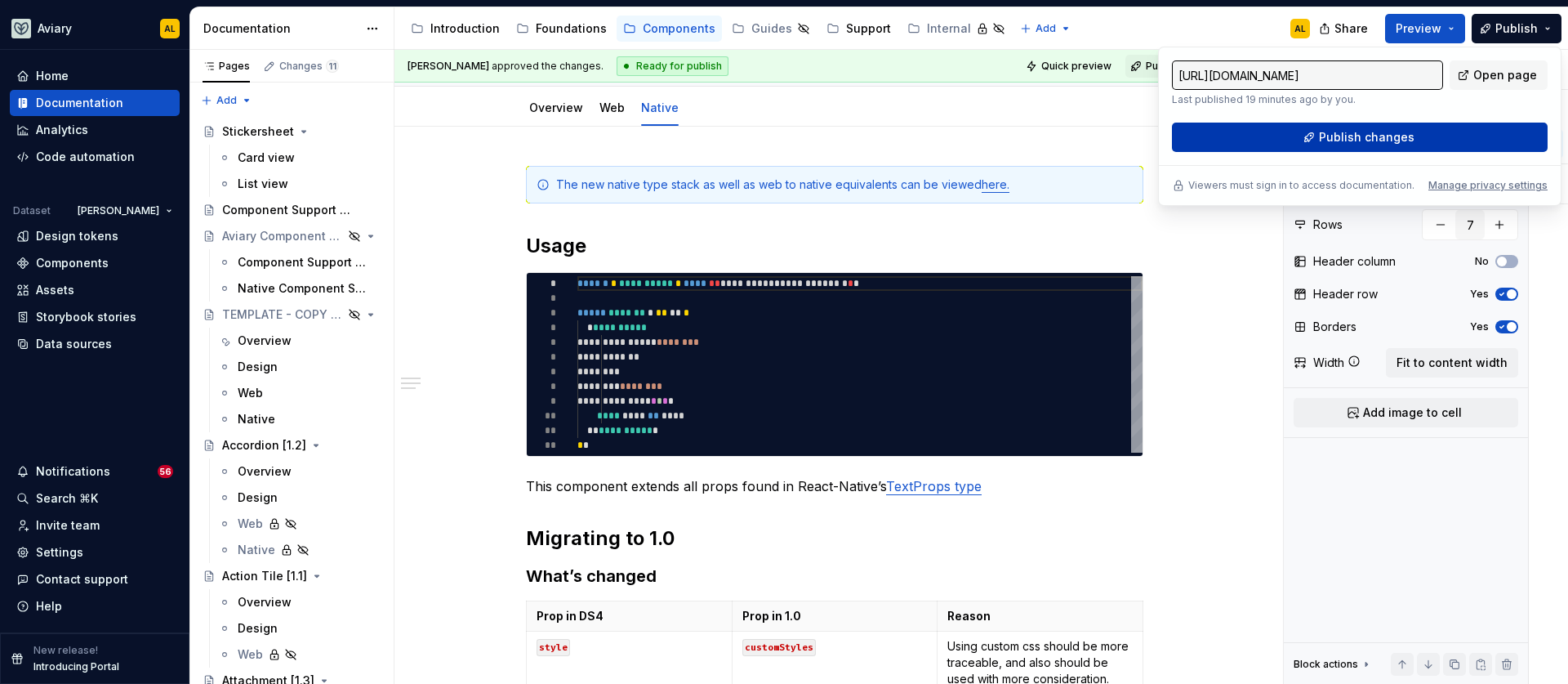
click at [1402, 130] on span "Publish changes" at bounding box center [1366, 136] width 95 height 16
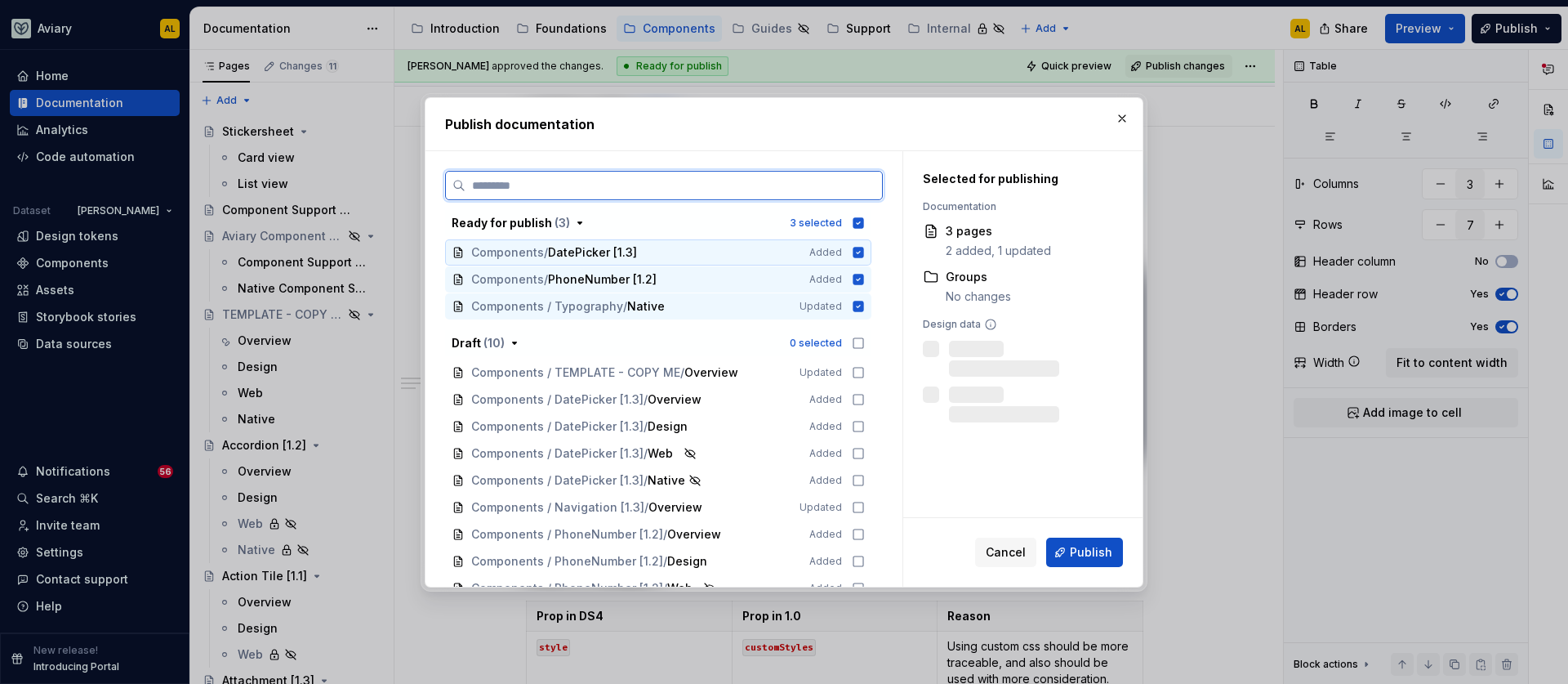
click at [857, 251] on icon at bounding box center [859, 252] width 10 height 10
click at [859, 283] on icon at bounding box center [859, 279] width 10 height 10
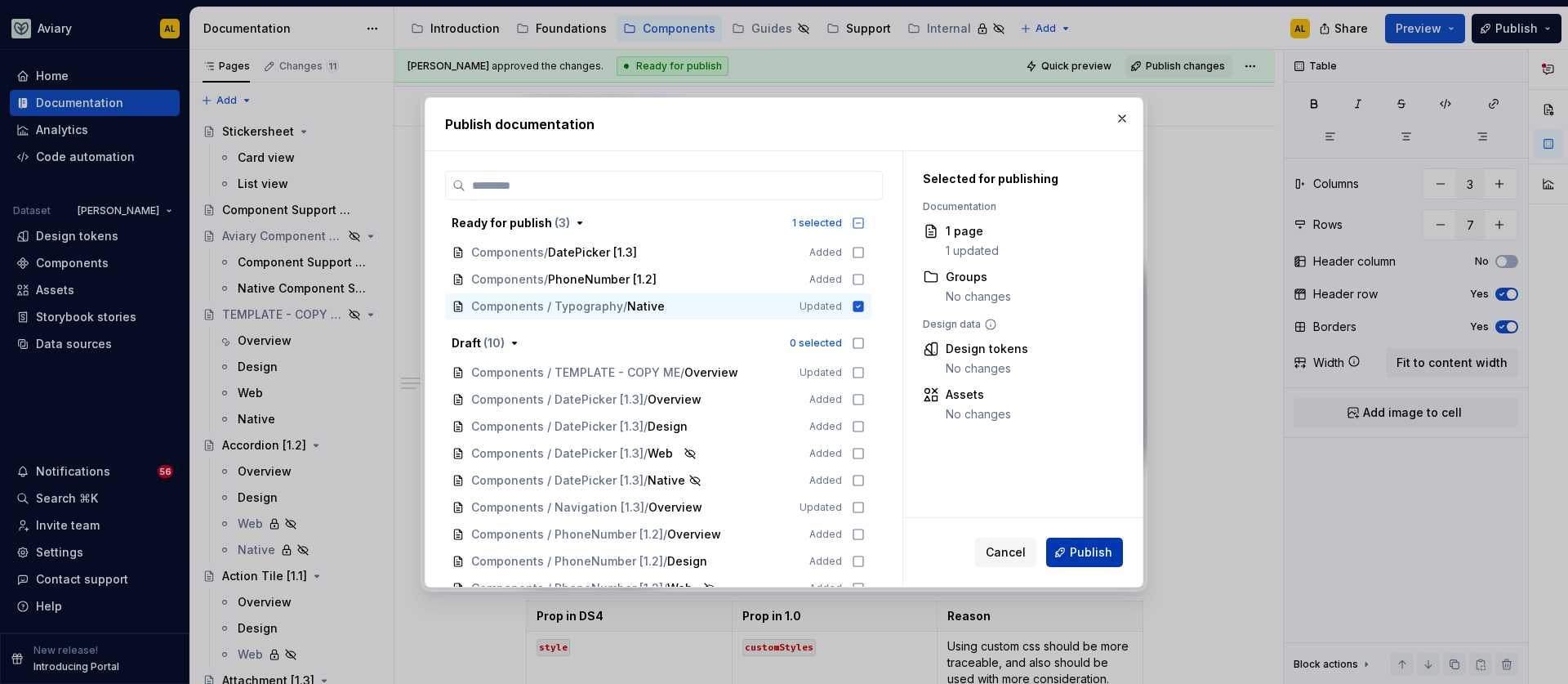
click at [1111, 545] on span "Publish" at bounding box center [1091, 552] width 43 height 16
type textarea "*"
